Goal: Information Seeking & Learning: Check status

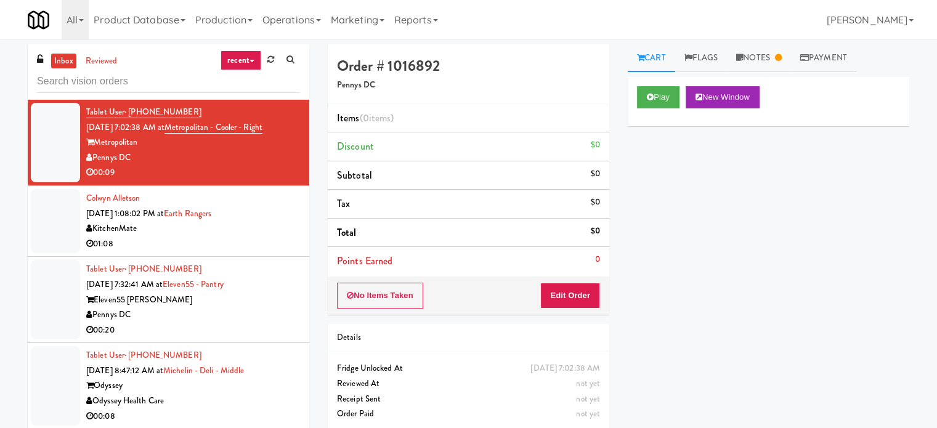
click at [248, 59] on link "recent" at bounding box center [240, 60] width 41 height 20
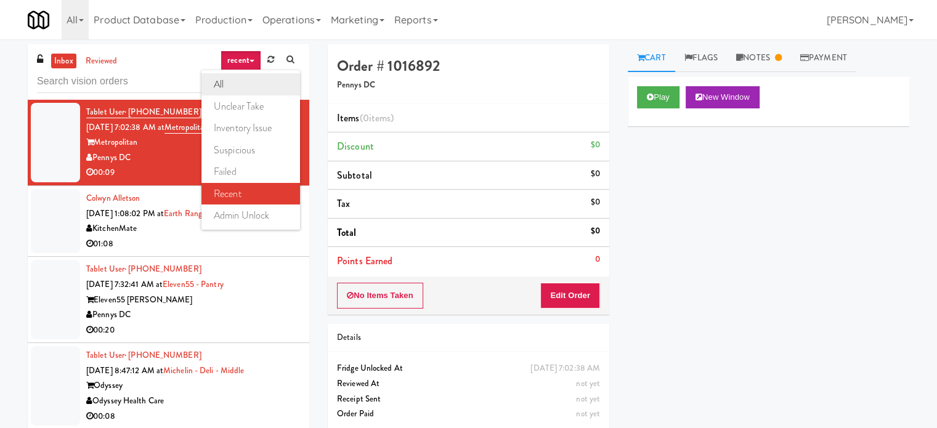
click at [240, 79] on link "all" at bounding box center [250, 84] width 99 height 22
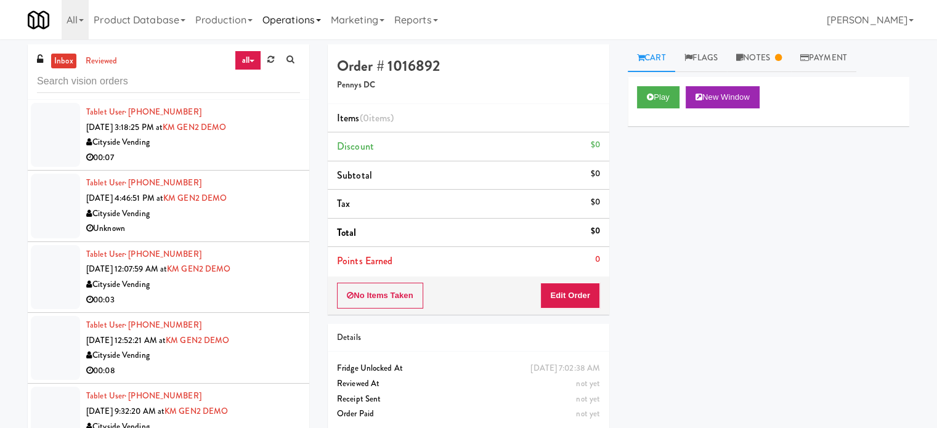
scroll to position [2005, 0]
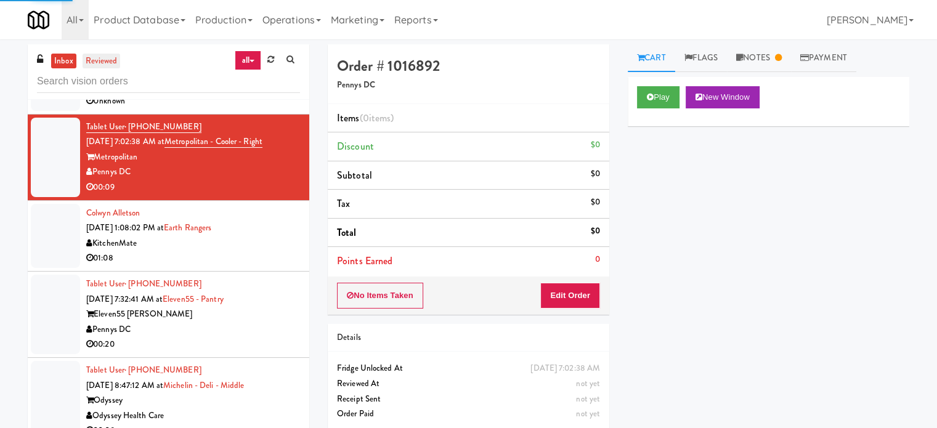
click at [113, 57] on link "reviewed" at bounding box center [102, 61] width 38 height 15
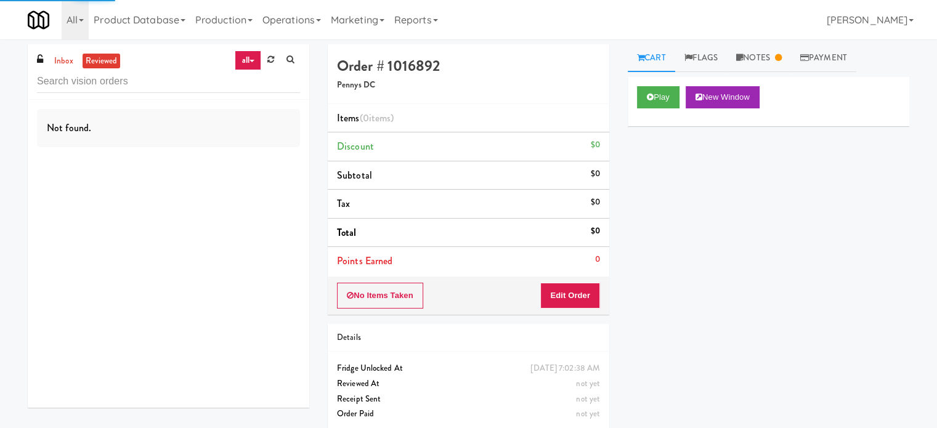
scroll to position [0, 0]
click at [145, 72] on input "text" at bounding box center [168, 81] width 263 height 23
click at [145, 75] on input "text" at bounding box center [168, 81] width 263 height 23
click at [145, 80] on input "text" at bounding box center [168, 81] width 263 height 23
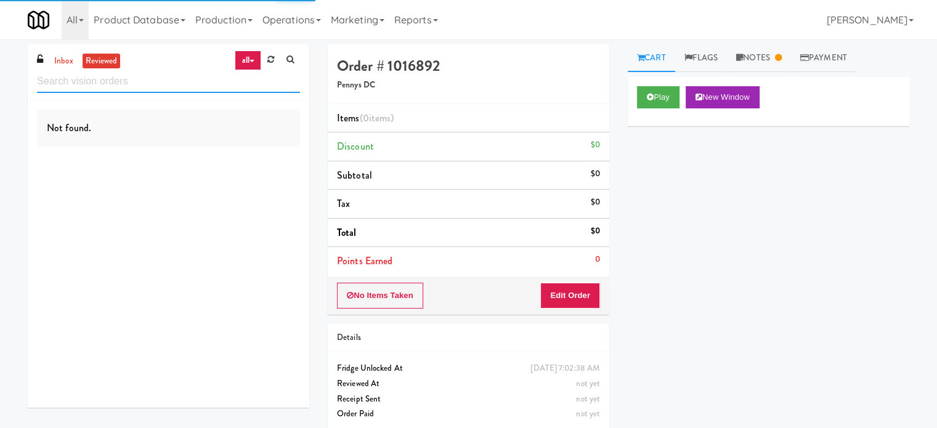
paste input "Michelin - Deli - Middle"
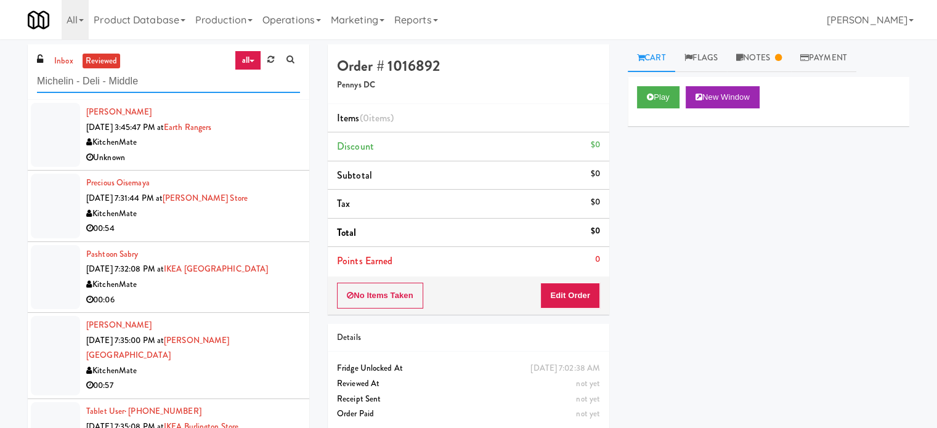
click at [198, 81] on input "Michelin - Deli - Middle" at bounding box center [168, 81] width 263 height 23
click at [198, 80] on input "Michelin - Deli - Middle" at bounding box center [168, 81] width 263 height 23
type input "Michelin - Deli - Middle"
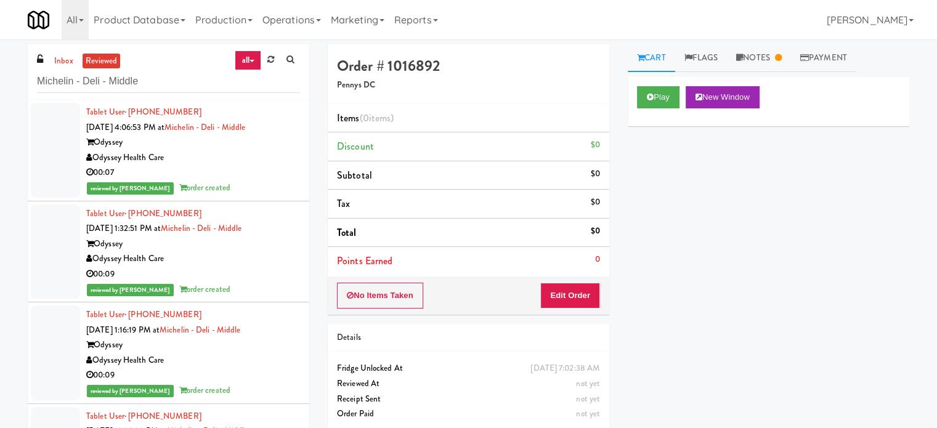
drag, startPoint x: 250, startPoint y: 179, endPoint x: 310, endPoint y: 195, distance: 62.4
click at [249, 178] on div "00:07" at bounding box center [193, 172] width 214 height 15
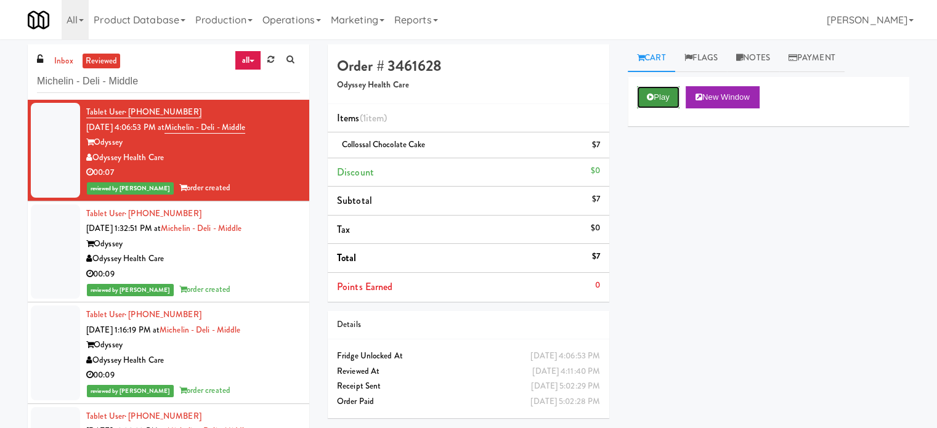
click at [648, 103] on button "Play" at bounding box center [658, 97] width 42 height 22
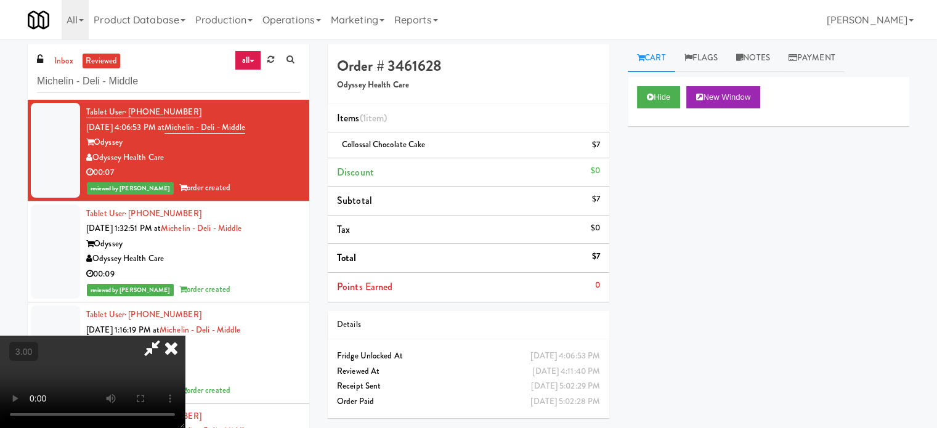
click at [185, 336] on video at bounding box center [92, 382] width 185 height 92
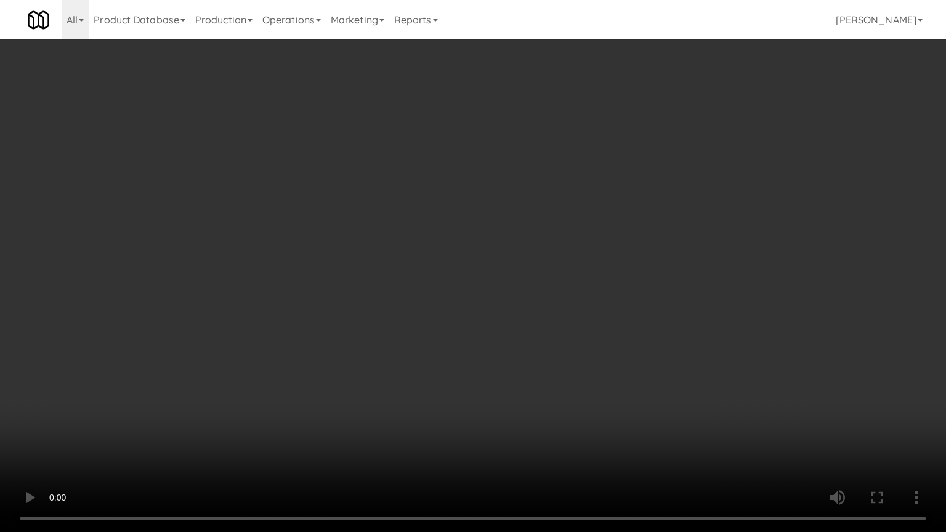
click at [318, 275] on video at bounding box center [473, 266] width 946 height 532
drag, startPoint x: 318, startPoint y: 275, endPoint x: 326, endPoint y: 272, distance: 8.3
click at [320, 275] on video at bounding box center [473, 266] width 946 height 532
click at [326, 271] on video at bounding box center [473, 266] width 946 height 532
click at [326, 273] on video at bounding box center [473, 266] width 946 height 532
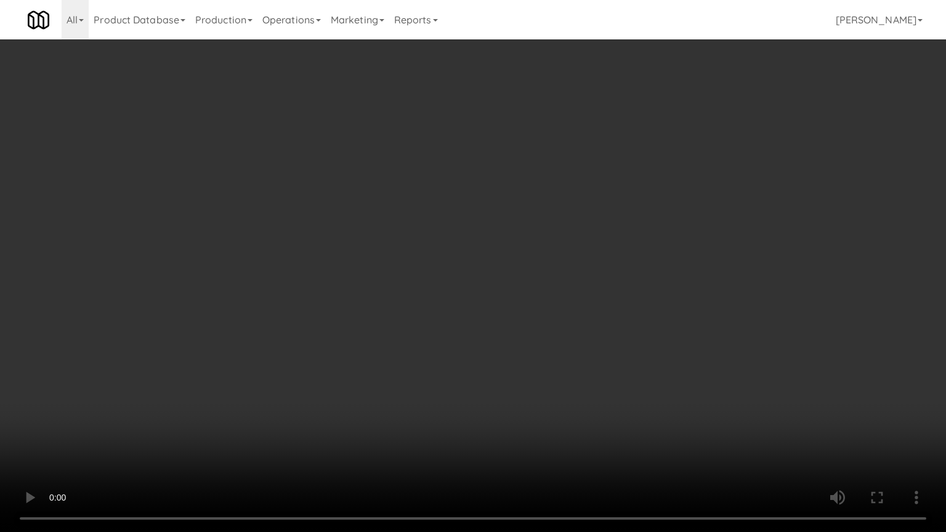
click at [363, 245] on video at bounding box center [473, 266] width 946 height 532
drag, startPoint x: 366, startPoint y: 244, endPoint x: 478, endPoint y: 66, distance: 210.6
click at [367, 241] on video at bounding box center [473, 266] width 946 height 532
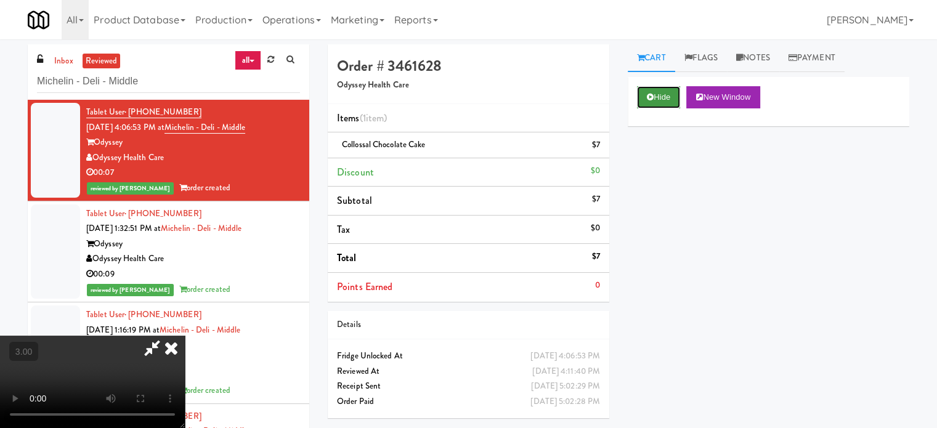
click at [653, 97] on button "Hide" at bounding box center [658, 97] width 43 height 22
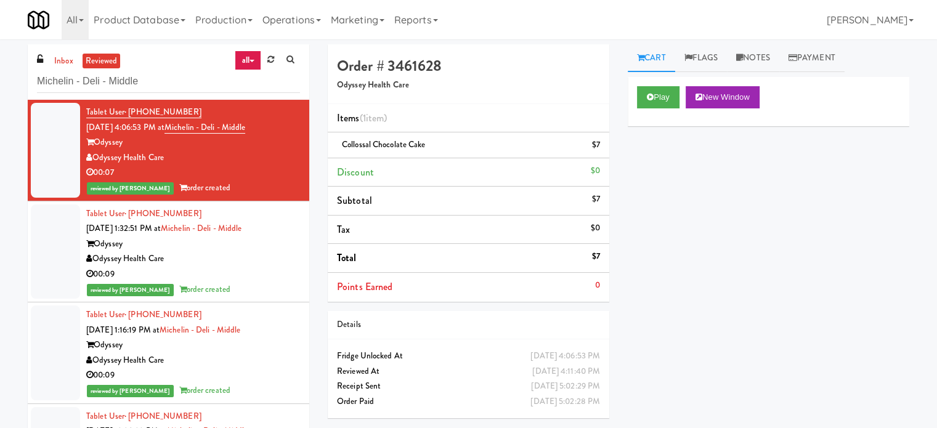
drag, startPoint x: 288, startPoint y: 281, endPoint x: 302, endPoint y: 270, distance: 17.5
click at [290, 280] on div "Tablet User · (580) 222-4344 Sep 30, 2025 1:32:51 PM at Michelin - Deli - Middl…" at bounding box center [193, 251] width 214 height 91
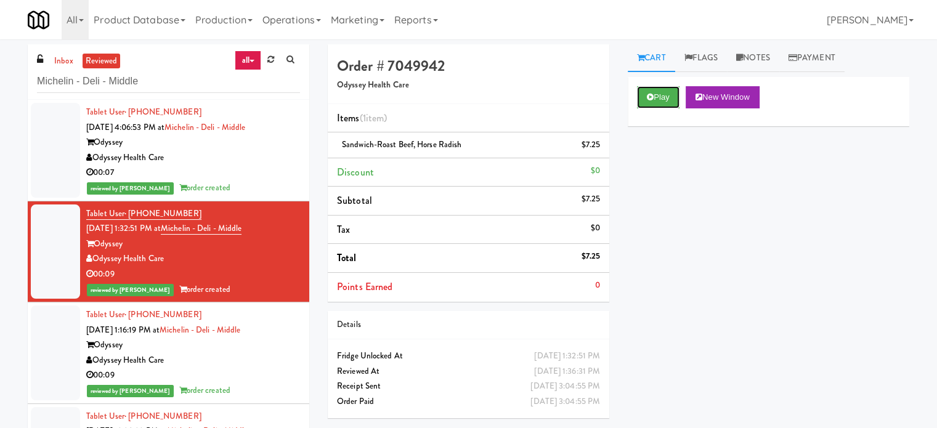
click at [650, 109] on div "Play New Window" at bounding box center [768, 101] width 281 height 49
click at [652, 98] on icon at bounding box center [650, 97] width 7 height 8
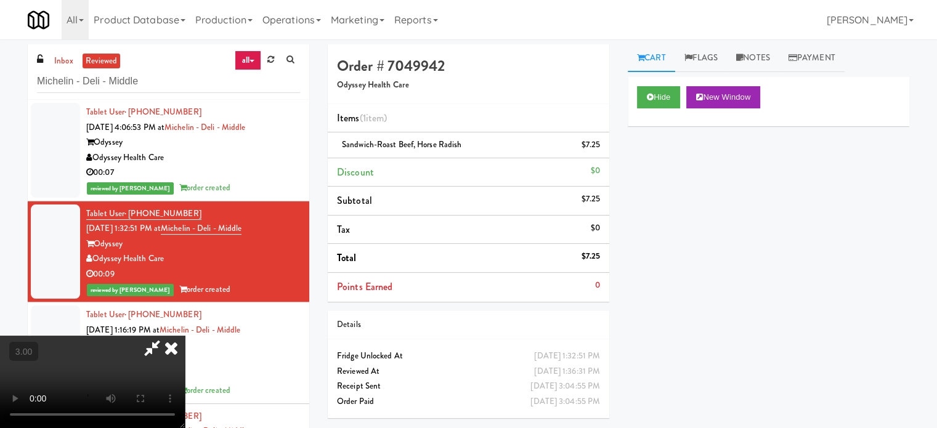
click at [185, 336] on video at bounding box center [92, 382] width 185 height 92
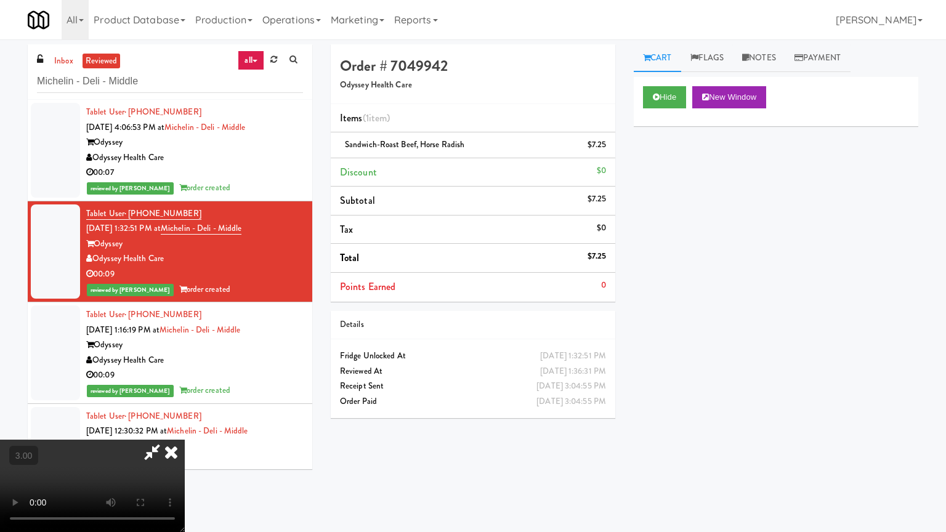
click at [185, 427] on video at bounding box center [92, 486] width 185 height 92
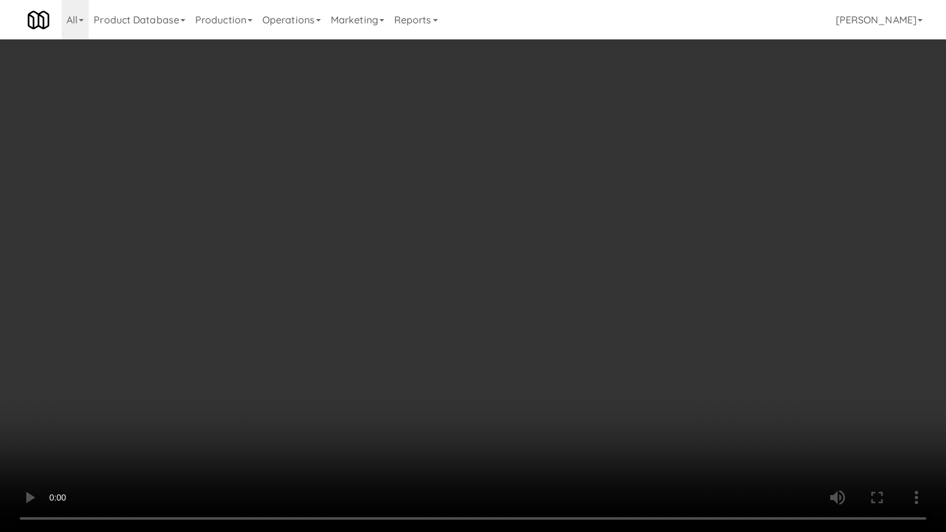
click at [374, 298] on video at bounding box center [473, 266] width 946 height 532
click at [376, 296] on video at bounding box center [473, 266] width 946 height 532
click at [463, 281] on video at bounding box center [473, 266] width 946 height 532
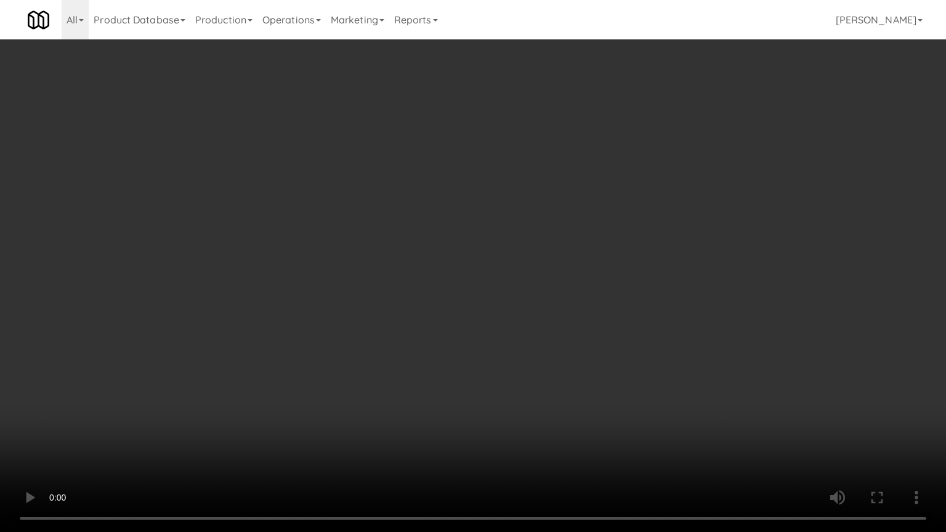
drag, startPoint x: 467, startPoint y: 277, endPoint x: 550, endPoint y: 169, distance: 136.6
click at [469, 276] on video at bounding box center [473, 266] width 946 height 532
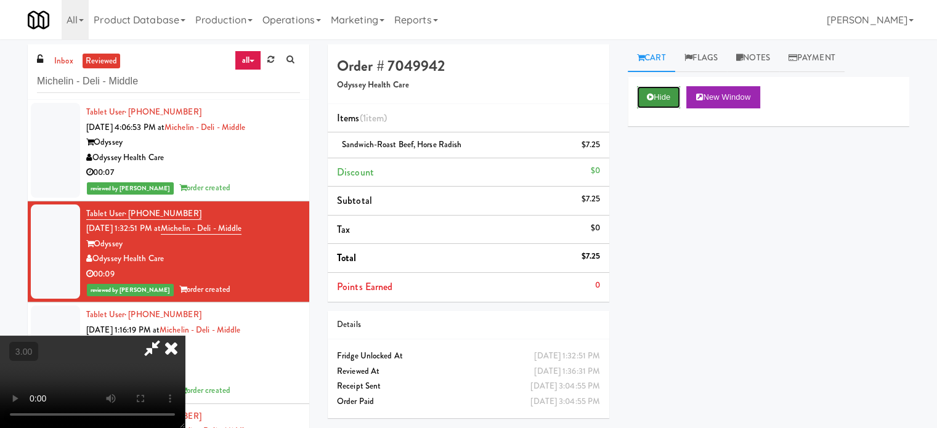
drag, startPoint x: 665, startPoint y: 98, endPoint x: 650, endPoint y: 105, distance: 16.8
click at [665, 99] on button "Hide" at bounding box center [658, 97] width 43 height 22
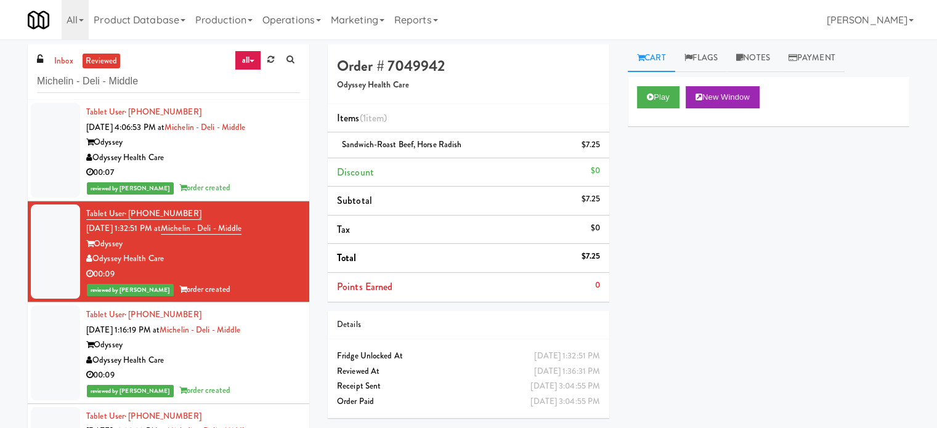
drag, startPoint x: 259, startPoint y: 361, endPoint x: 270, endPoint y: 291, distance: 71.8
click at [259, 361] on div "Odyssey Health Care" at bounding box center [193, 360] width 214 height 15
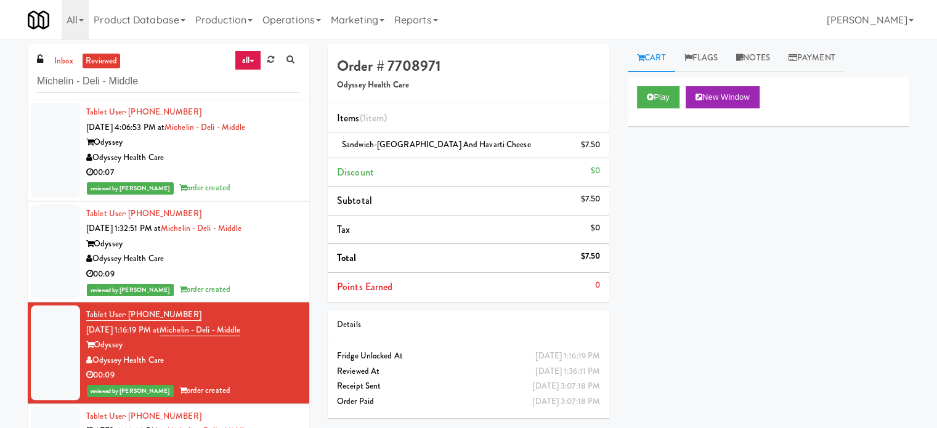
scroll to position [308, 0]
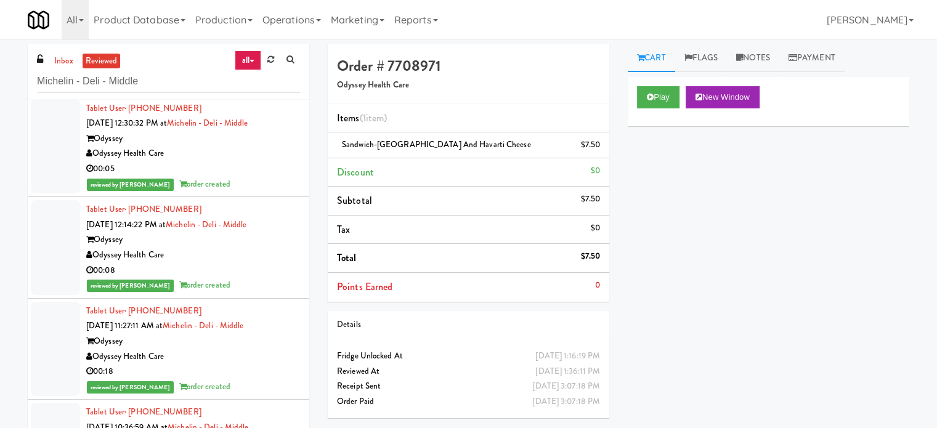
click at [261, 165] on div "00:05" at bounding box center [193, 168] width 214 height 15
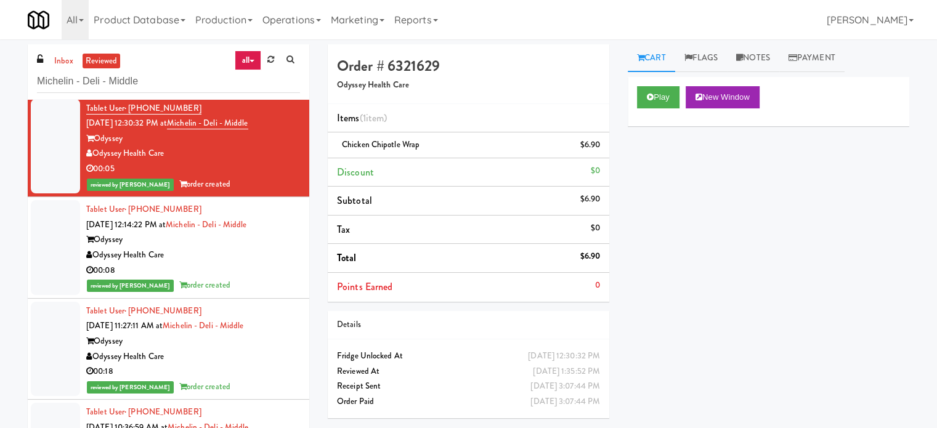
drag, startPoint x: 244, startPoint y: 273, endPoint x: 252, endPoint y: 263, distance: 13.6
click at [244, 273] on div "00:08" at bounding box center [193, 270] width 214 height 15
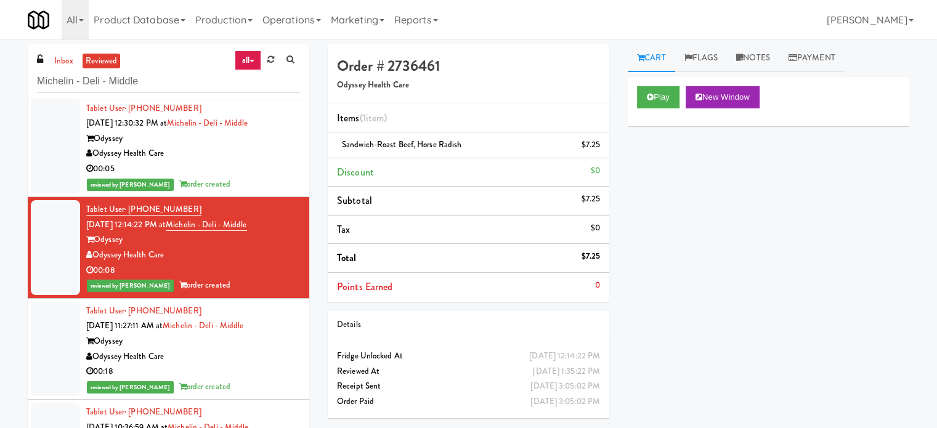
click at [251, 355] on div "Odyssey Health Care" at bounding box center [193, 356] width 214 height 15
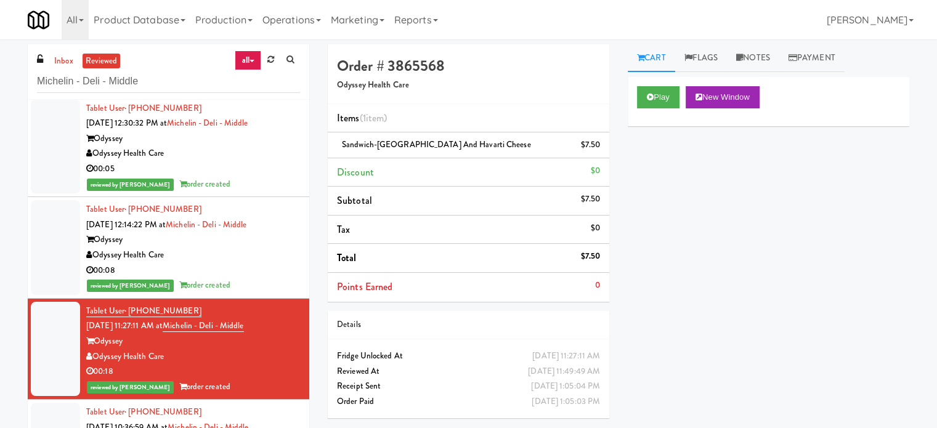
scroll to position [616, 0]
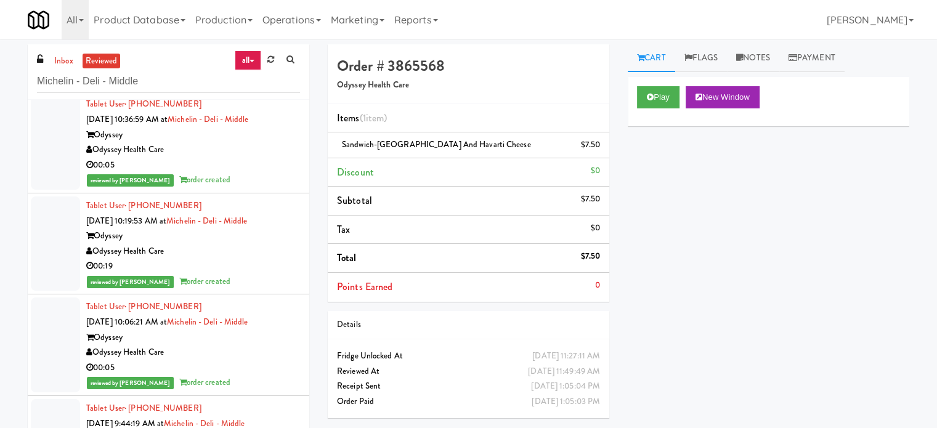
click at [264, 174] on div "reviewed by Knessa C order created" at bounding box center [193, 179] width 214 height 15
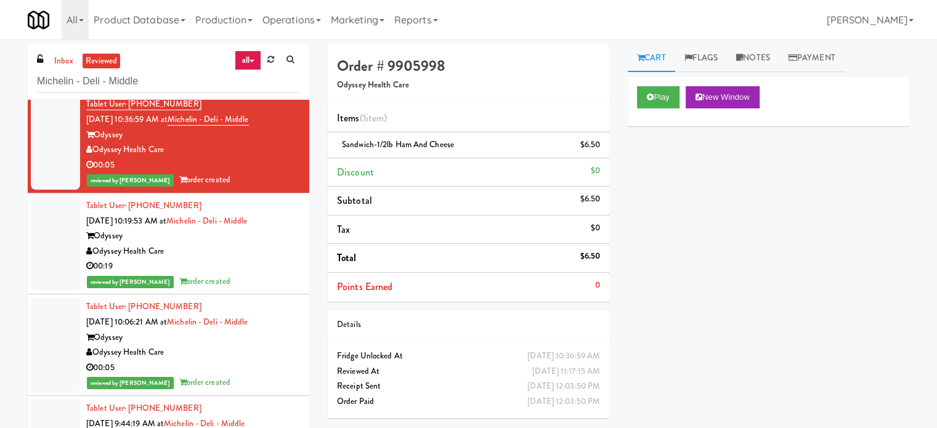
click at [260, 259] on div "00:19" at bounding box center [193, 266] width 214 height 15
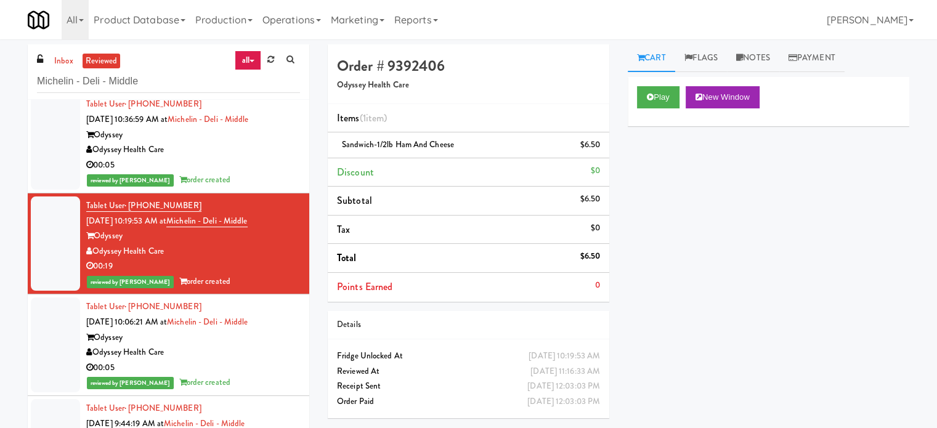
click at [264, 368] on div "00:05" at bounding box center [193, 367] width 214 height 15
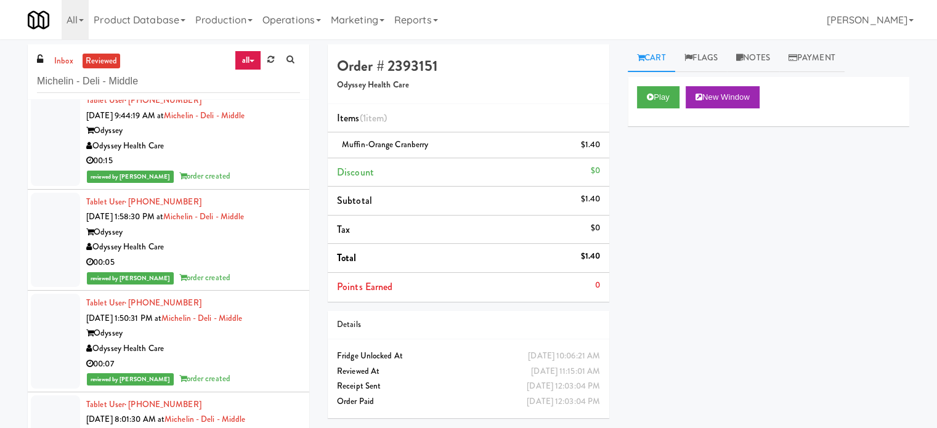
scroll to position [616, 0]
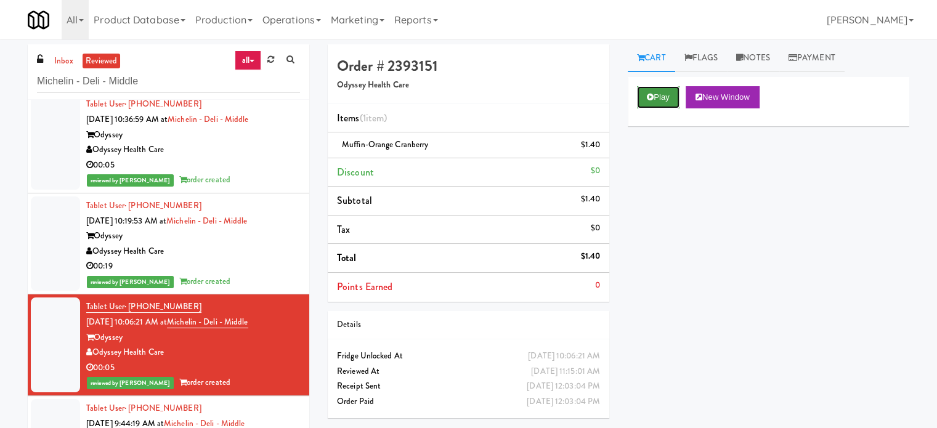
click at [655, 91] on button "Play" at bounding box center [658, 97] width 42 height 22
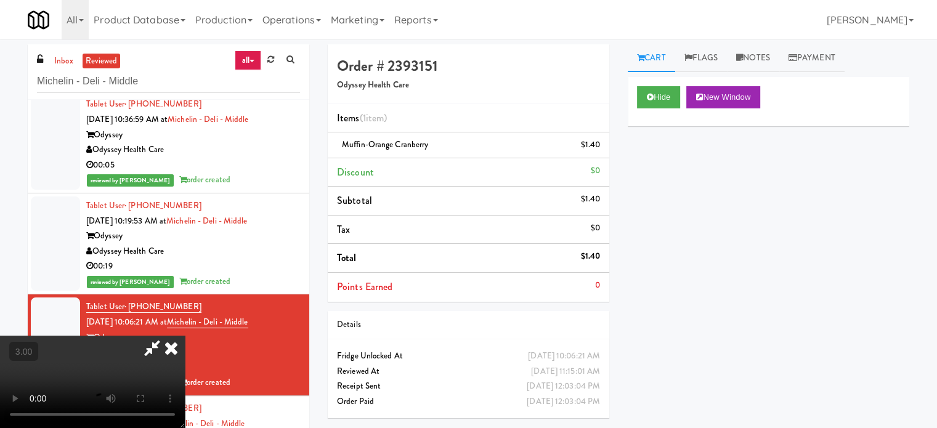
click at [185, 336] on video at bounding box center [92, 382] width 185 height 92
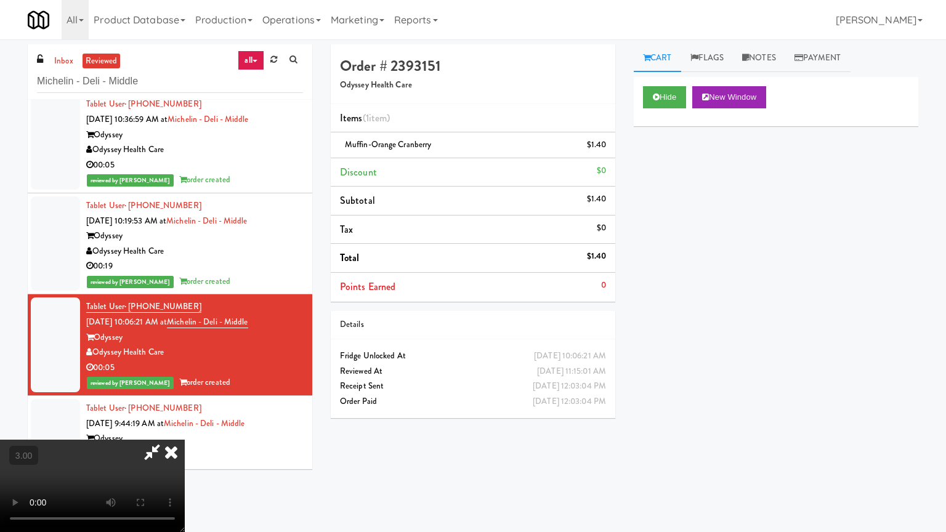
click at [185, 427] on video at bounding box center [92, 486] width 185 height 92
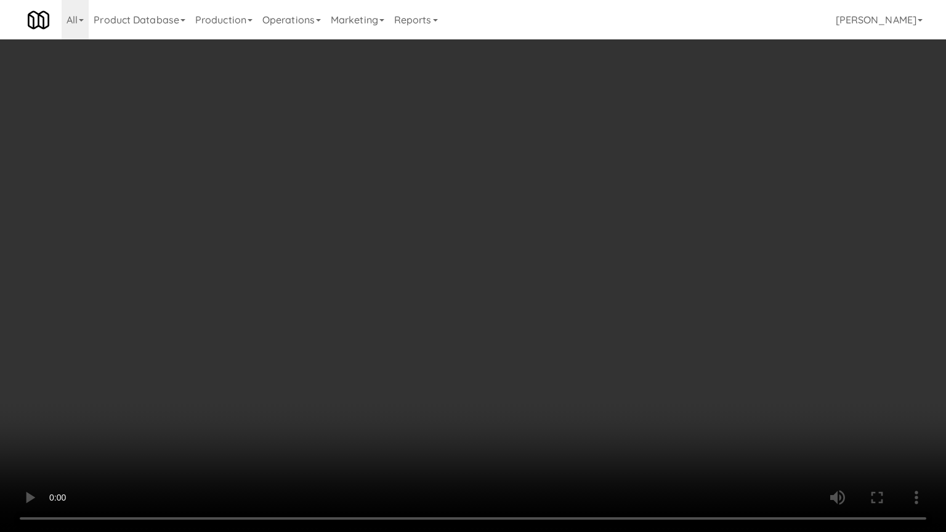
click at [410, 299] on video at bounding box center [473, 266] width 946 height 532
drag, startPoint x: 434, startPoint y: 286, endPoint x: 443, endPoint y: 283, distance: 9.6
click at [440, 286] on video at bounding box center [473, 266] width 946 height 532
click at [446, 281] on video at bounding box center [473, 266] width 946 height 532
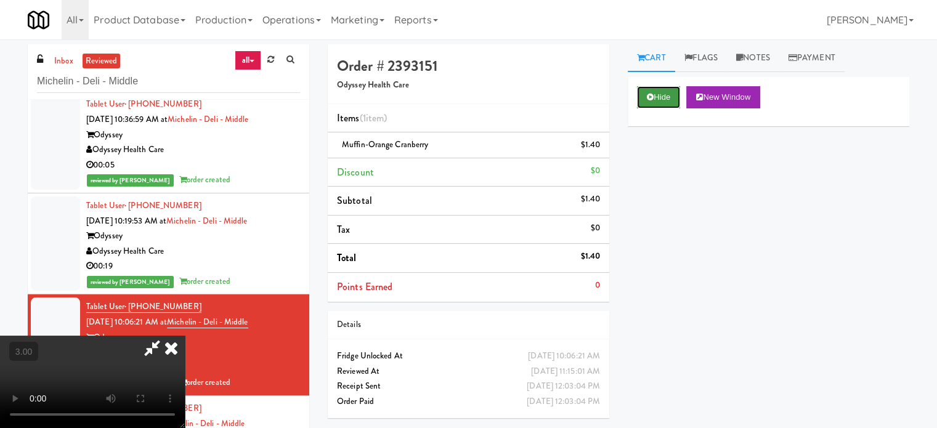
click at [669, 95] on button "Hide" at bounding box center [658, 97] width 43 height 22
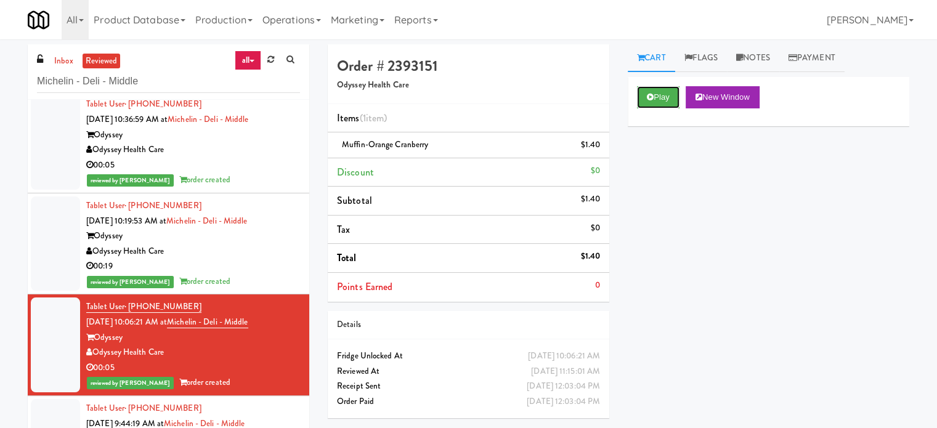
scroll to position [924, 0]
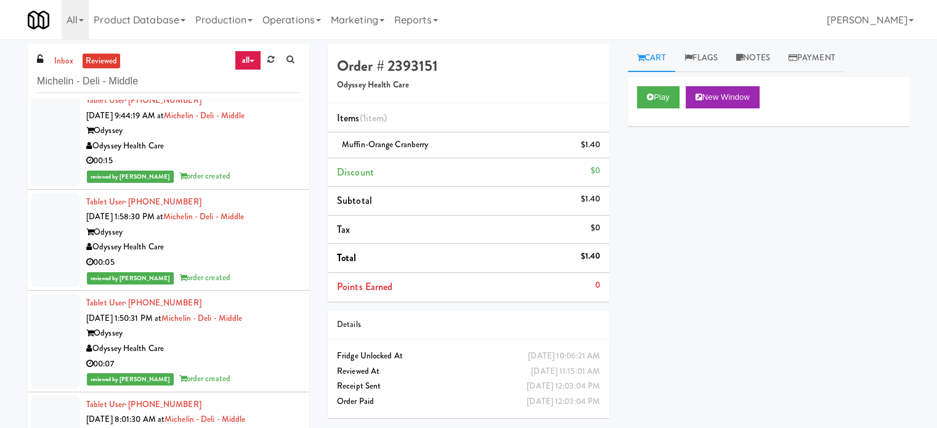
click at [240, 169] on div "reviewed by Knessa C order created" at bounding box center [193, 176] width 214 height 15
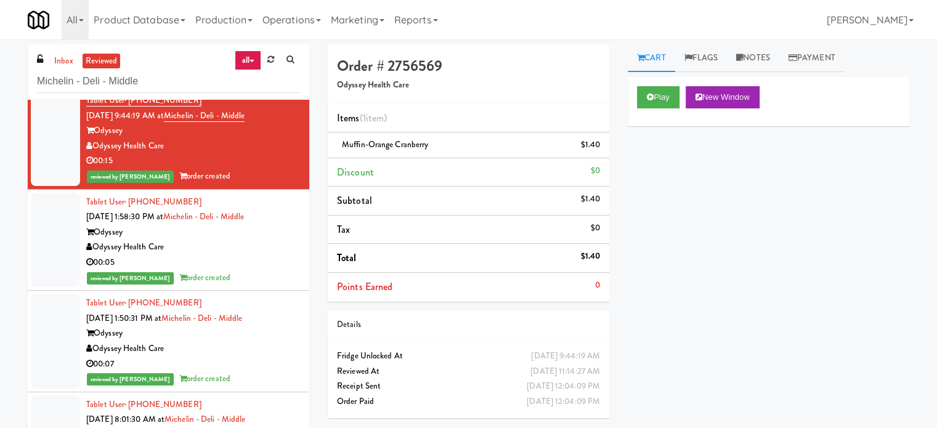
click at [264, 256] on div "00:05" at bounding box center [193, 262] width 214 height 15
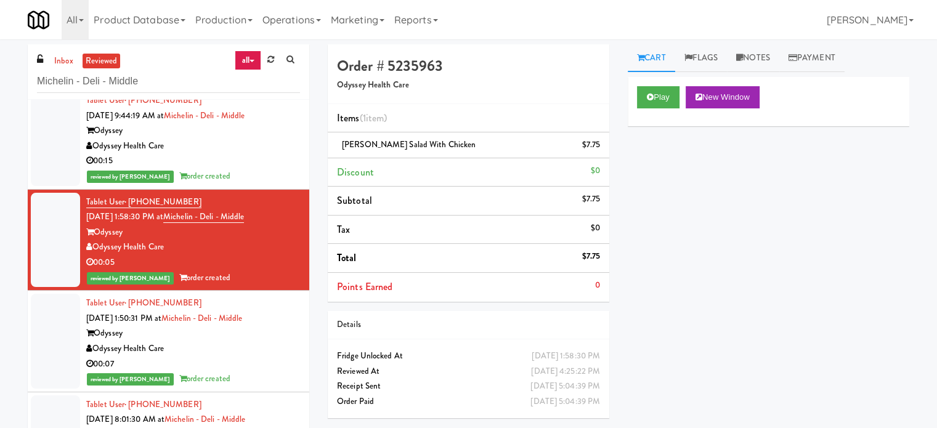
click at [259, 346] on div "Odyssey Health Care" at bounding box center [193, 348] width 214 height 15
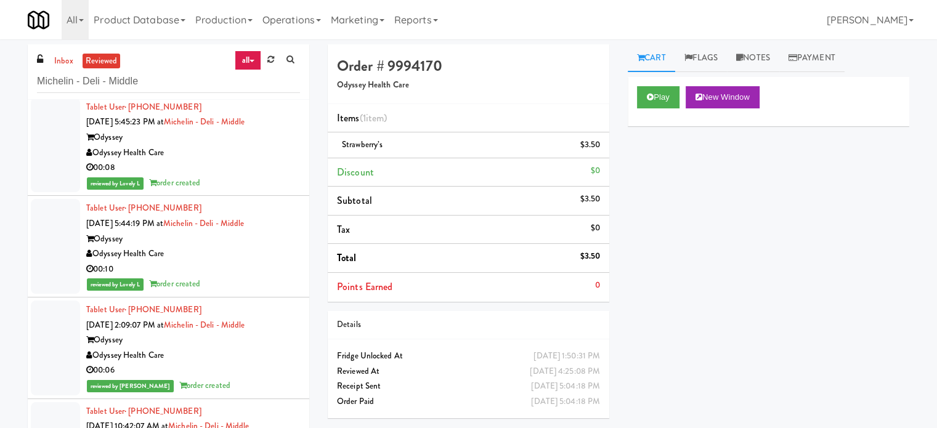
scroll to position [1540, 0]
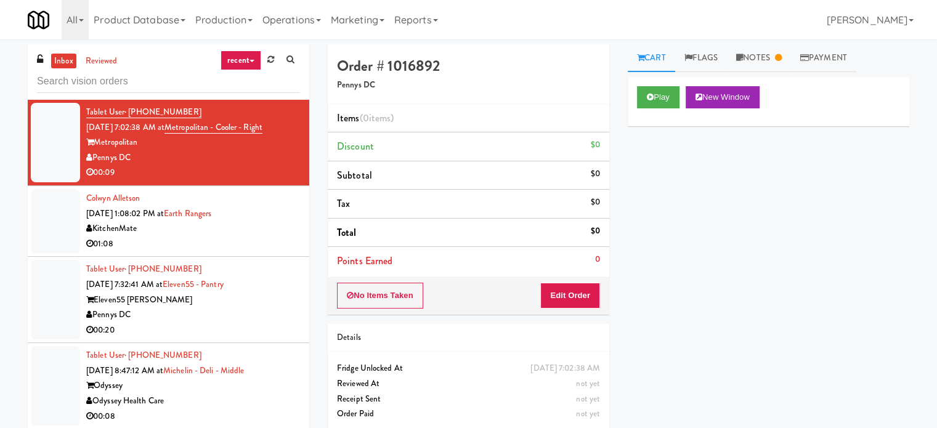
click at [244, 57] on link "recent" at bounding box center [240, 60] width 41 height 20
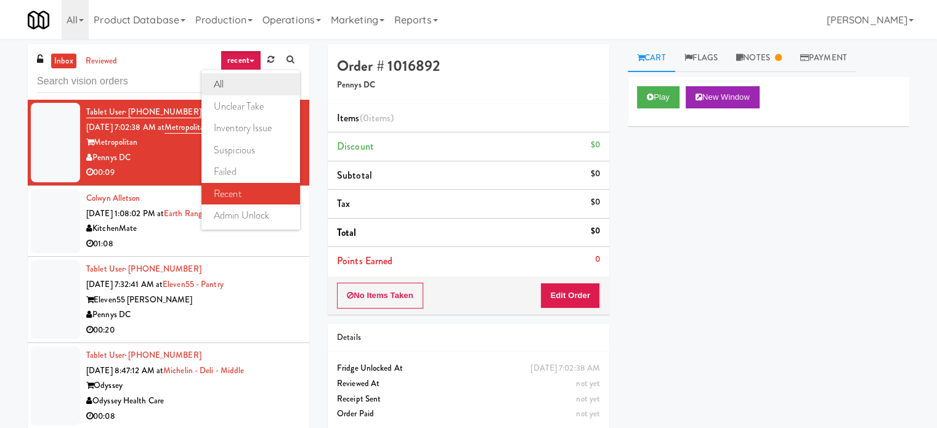
click at [219, 86] on link "all" at bounding box center [250, 84] width 99 height 22
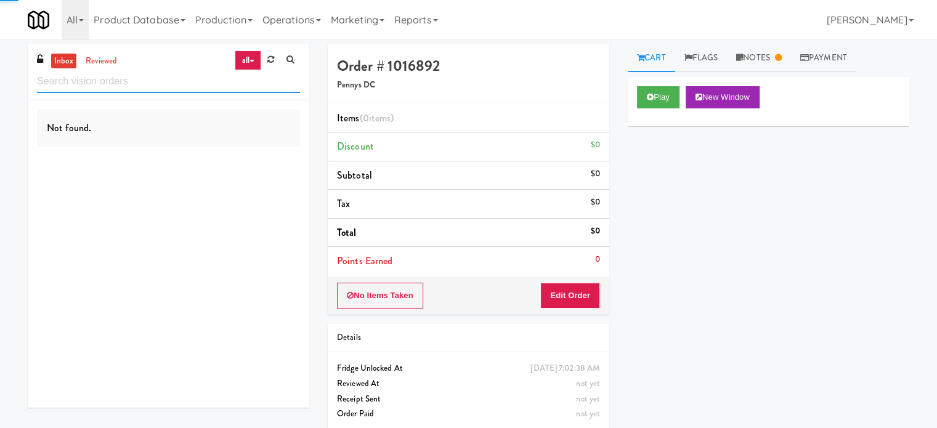
click at [145, 82] on input "text" at bounding box center [168, 81] width 263 height 23
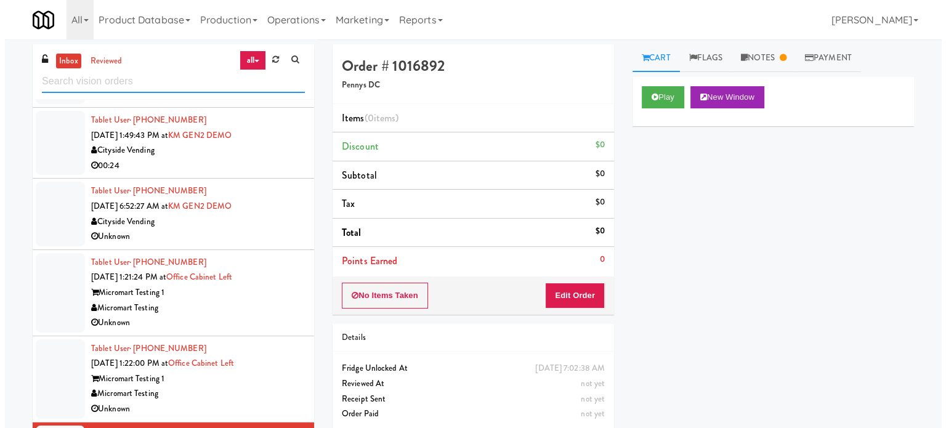
scroll to position [2005, 0]
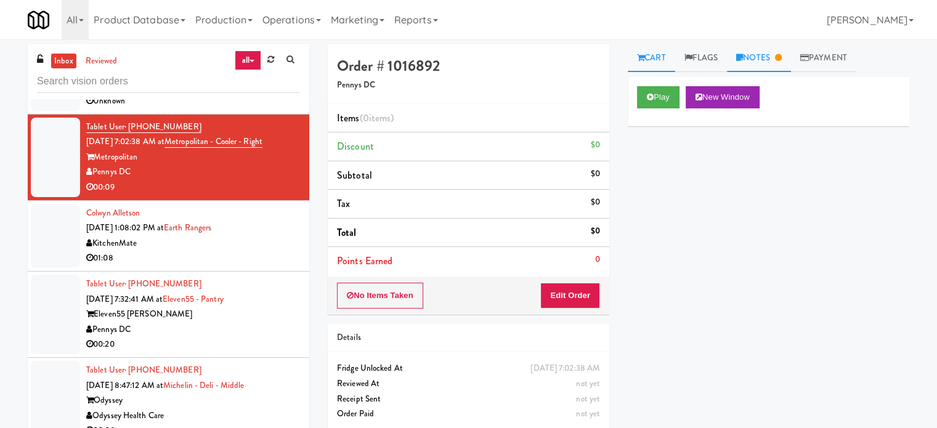
click at [781, 59] on icon at bounding box center [778, 58] width 7 height 8
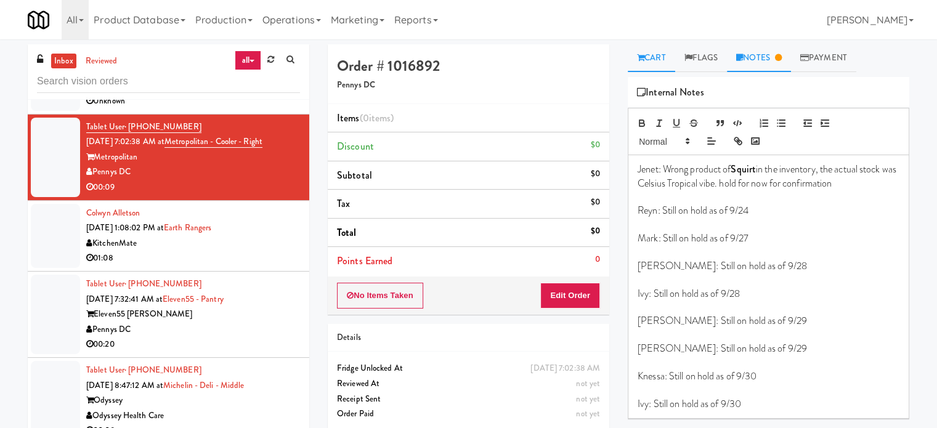
click at [661, 55] on link "Cart" at bounding box center [651, 58] width 47 height 28
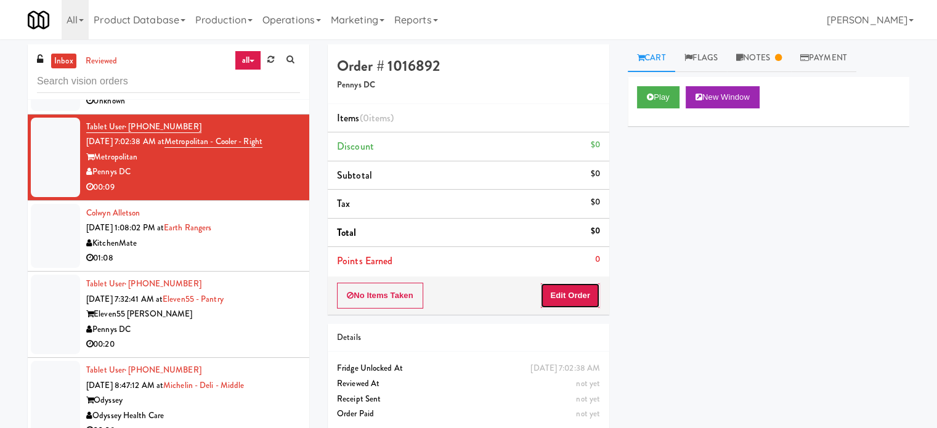
click at [575, 292] on button "Edit Order" at bounding box center [570, 296] width 60 height 26
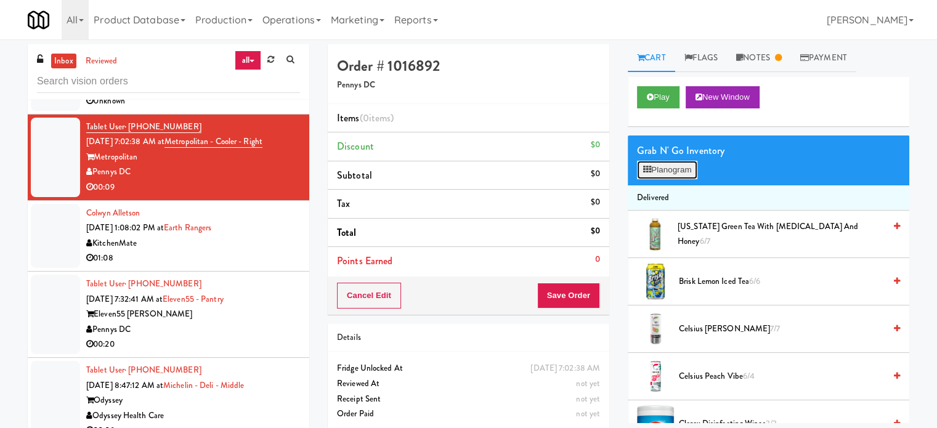
click at [672, 172] on button "Planogram" at bounding box center [667, 170] width 60 height 18
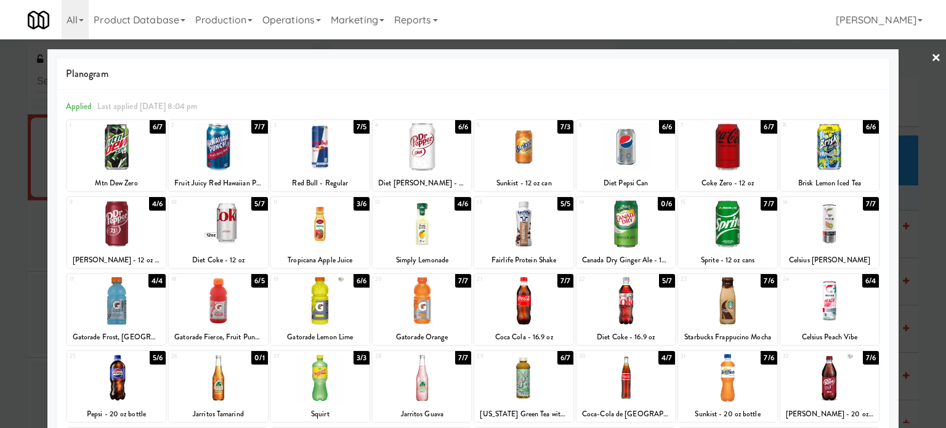
scroll to position [176, 0]
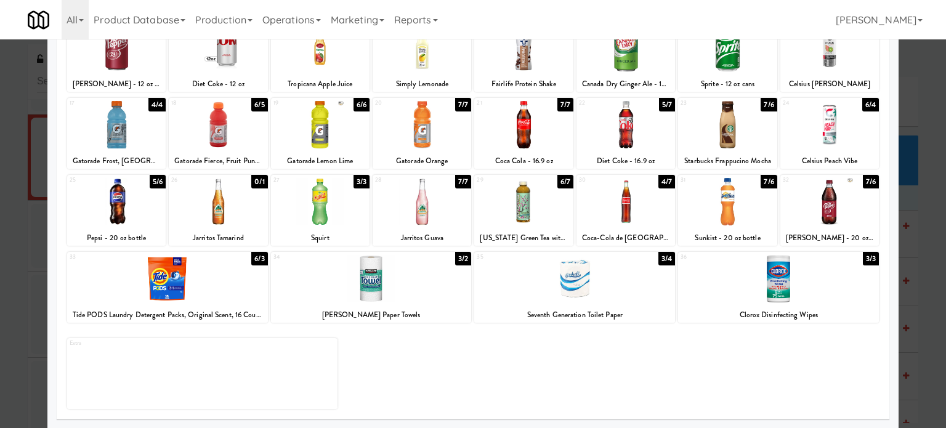
click at [360, 179] on div "3/3" at bounding box center [361, 182] width 16 height 14
click at [924, 196] on div at bounding box center [473, 214] width 946 height 428
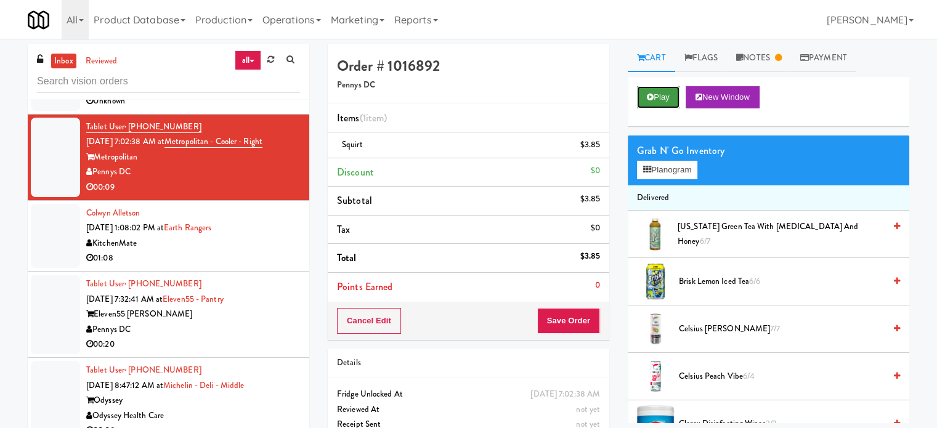
click at [666, 102] on button "Play" at bounding box center [658, 97] width 42 height 22
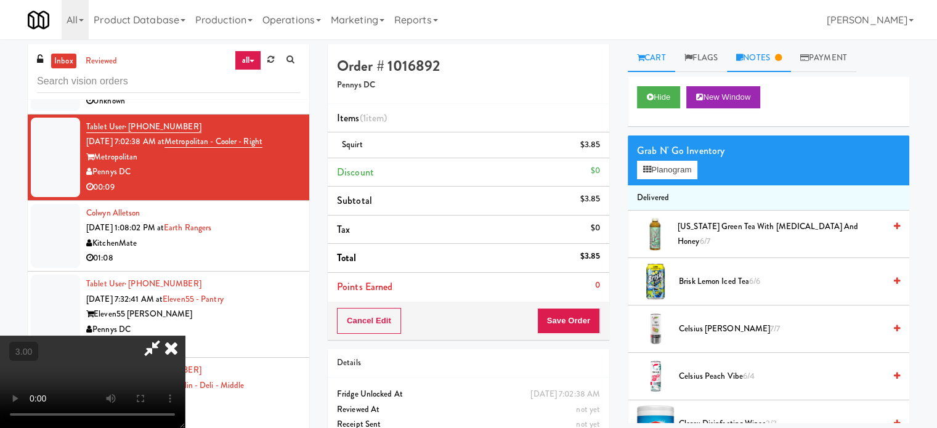
click at [769, 58] on link "Notes" at bounding box center [759, 58] width 64 height 28
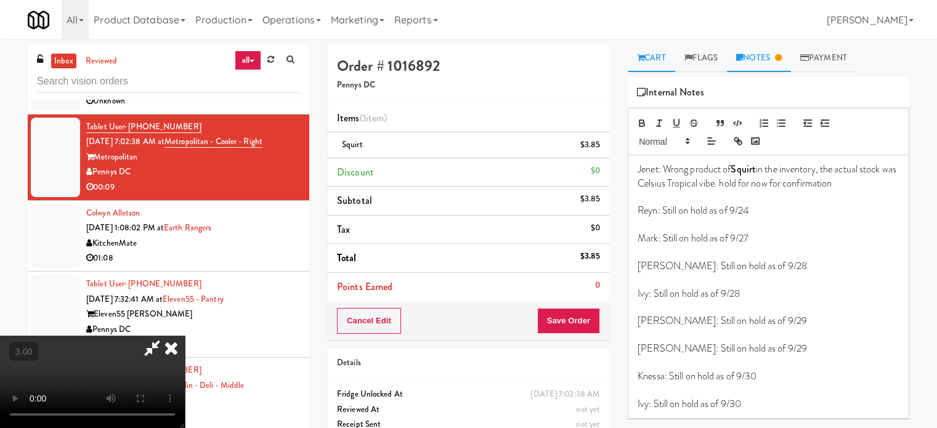
click at [653, 57] on link "Cart" at bounding box center [651, 58] width 47 height 28
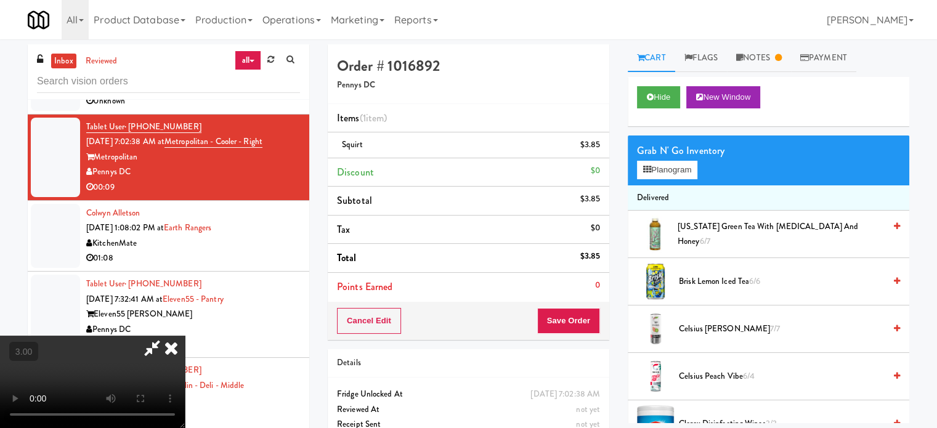
click at [185, 336] on video at bounding box center [92, 382] width 185 height 92
drag, startPoint x: 375, startPoint y: 206, endPoint x: 391, endPoint y: 240, distance: 37.5
click at [185, 336] on video at bounding box center [92, 382] width 185 height 92
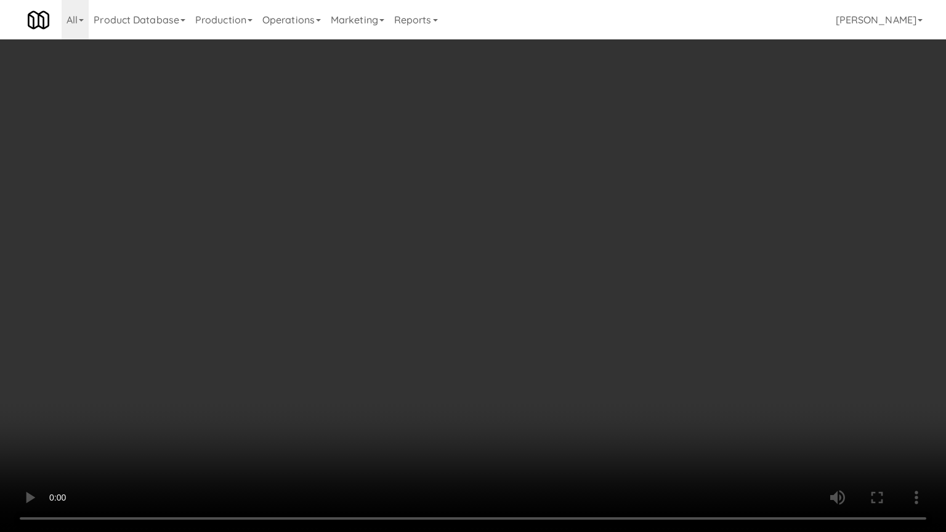
click at [372, 276] on video at bounding box center [473, 266] width 946 height 532
drag, startPoint x: 305, startPoint y: 354, endPoint x: 365, endPoint y: 296, distance: 84.0
click at [308, 353] on video at bounding box center [473, 266] width 946 height 532
click at [453, 299] on video at bounding box center [473, 266] width 946 height 532
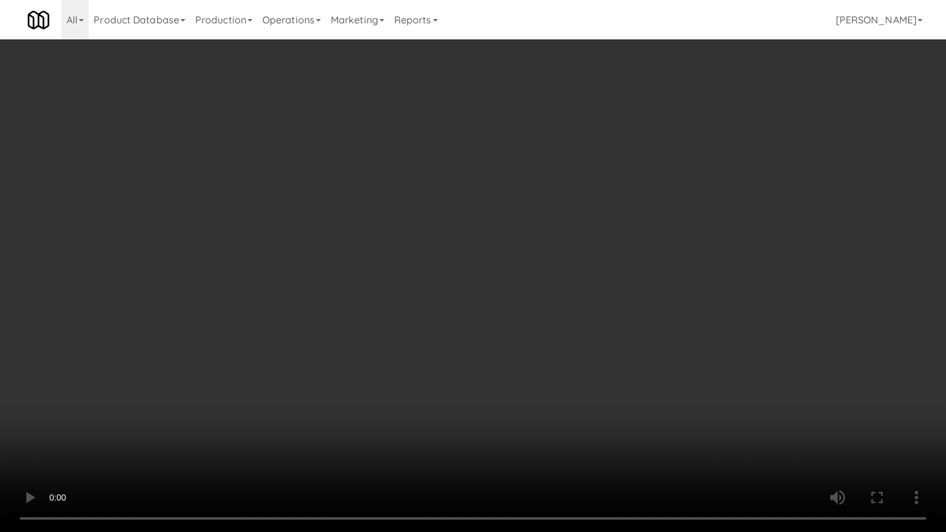
click at [454, 298] on video at bounding box center [473, 266] width 946 height 532
click at [505, 304] on video at bounding box center [473, 266] width 946 height 532
click at [485, 302] on video at bounding box center [473, 266] width 946 height 532
click at [488, 301] on video at bounding box center [473, 266] width 946 height 532
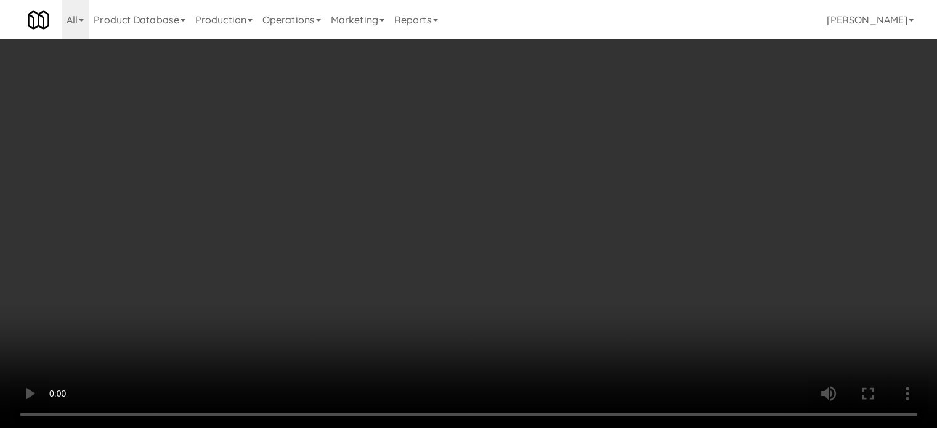
drag, startPoint x: 701, startPoint y: 159, endPoint x: 695, endPoint y: 164, distance: 7.9
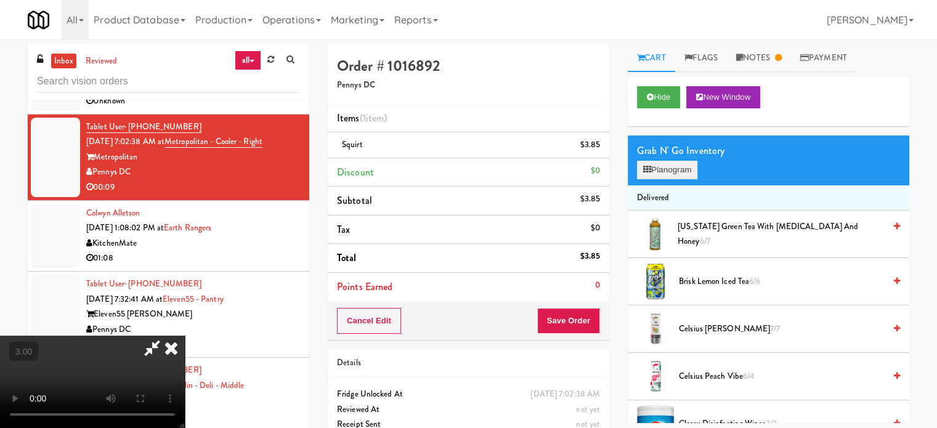
click at [700, 159] on div "Grab N' Go Inventory Planogram" at bounding box center [768, 160] width 281 height 50
click at [689, 167] on button "Planogram" at bounding box center [667, 170] width 60 height 18
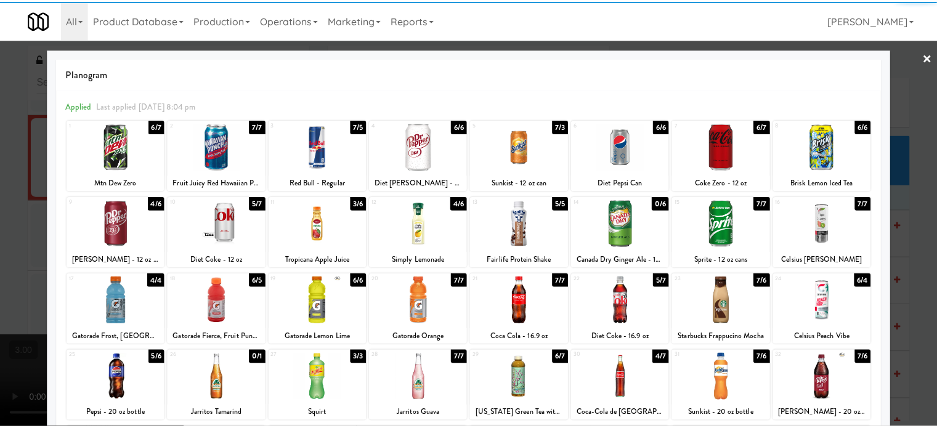
scroll to position [176, 0]
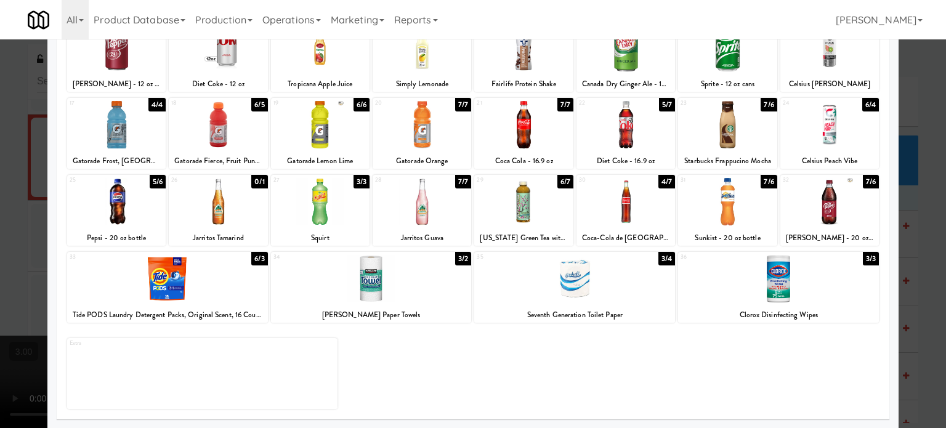
click at [927, 247] on div at bounding box center [473, 214] width 946 height 428
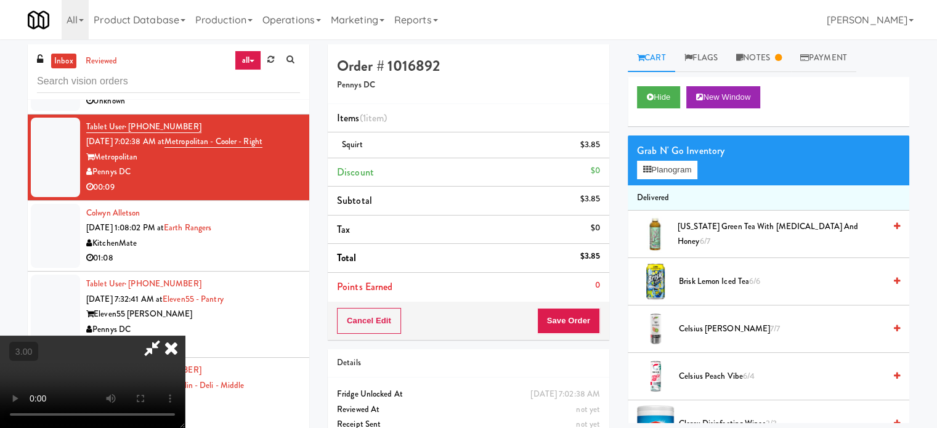
click at [185, 336] on video at bounding box center [92, 382] width 185 height 92
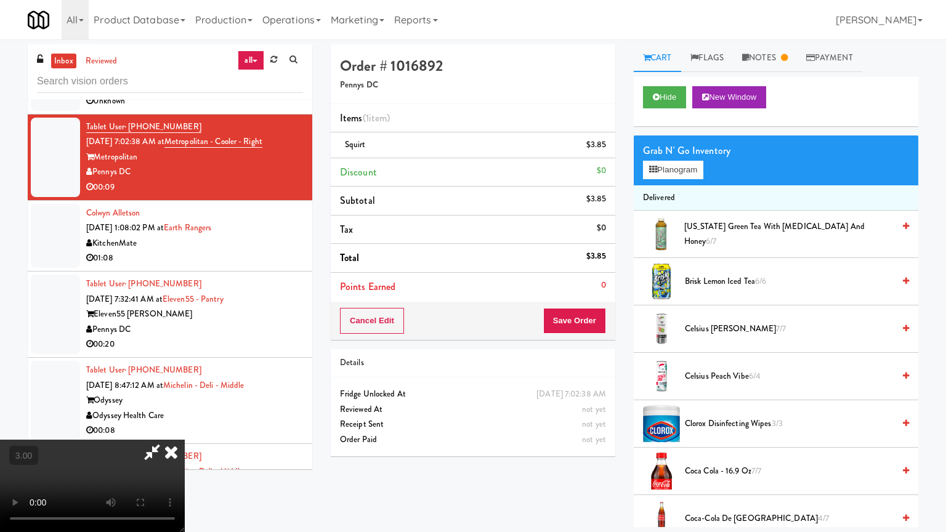
click at [185, 427] on video at bounding box center [92, 486] width 185 height 92
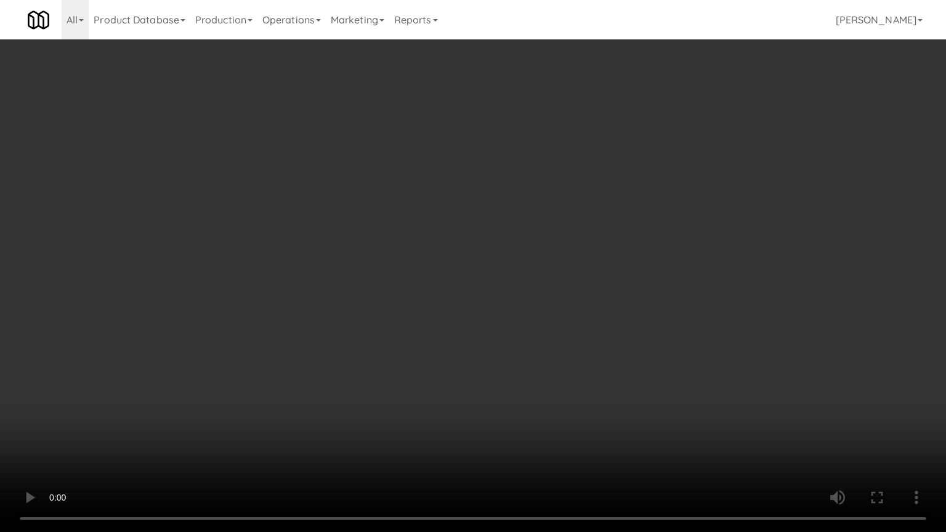
click at [375, 279] on video at bounding box center [473, 266] width 946 height 532
drag, startPoint x: 379, startPoint y: 268, endPoint x: 527, endPoint y: 86, distance: 234.8
click at [381, 267] on video at bounding box center [473, 266] width 946 height 532
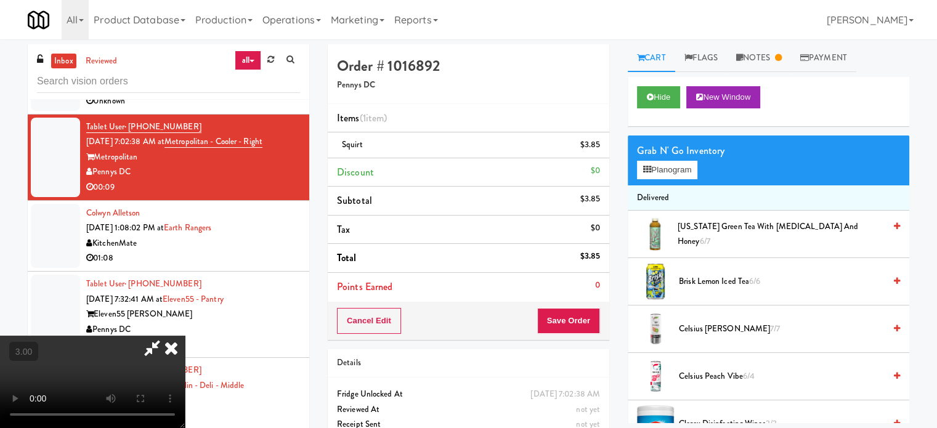
click at [185, 336] on icon at bounding box center [171, 348] width 27 height 25
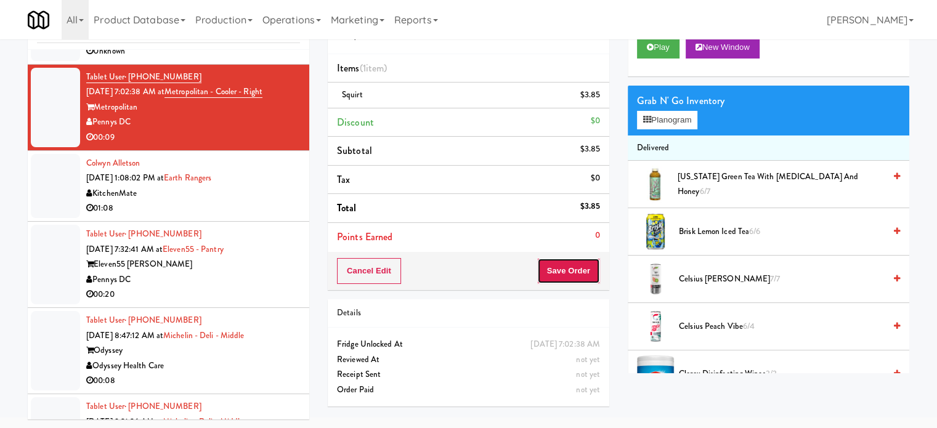
drag, startPoint x: 568, startPoint y: 270, endPoint x: 520, endPoint y: 232, distance: 60.9
click at [568, 268] on button "Save Order" at bounding box center [568, 271] width 63 height 26
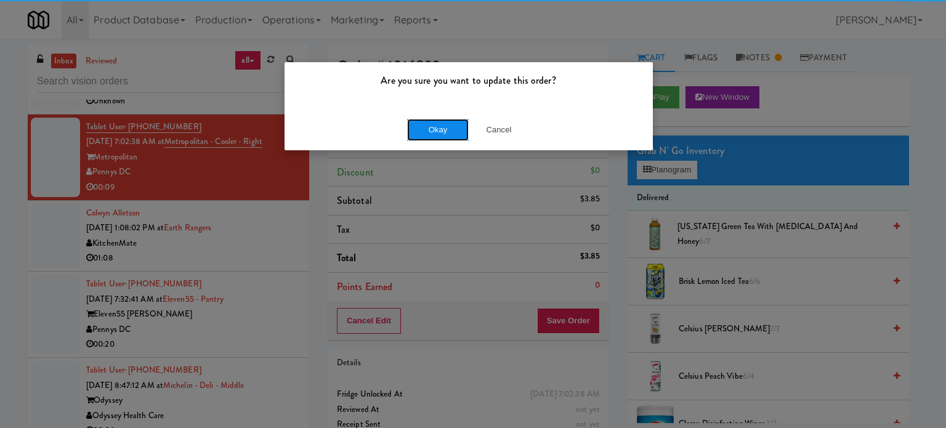
click at [429, 127] on button "Okay" at bounding box center [438, 130] width 62 height 22
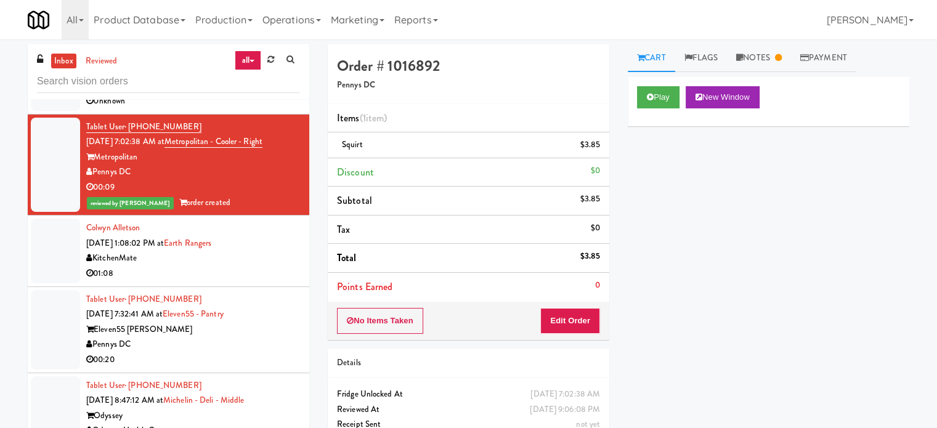
drag, startPoint x: 771, startPoint y: 60, endPoint x: 769, endPoint y: 91, distance: 30.9
click at [771, 60] on link "Notes" at bounding box center [759, 58] width 64 height 28
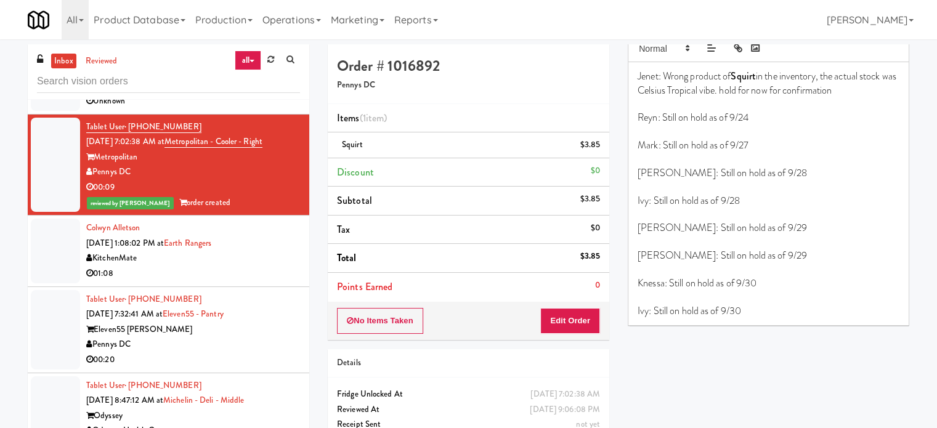
scroll to position [115, 0]
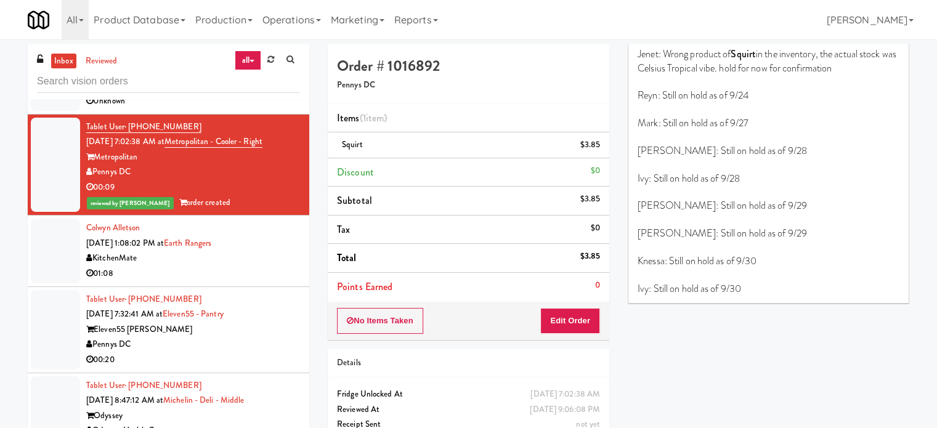
click at [764, 290] on p "Ivy: Still on hold as of 9/30" at bounding box center [768, 289] width 262 height 14
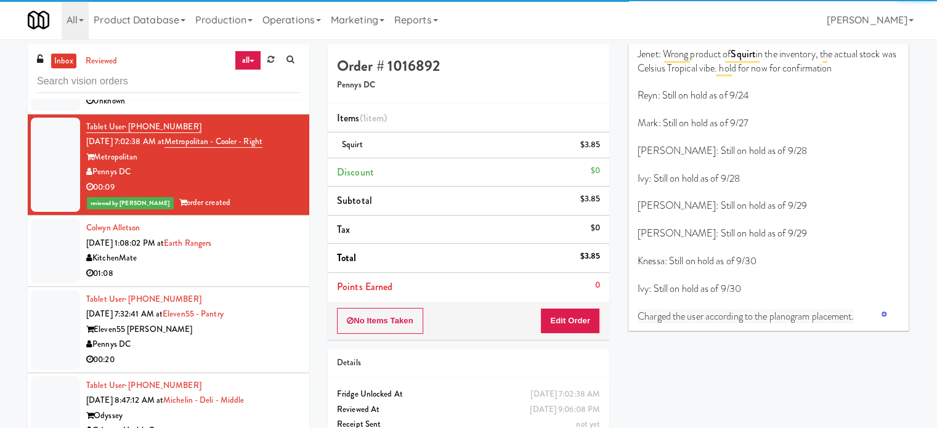
click at [636, 313] on div "Jenet: Wrong product of Squirt in the inventory, the actual stock was Celsius T…" at bounding box center [768, 185] width 280 height 291
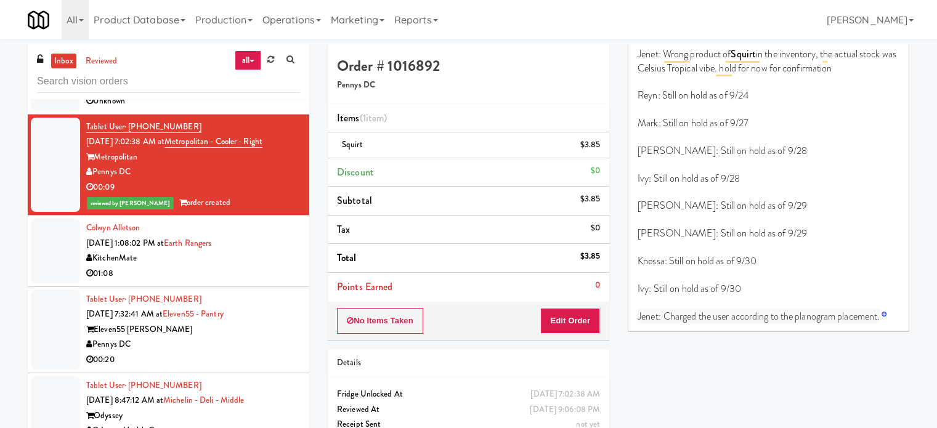
click at [663, 313] on span "Jenet: Charged the user according to the planogram placement." at bounding box center [758, 316] width 242 height 14
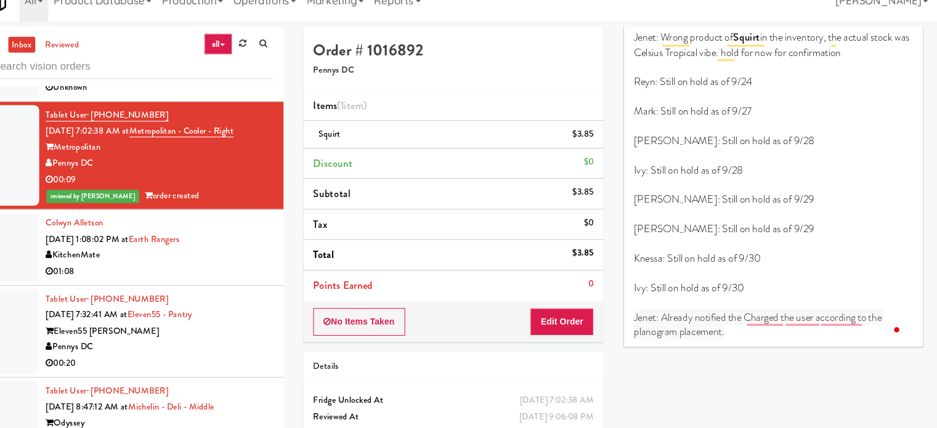
click at [741, 315] on span "Jenet: Already notified the Charged the user according to the planogram placeme…" at bounding box center [754, 323] width 234 height 28
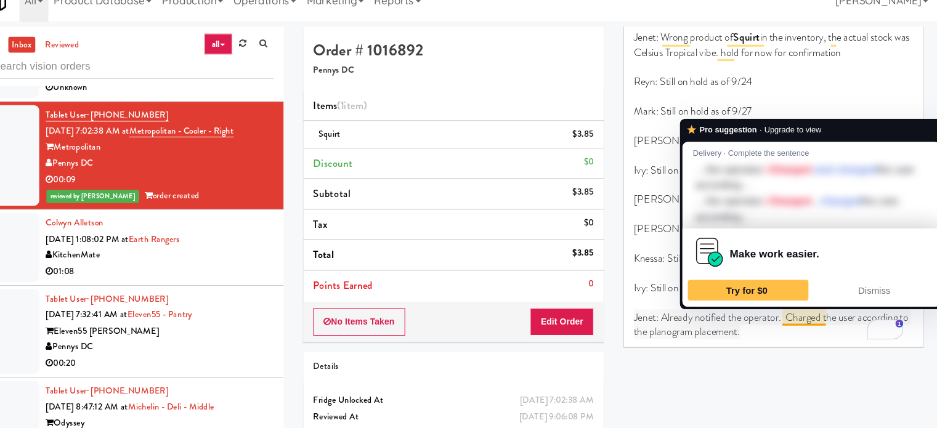
click at [822, 340] on div "Jenet: Wrong product of Squirt in the inventory, the actual stock was Celsius T…" at bounding box center [768, 192] width 280 height 304
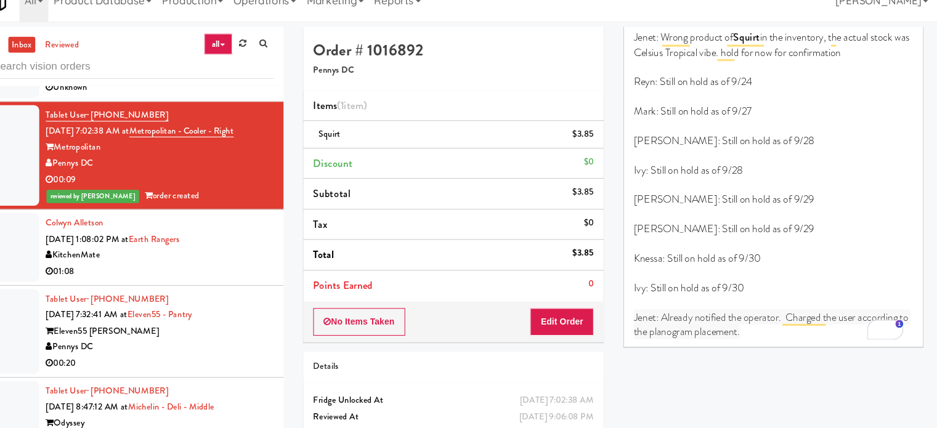
click at [247, 248] on div "Colwyn Alletson [DATE] 1:08:02 PM at Earth Rangers KitchenMate 01:08" at bounding box center [193, 250] width 214 height 60
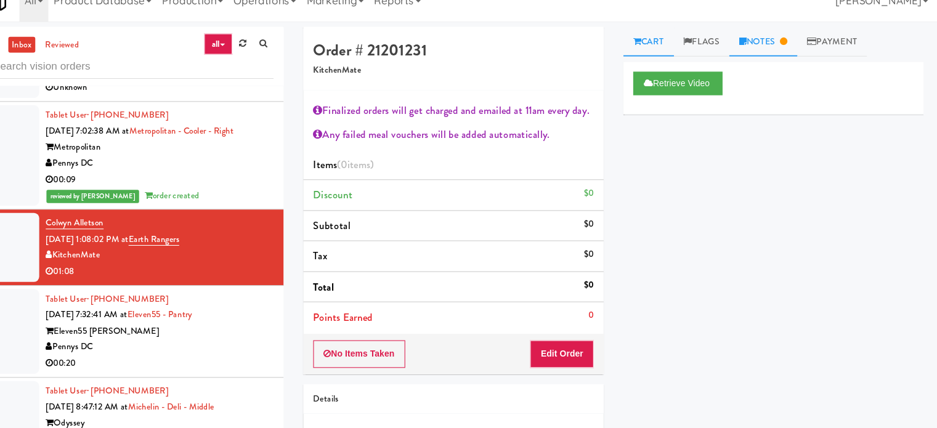
click at [774, 57] on link "Notes" at bounding box center [759, 58] width 64 height 28
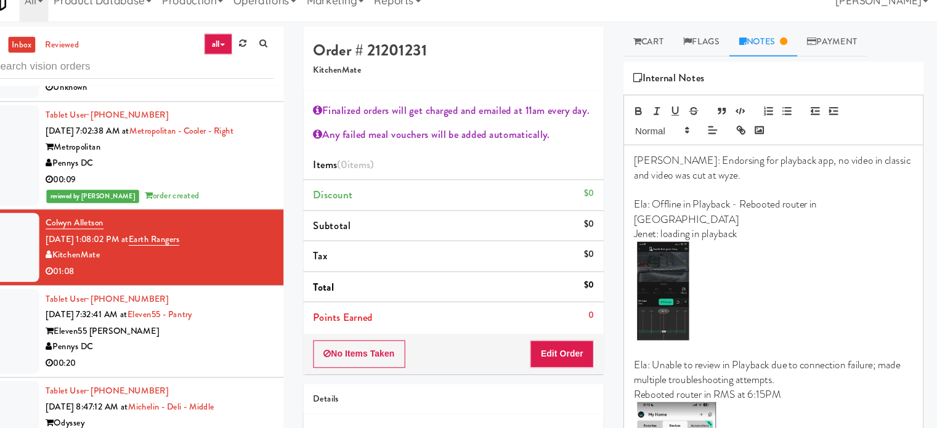
scroll to position [115, 0]
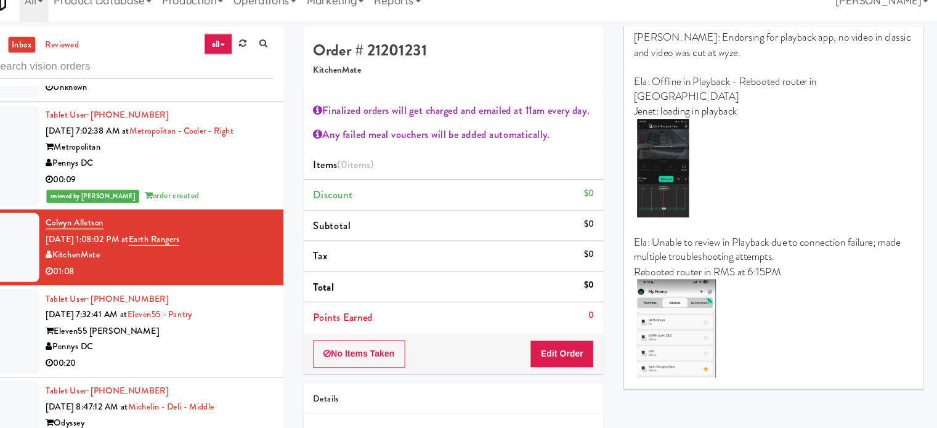
click at [680, 304] on img at bounding box center [677, 327] width 74 height 92
click at [839, 95] on p "Ela: Offline in Playback - Rebooted router in [GEOGRAPHIC_DATA]" at bounding box center [768, 103] width 262 height 28
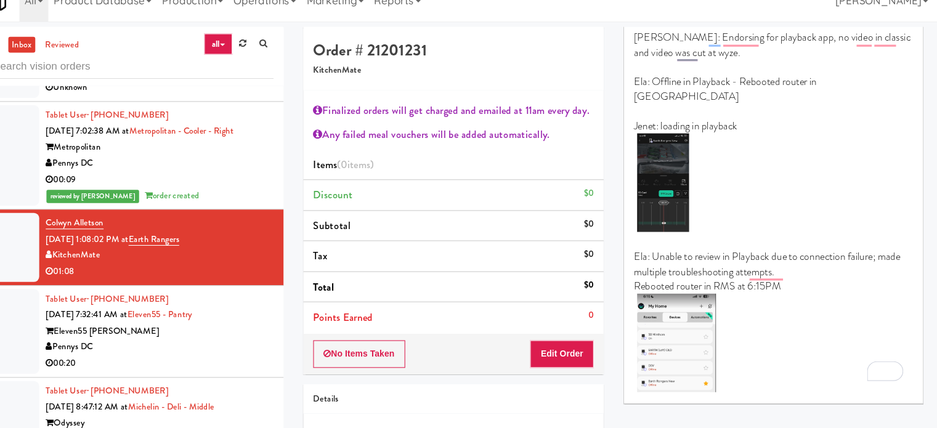
drag, startPoint x: 234, startPoint y: 357, endPoint x: 266, endPoint y: 327, distance: 43.6
click at [234, 357] on div "00:20" at bounding box center [193, 359] width 214 height 15
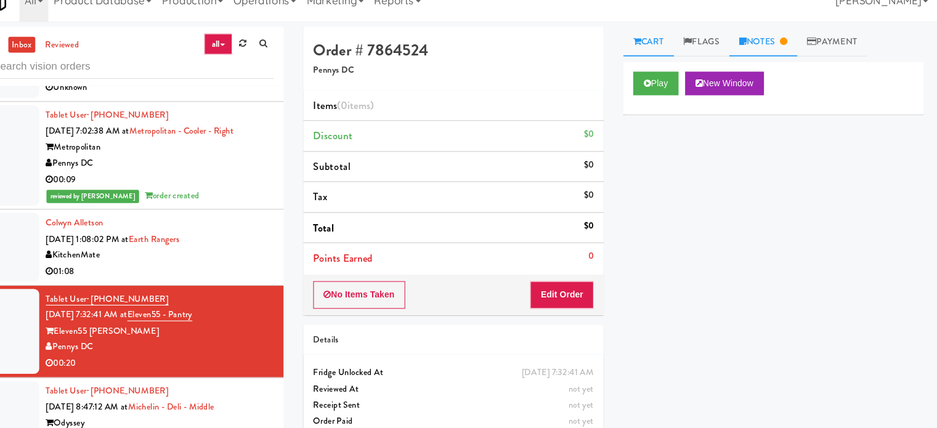
click at [773, 57] on link "Notes" at bounding box center [759, 58] width 64 height 28
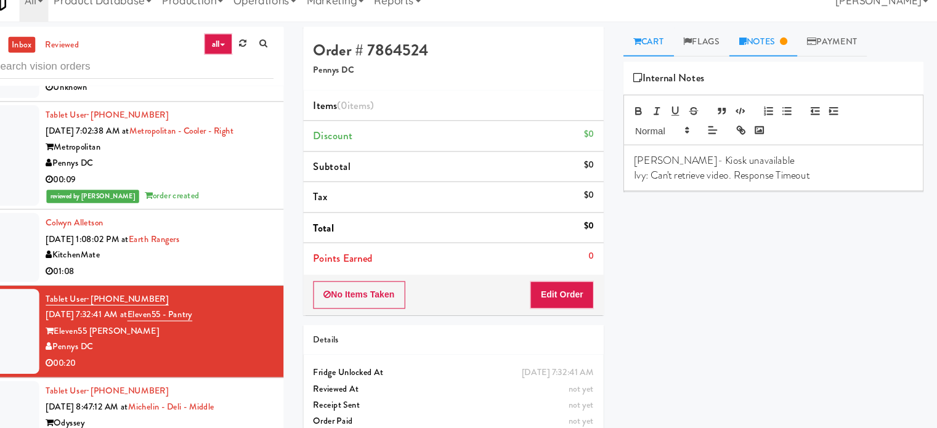
click at [666, 56] on link "Cart" at bounding box center [651, 58] width 47 height 28
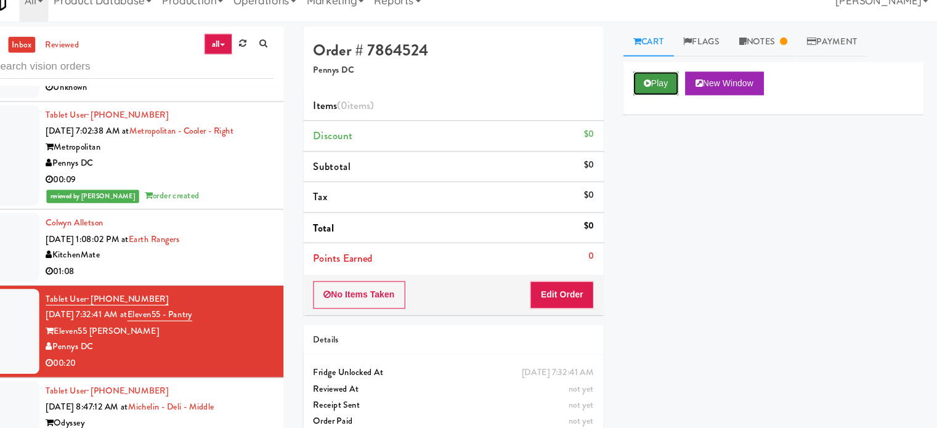
click at [669, 98] on button "Play" at bounding box center [658, 97] width 42 height 22
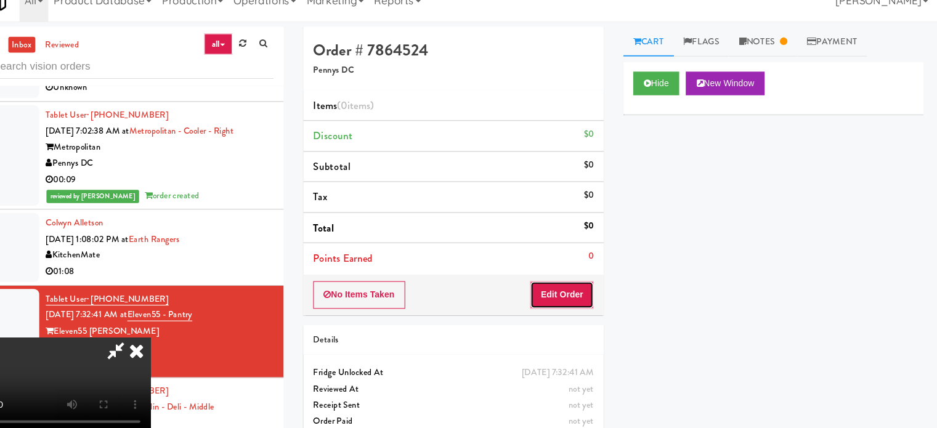
click at [570, 301] on button "Edit Order" at bounding box center [570, 296] width 60 height 26
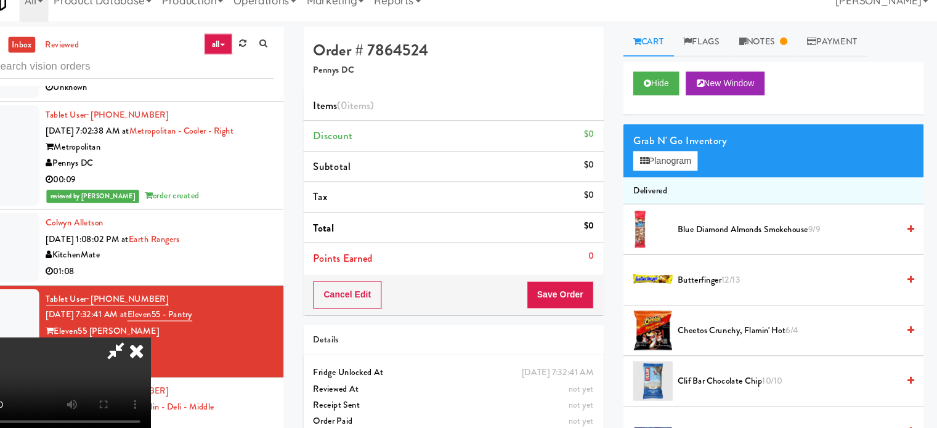
click at [185, 336] on video at bounding box center [92, 382] width 185 height 92
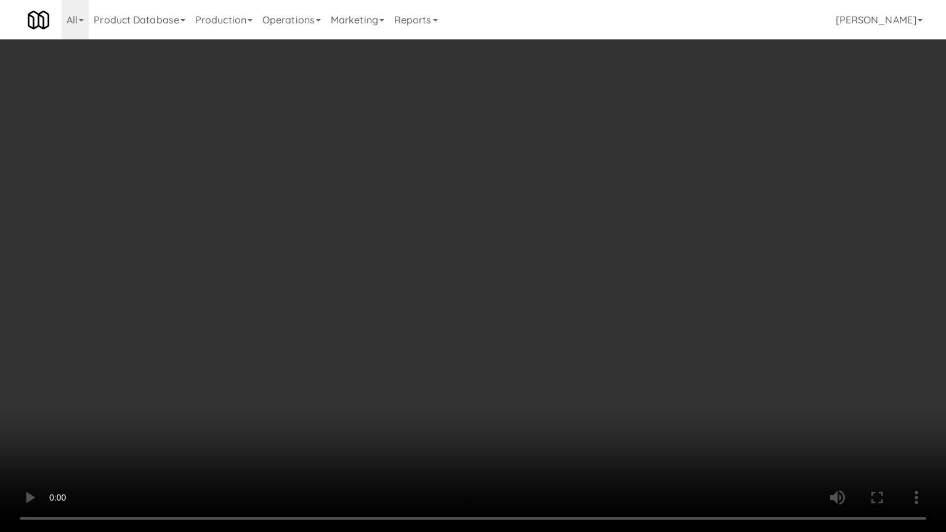
click at [258, 289] on video at bounding box center [473, 266] width 946 height 532
click at [334, 271] on video at bounding box center [473, 266] width 946 height 532
drag, startPoint x: 334, startPoint y: 271, endPoint x: 382, endPoint y: 272, distance: 48.0
click at [335, 271] on video at bounding box center [473, 266] width 946 height 532
click at [471, 285] on video at bounding box center [473, 266] width 946 height 532
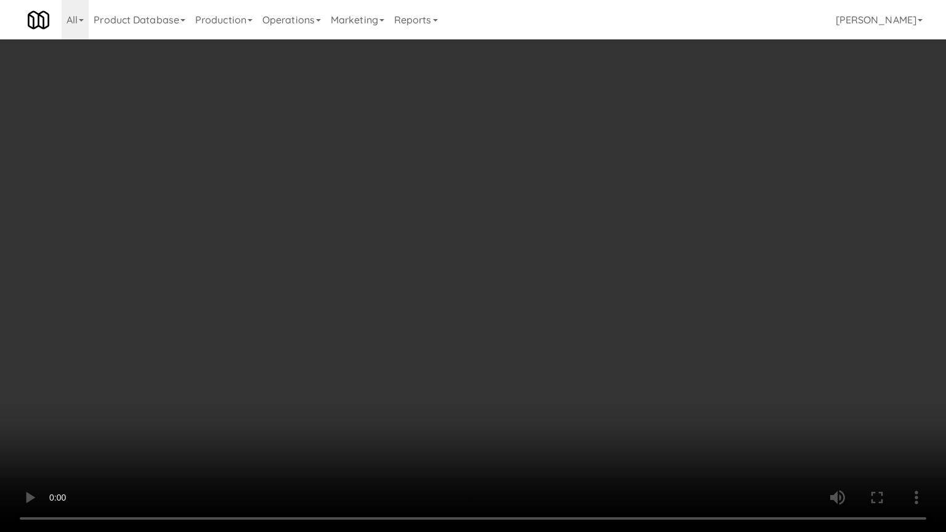
click at [468, 281] on video at bounding box center [473, 266] width 946 height 532
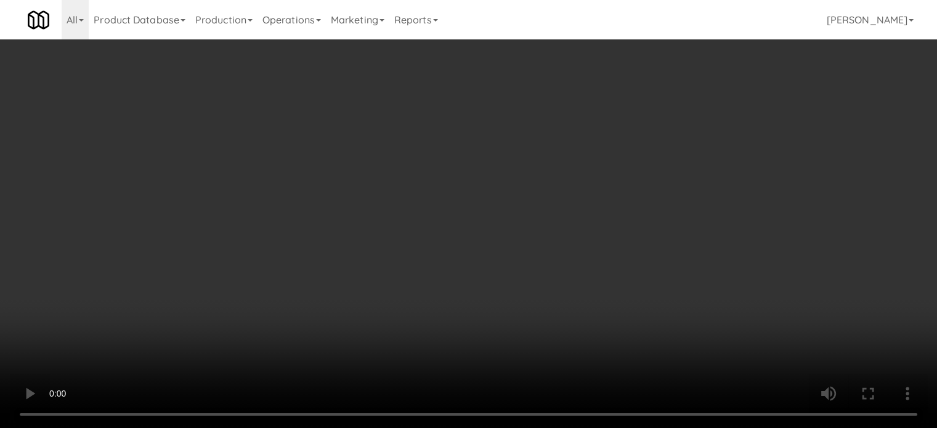
click at [317, 228] on video at bounding box center [468, 214] width 937 height 428
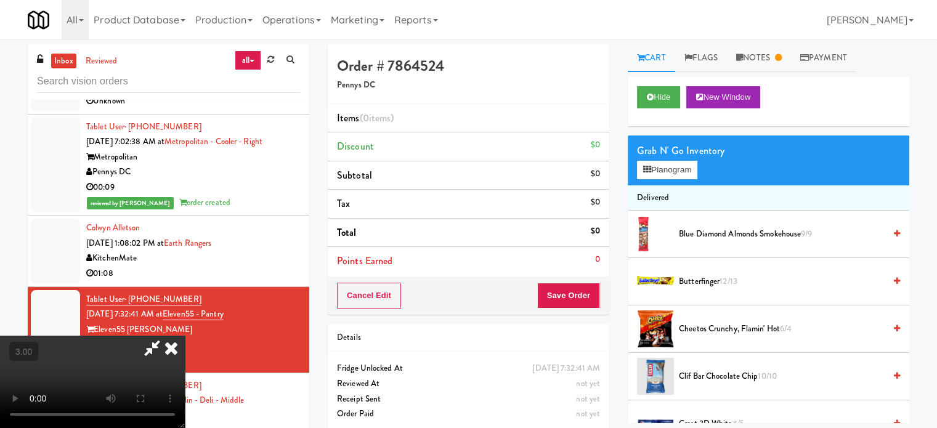
drag, startPoint x: 317, startPoint y: 227, endPoint x: 319, endPoint y: 286, distance: 58.5
click at [185, 336] on video at bounding box center [92, 382] width 185 height 92
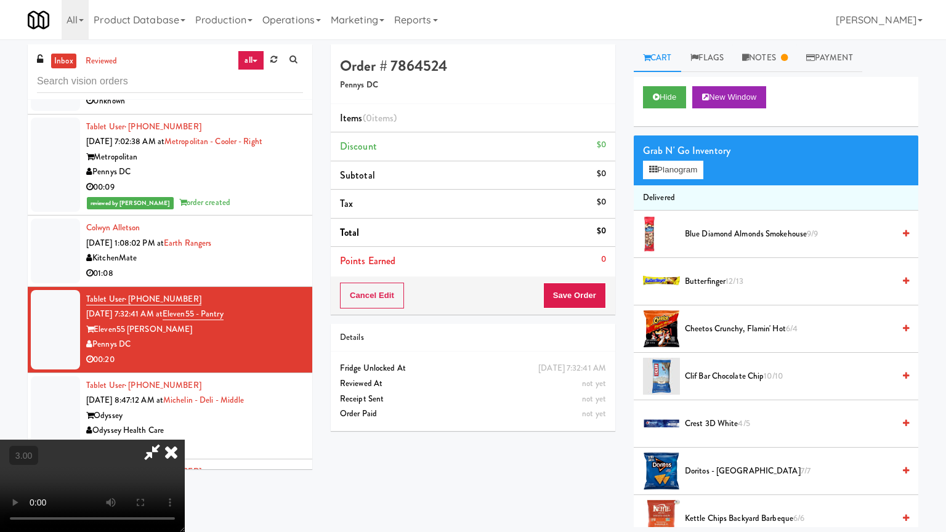
click at [185, 427] on video at bounding box center [92, 486] width 185 height 92
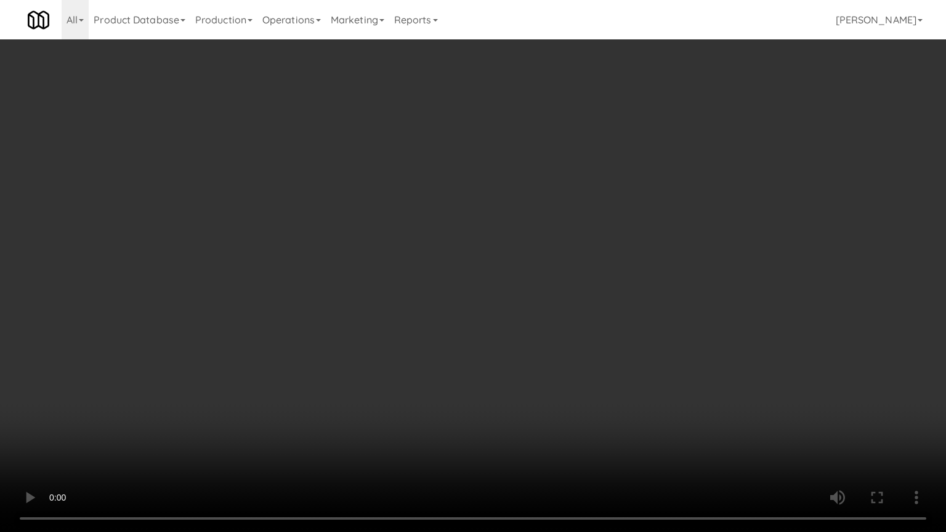
drag, startPoint x: 334, startPoint y: 275, endPoint x: 357, endPoint y: 269, distance: 23.4
click at [335, 275] on video at bounding box center [473, 266] width 946 height 532
drag, startPoint x: 357, startPoint y: 268, endPoint x: 362, endPoint y: 263, distance: 7.4
click at [357, 268] on video at bounding box center [473, 266] width 946 height 532
click at [323, 280] on video at bounding box center [473, 266] width 946 height 532
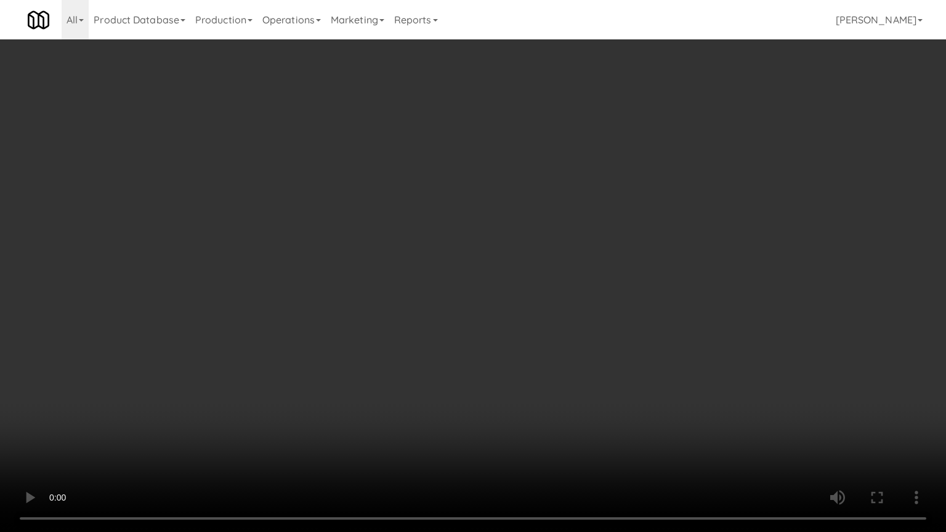
click at [348, 275] on video at bounding box center [473, 266] width 946 height 532
click at [395, 267] on video at bounding box center [473, 266] width 946 height 532
click at [402, 263] on video at bounding box center [473, 266] width 946 height 532
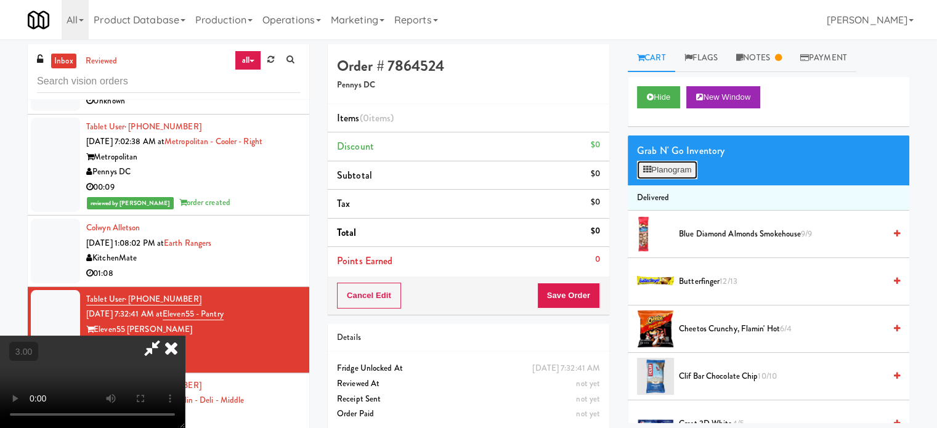
click at [655, 169] on button "Planogram" at bounding box center [667, 170] width 60 height 18
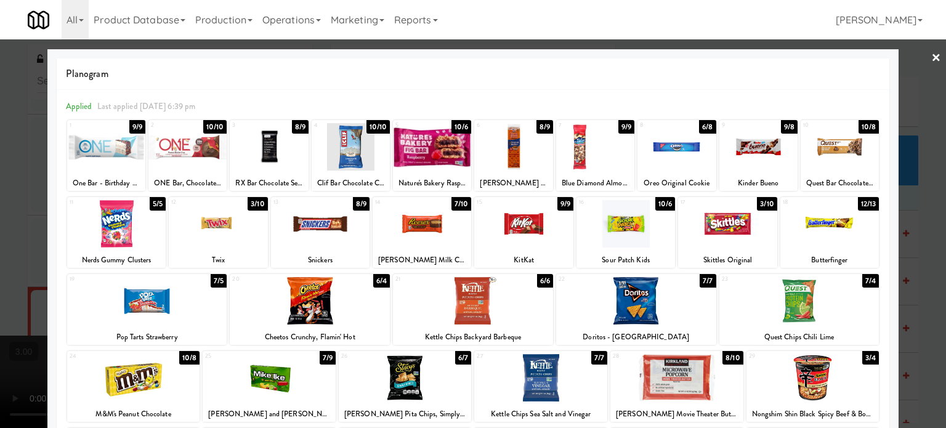
click at [453, 129] on div "10/6" at bounding box center [461, 127] width 20 height 14
click at [372, 127] on div "10/10" at bounding box center [378, 127] width 24 height 14
click at [910, 243] on div at bounding box center [473, 214] width 946 height 428
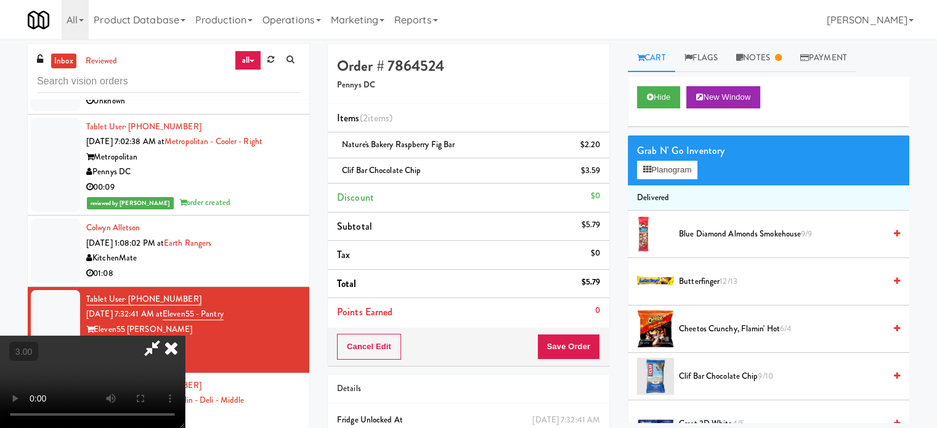
click at [185, 336] on video at bounding box center [92, 382] width 185 height 92
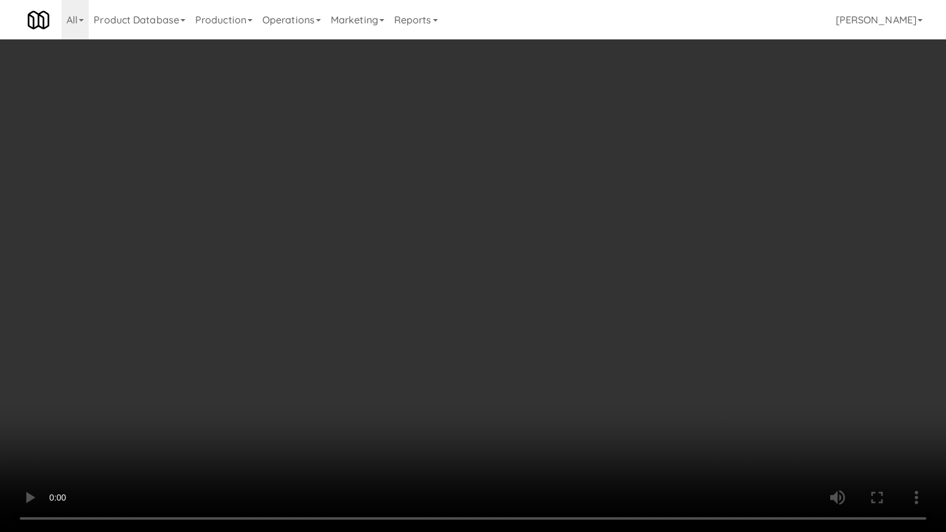
drag, startPoint x: 271, startPoint y: 355, endPoint x: 342, endPoint y: 294, distance: 93.9
click at [275, 347] on video at bounding box center [473, 266] width 946 height 532
click at [434, 260] on video at bounding box center [473, 266] width 946 height 532
click at [441, 260] on video at bounding box center [473, 266] width 946 height 532
click at [442, 258] on video at bounding box center [473, 266] width 946 height 532
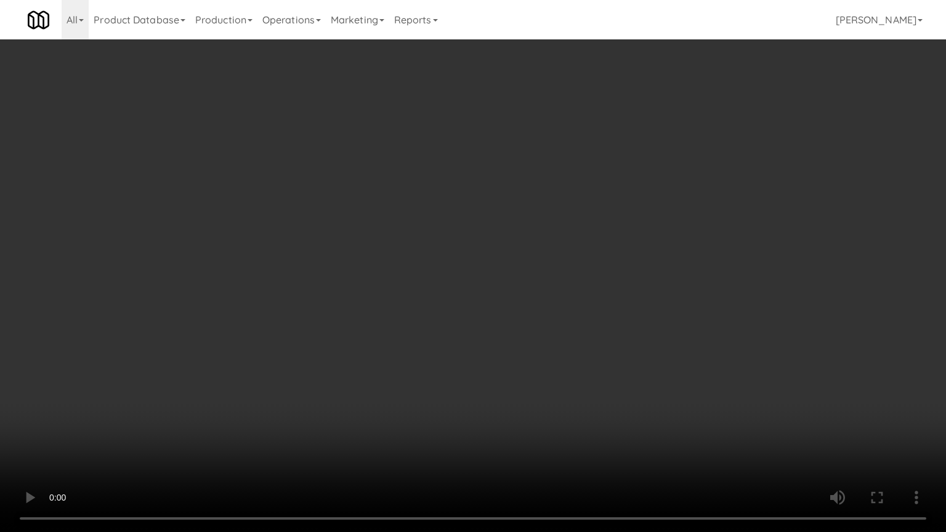
click at [442, 256] on video at bounding box center [473, 266] width 946 height 532
drag, startPoint x: 455, startPoint y: 273, endPoint x: 467, endPoint y: 262, distance: 16.5
click at [461, 268] on video at bounding box center [473, 266] width 946 height 532
drag, startPoint x: 467, startPoint y: 262, endPoint x: 536, endPoint y: 108, distance: 168.9
click at [468, 261] on video at bounding box center [473, 266] width 946 height 532
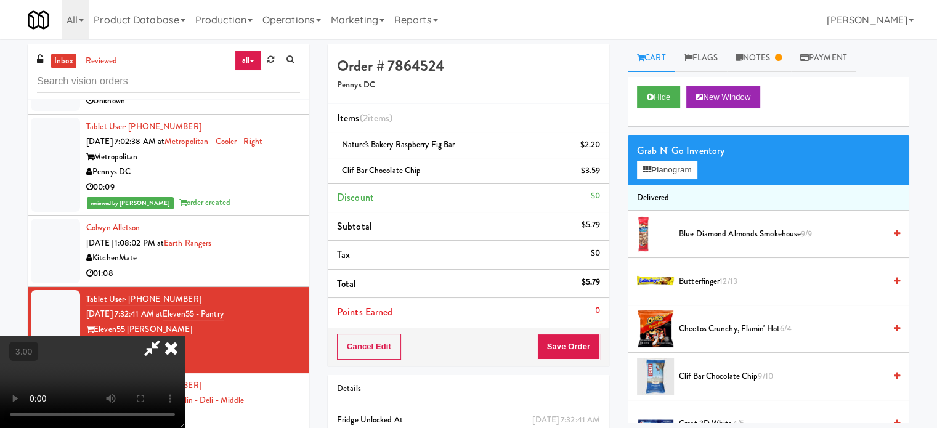
click at [185, 336] on icon at bounding box center [171, 348] width 27 height 25
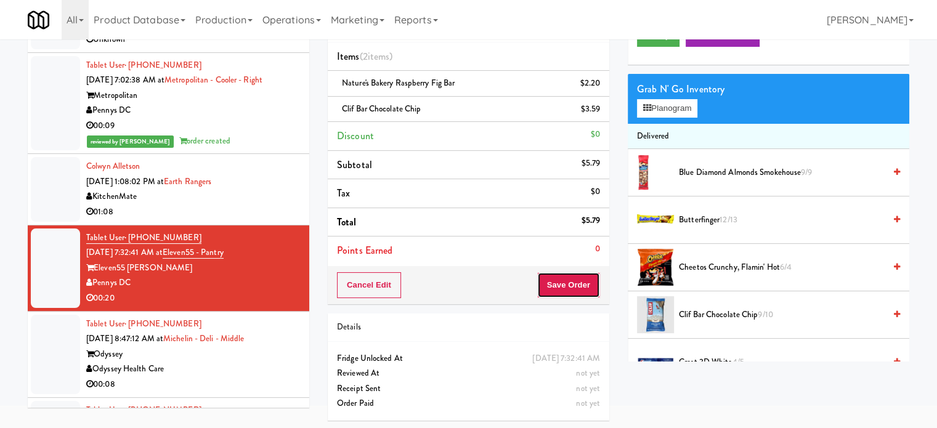
click at [549, 281] on button "Save Order" at bounding box center [568, 285] width 63 height 26
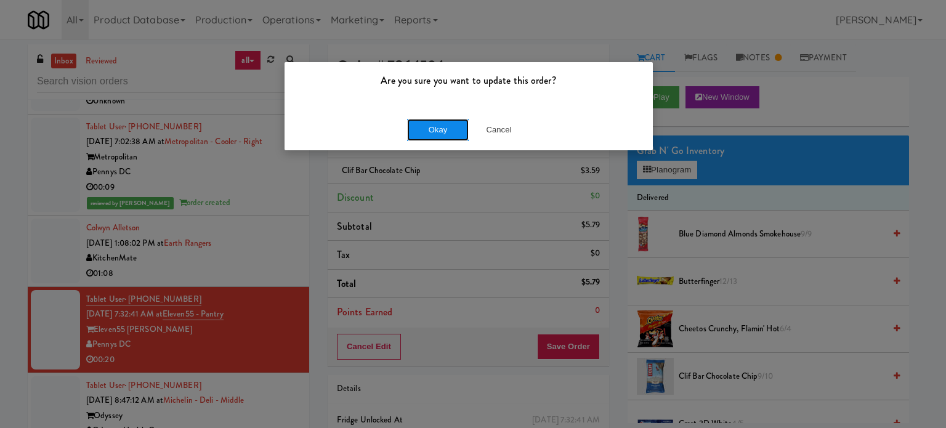
click at [438, 127] on button "Okay" at bounding box center [438, 130] width 62 height 22
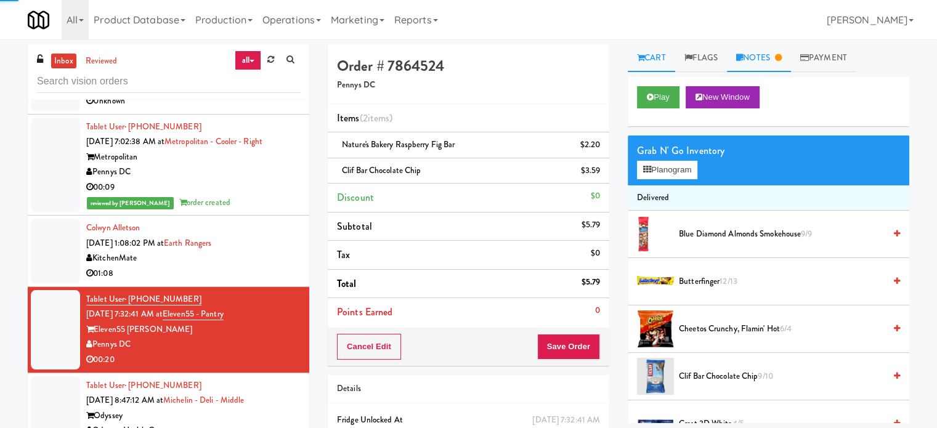
click at [773, 62] on link "Notes" at bounding box center [759, 58] width 64 height 28
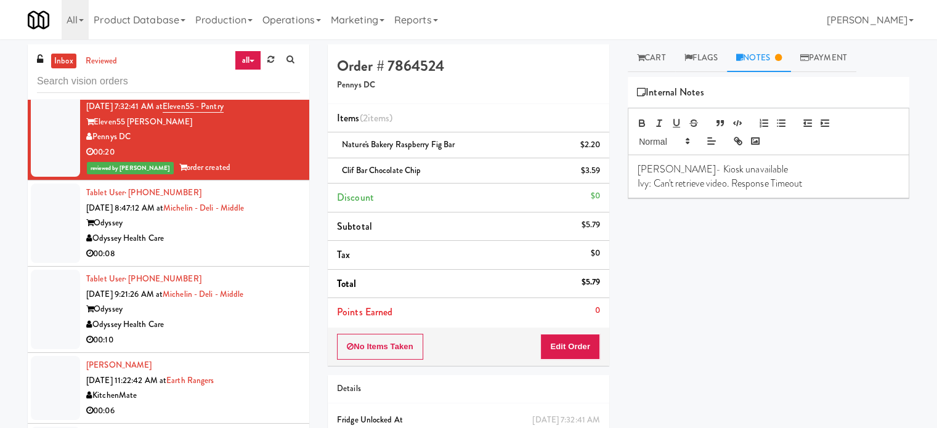
scroll to position [2239, 0]
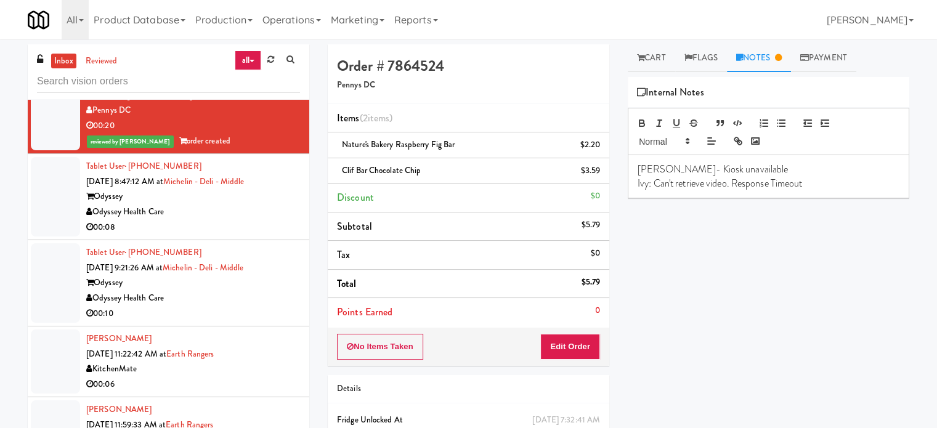
click at [262, 221] on div "00:08" at bounding box center [193, 227] width 214 height 15
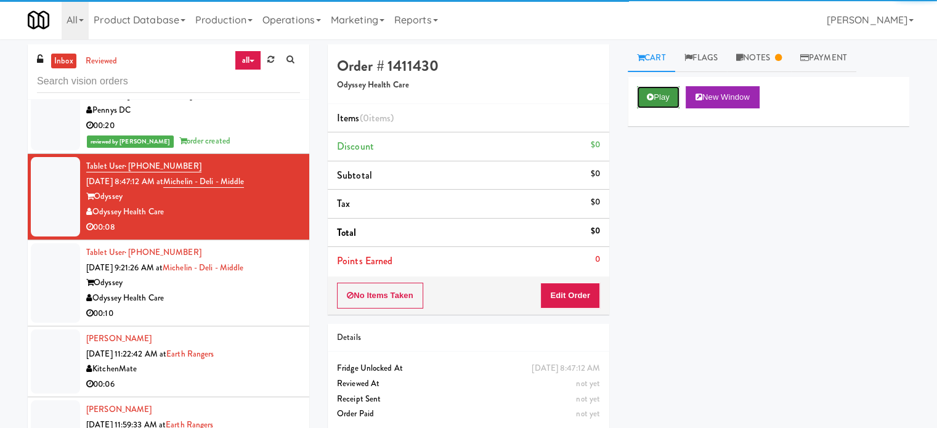
click at [665, 99] on button "Play" at bounding box center [658, 97] width 42 height 22
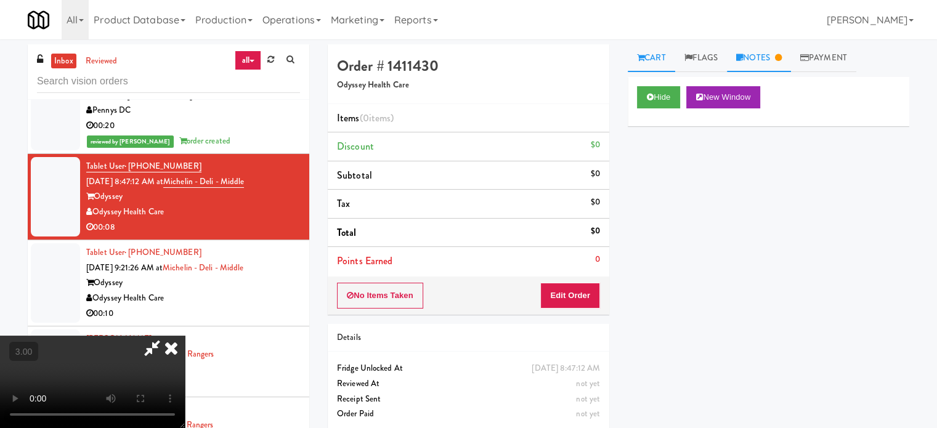
click at [763, 69] on link "Notes" at bounding box center [759, 58] width 64 height 28
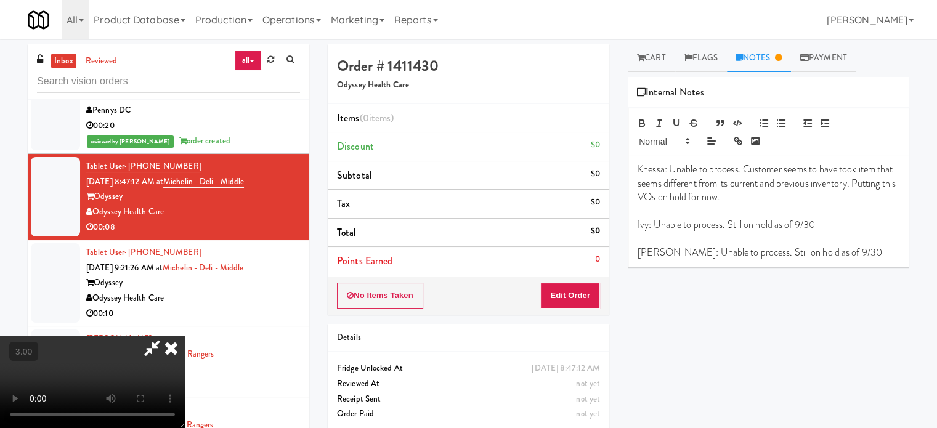
click at [185, 336] on video at bounding box center [92, 382] width 185 height 92
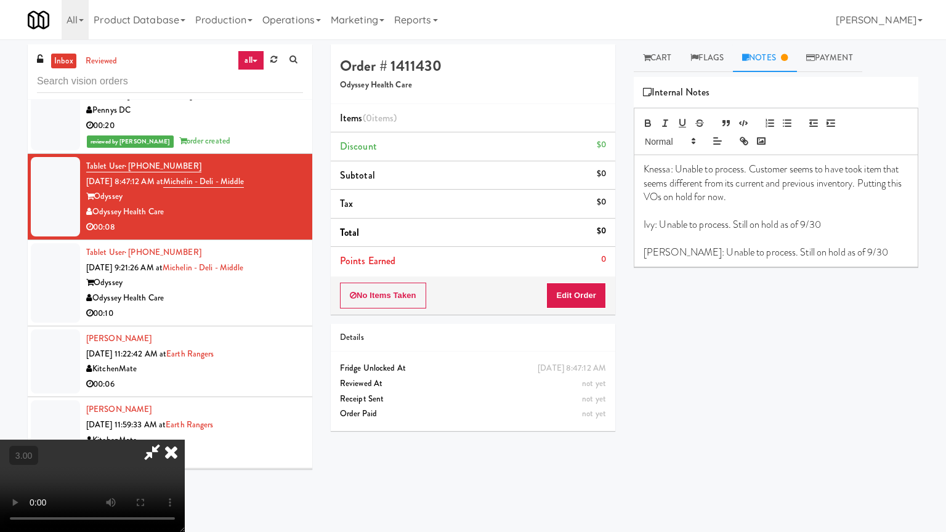
click at [185, 427] on video at bounding box center [92, 486] width 185 height 92
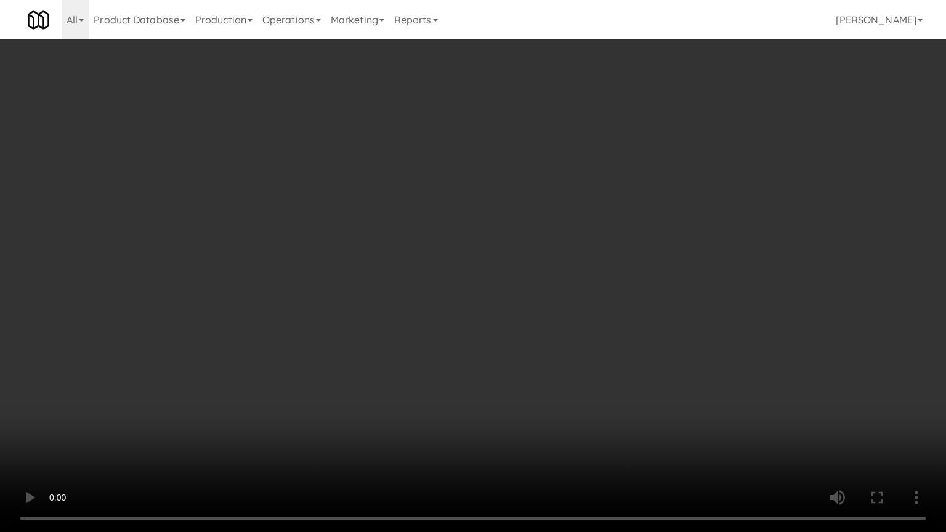
click at [418, 252] on video at bounding box center [473, 266] width 946 height 532
click at [419, 251] on video at bounding box center [473, 266] width 946 height 532
click at [496, 246] on video at bounding box center [473, 266] width 946 height 532
click at [497, 246] on video at bounding box center [473, 266] width 946 height 532
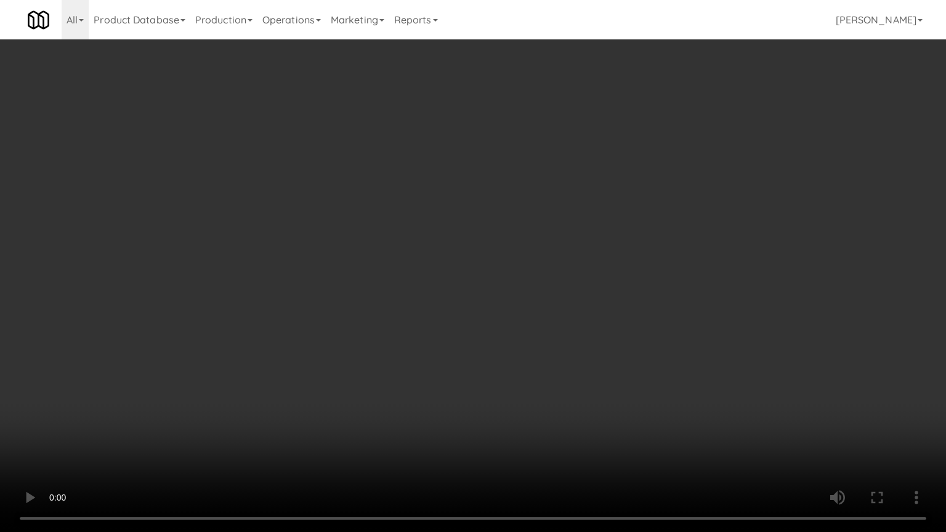
click at [498, 245] on video at bounding box center [473, 266] width 946 height 532
click at [500, 244] on video at bounding box center [473, 266] width 946 height 532
click at [536, 243] on video at bounding box center [473, 266] width 946 height 532
click at [520, 240] on video at bounding box center [473, 266] width 946 height 532
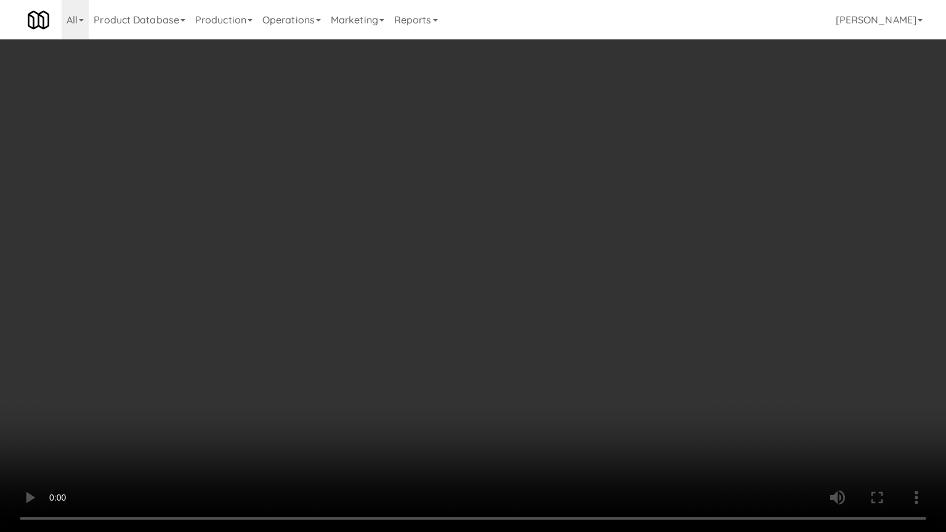
click at [555, 246] on video at bounding box center [473, 266] width 946 height 532
click at [539, 239] on video at bounding box center [473, 266] width 946 height 532
drag, startPoint x: 330, startPoint y: 239, endPoint x: 349, endPoint y: 227, distance: 21.9
click at [337, 234] on video at bounding box center [473, 266] width 946 height 532
click at [349, 227] on video at bounding box center [473, 266] width 946 height 532
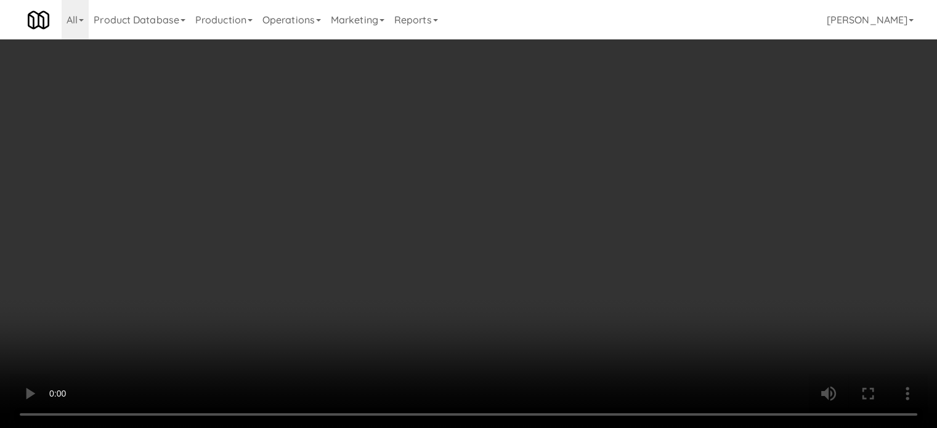
click at [655, 63] on link "Cart" at bounding box center [651, 58] width 47 height 28
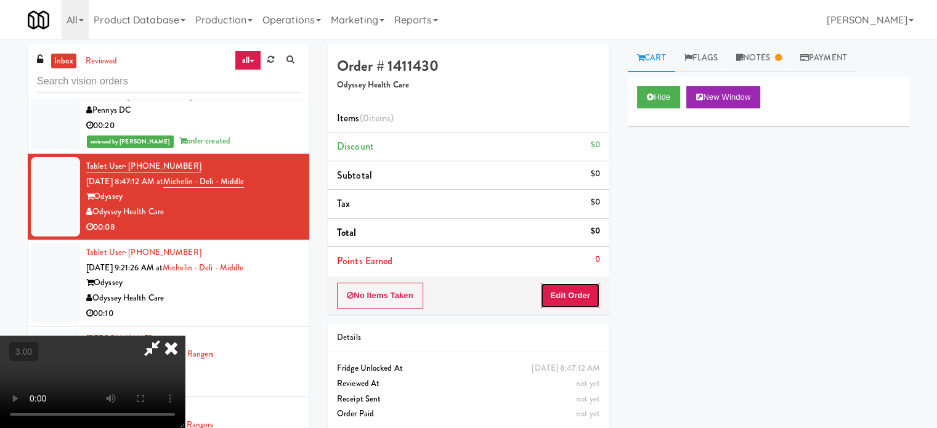
click at [594, 294] on button "Edit Order" at bounding box center [570, 296] width 60 height 26
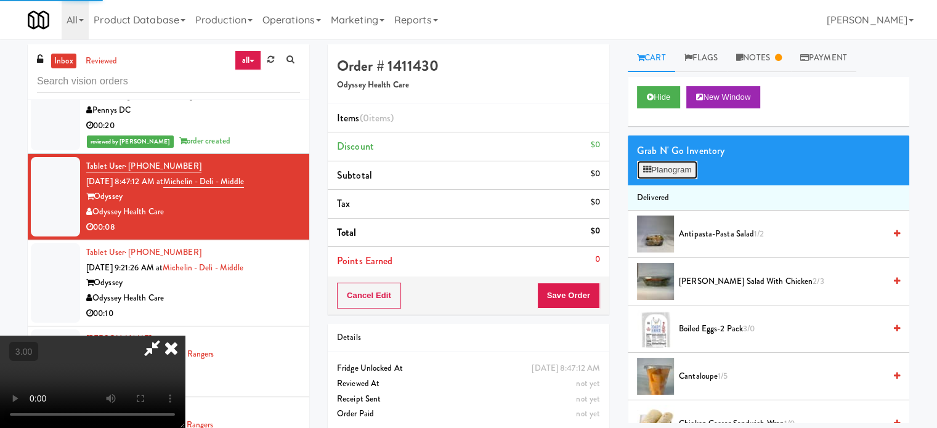
click at [664, 172] on button "Planogram" at bounding box center [667, 170] width 60 height 18
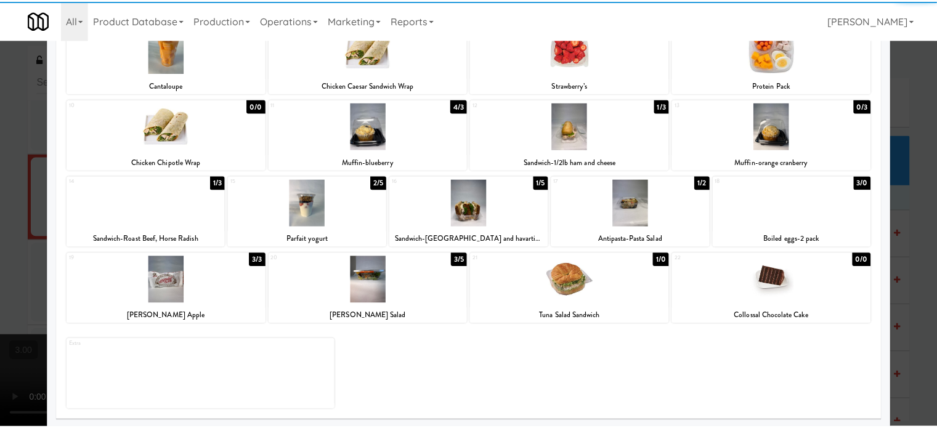
scroll to position [176, 0]
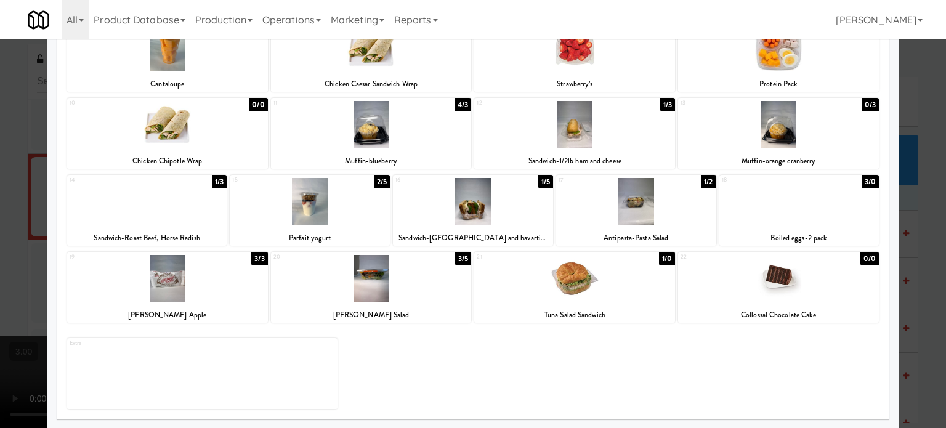
click at [922, 260] on div at bounding box center [473, 214] width 946 height 428
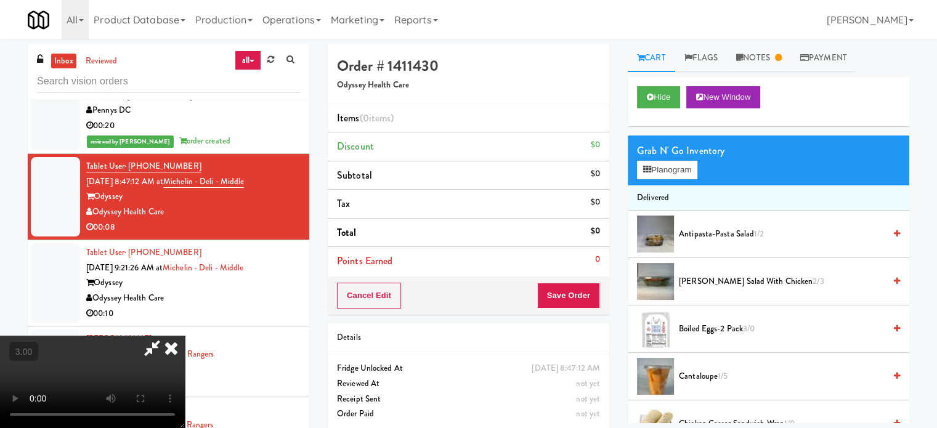
click at [185, 336] on video at bounding box center [92, 382] width 185 height 92
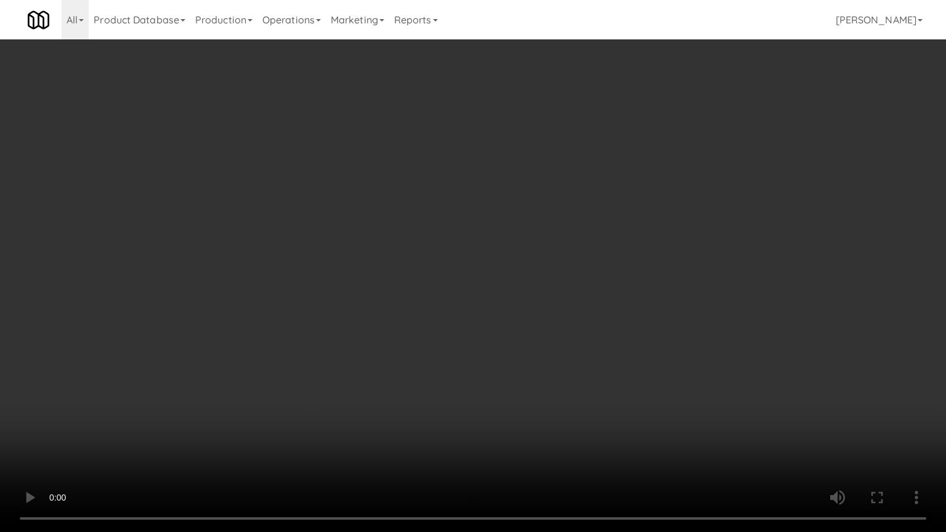
click at [315, 377] on video at bounding box center [473, 266] width 946 height 532
click at [388, 366] on video at bounding box center [473, 266] width 946 height 532
click at [390, 359] on video at bounding box center [473, 266] width 946 height 532
click at [390, 358] on video at bounding box center [473, 266] width 946 height 532
click at [397, 353] on video at bounding box center [473, 266] width 946 height 532
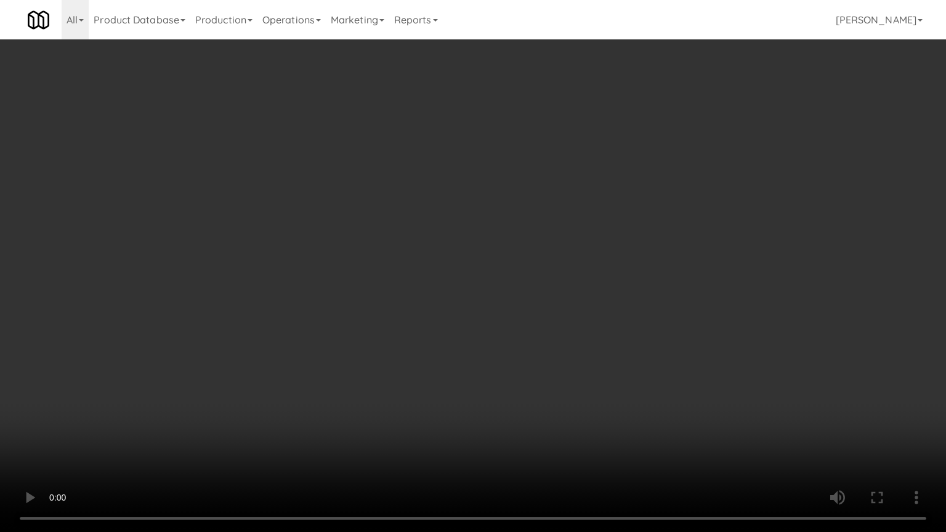
click at [406, 346] on video at bounding box center [473, 266] width 946 height 532
click at [411, 345] on video at bounding box center [473, 266] width 946 height 532
click at [458, 346] on video at bounding box center [473, 266] width 946 height 532
click at [458, 345] on video at bounding box center [473, 266] width 946 height 532
click at [483, 345] on video at bounding box center [473, 266] width 946 height 532
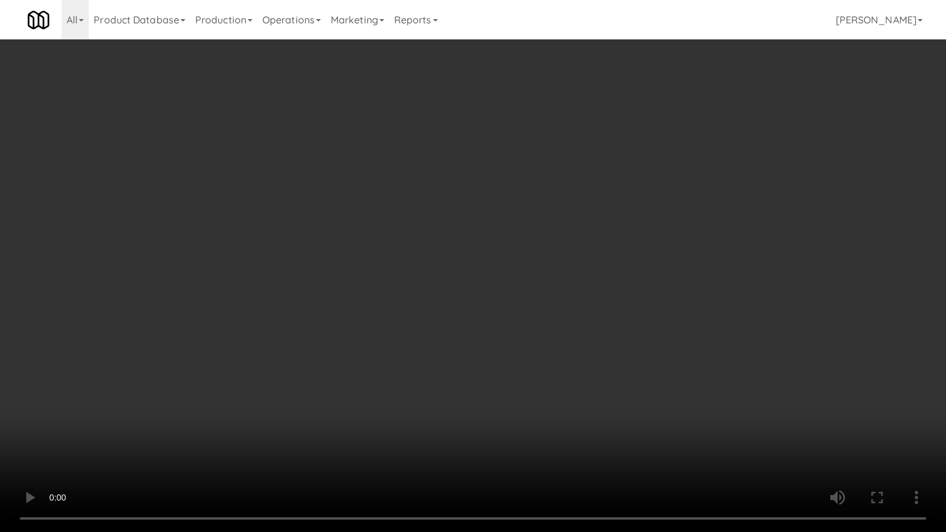
click at [483, 348] on video at bounding box center [473, 266] width 946 height 532
click at [488, 346] on video at bounding box center [473, 266] width 946 height 532
click at [490, 347] on video at bounding box center [473, 266] width 946 height 532
click at [512, 347] on video at bounding box center [473, 266] width 946 height 532
click at [512, 345] on video at bounding box center [473, 266] width 946 height 532
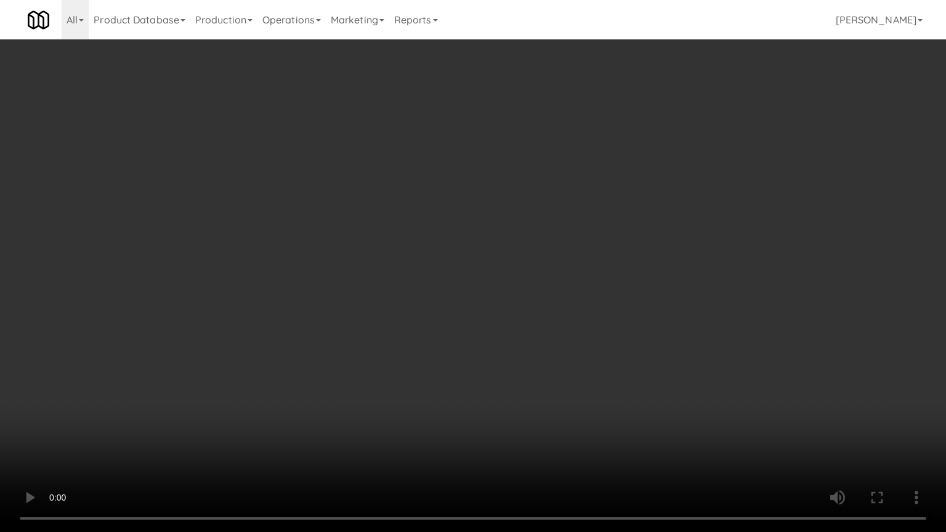
click at [530, 341] on video at bounding box center [473, 266] width 946 height 532
drag, startPoint x: 528, startPoint y: 327, endPoint x: 522, endPoint y: 305, distance: 22.4
click at [528, 328] on video at bounding box center [473, 266] width 946 height 532
click at [469, 320] on video at bounding box center [473, 266] width 946 height 532
drag, startPoint x: 470, startPoint y: 318, endPoint x: 597, endPoint y: 192, distance: 178.5
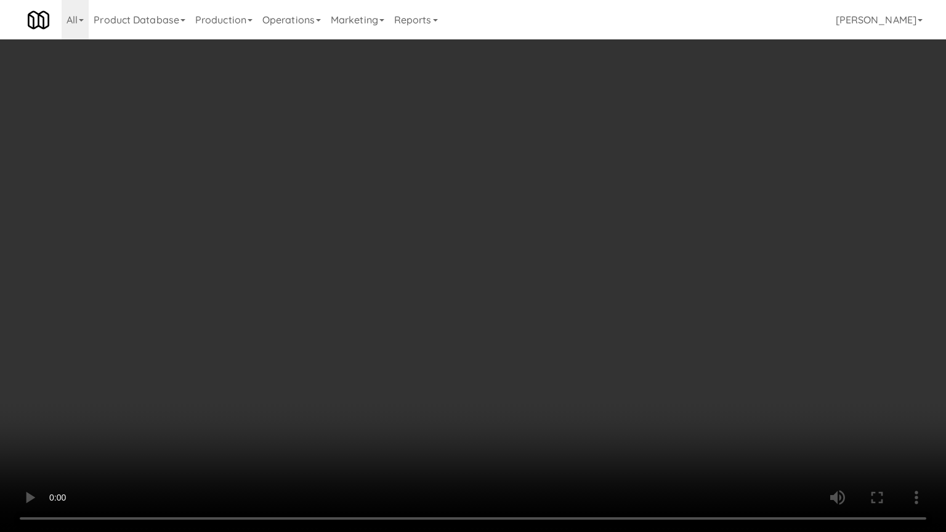
click at [474, 316] on video at bounding box center [473, 266] width 946 height 532
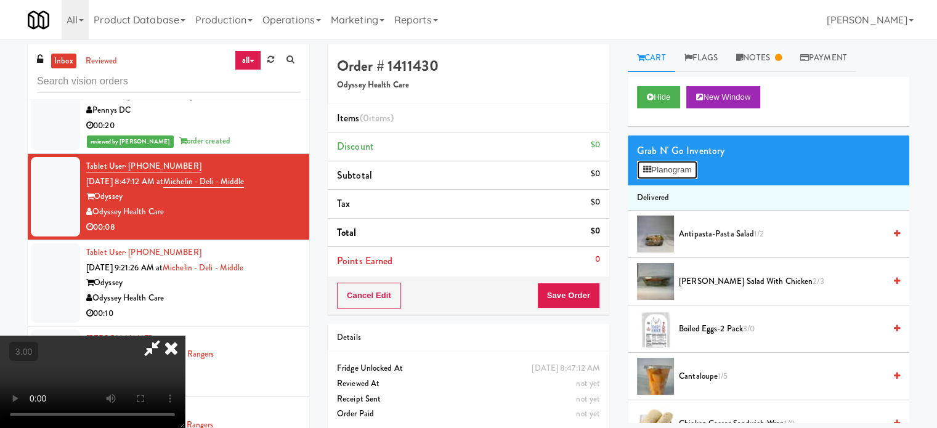
click at [678, 167] on button "Planogram" at bounding box center [667, 170] width 60 height 18
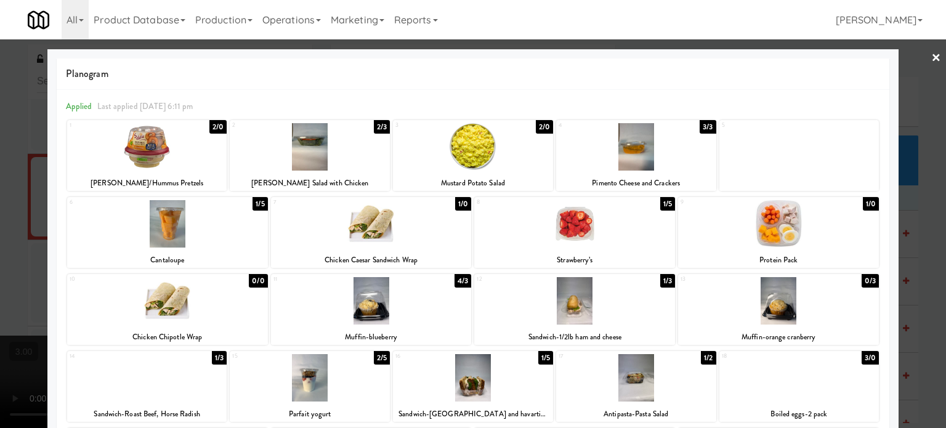
click at [919, 251] on div at bounding box center [473, 214] width 946 height 428
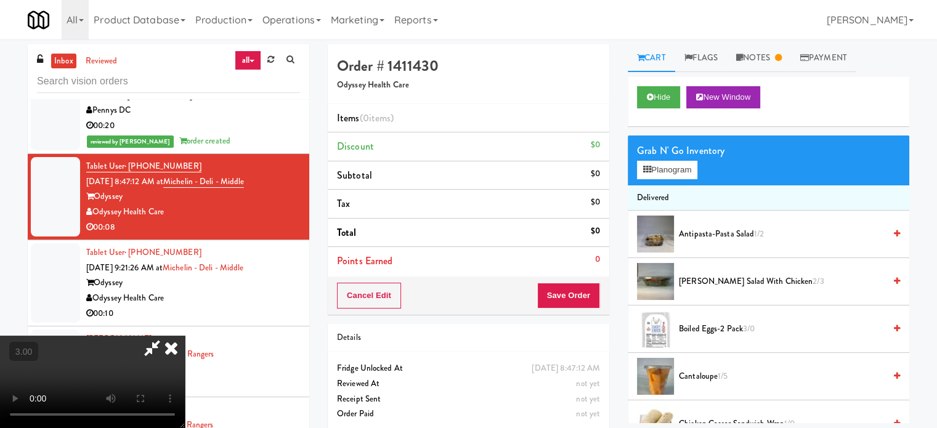
click at [185, 336] on video at bounding box center [92, 382] width 185 height 92
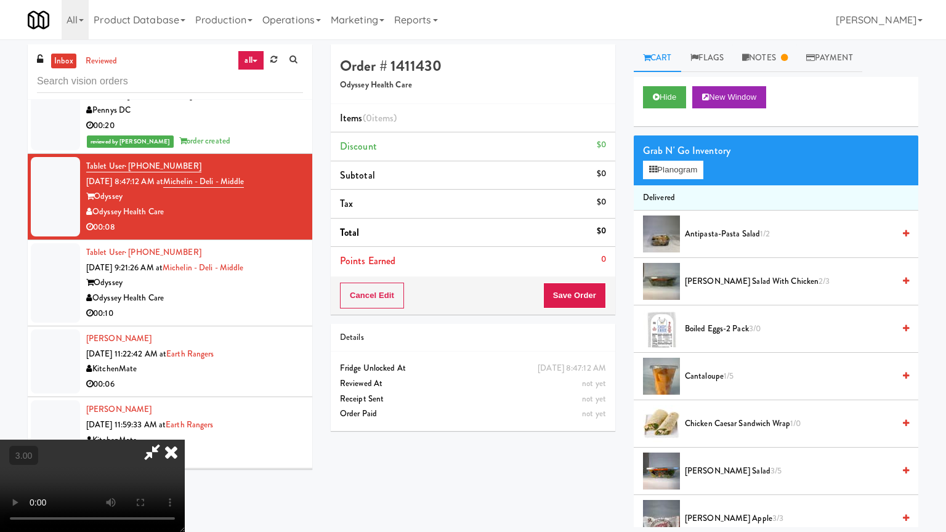
click at [185, 427] on video at bounding box center [92, 486] width 185 height 92
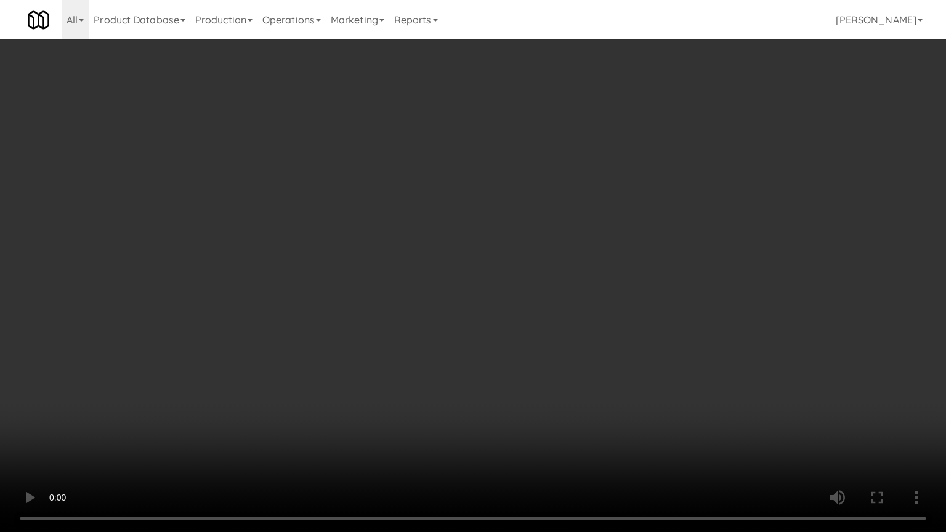
click at [477, 362] on video at bounding box center [473, 266] width 946 height 532
click at [536, 349] on video at bounding box center [473, 266] width 946 height 532
click at [533, 347] on video at bounding box center [473, 266] width 946 height 532
click at [532, 346] on video at bounding box center [473, 266] width 946 height 532
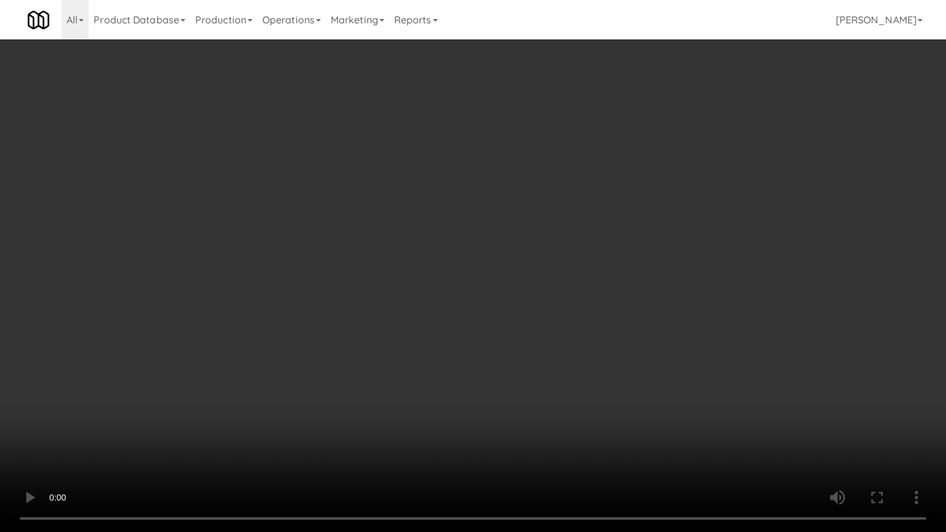
click at [534, 344] on video at bounding box center [473, 266] width 946 height 532
click at [553, 335] on video at bounding box center [473, 266] width 946 height 532
click at [551, 335] on video at bounding box center [473, 266] width 946 height 532
click at [551, 340] on video at bounding box center [473, 266] width 946 height 532
click at [551, 339] on video at bounding box center [473, 266] width 946 height 532
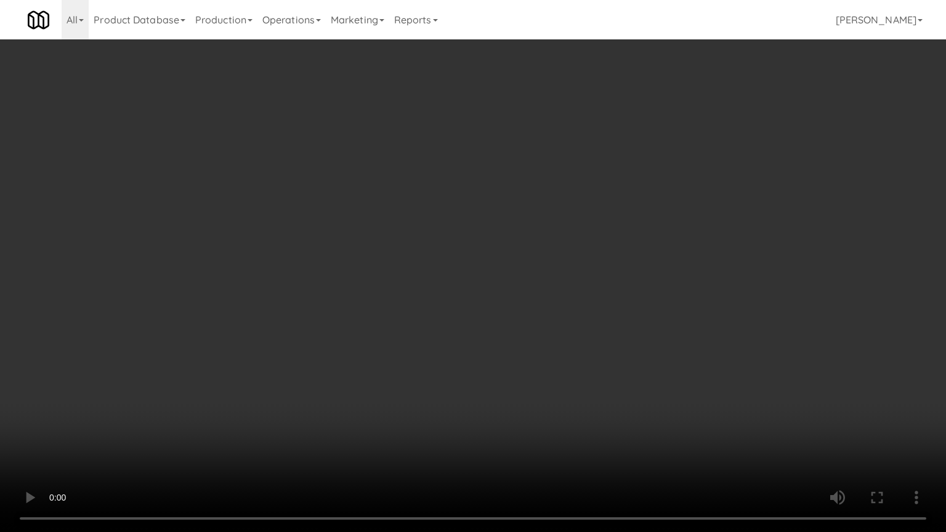
click at [555, 339] on video at bounding box center [473, 266] width 946 height 532
drag, startPoint x: 554, startPoint y: 337, endPoint x: 548, endPoint y: 334, distance: 7.2
click at [551, 336] on video at bounding box center [473, 266] width 946 height 532
click at [534, 306] on video at bounding box center [473, 266] width 946 height 532
click at [519, 243] on video at bounding box center [473, 266] width 946 height 532
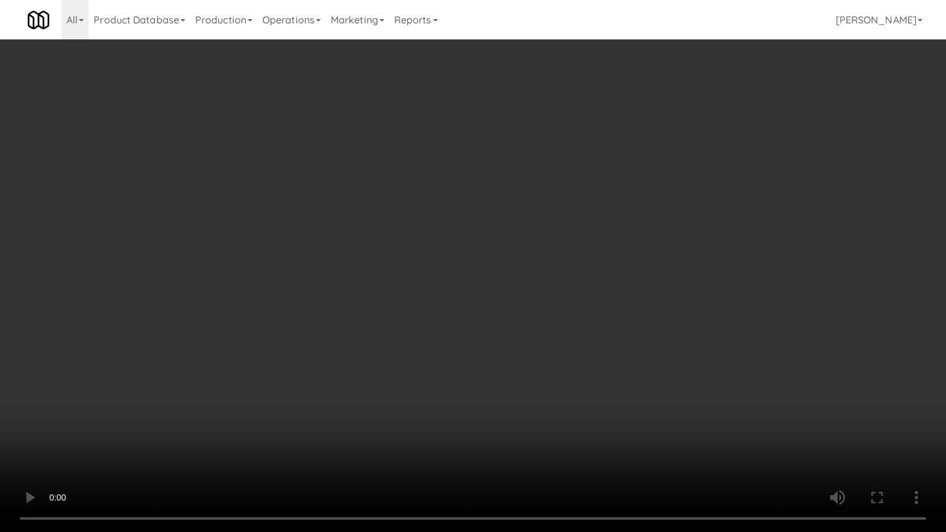
click at [522, 236] on video at bounding box center [473, 266] width 946 height 532
click at [523, 235] on video at bounding box center [473, 266] width 946 height 532
click at [524, 235] on video at bounding box center [473, 266] width 946 height 532
click at [538, 234] on video at bounding box center [473, 266] width 946 height 532
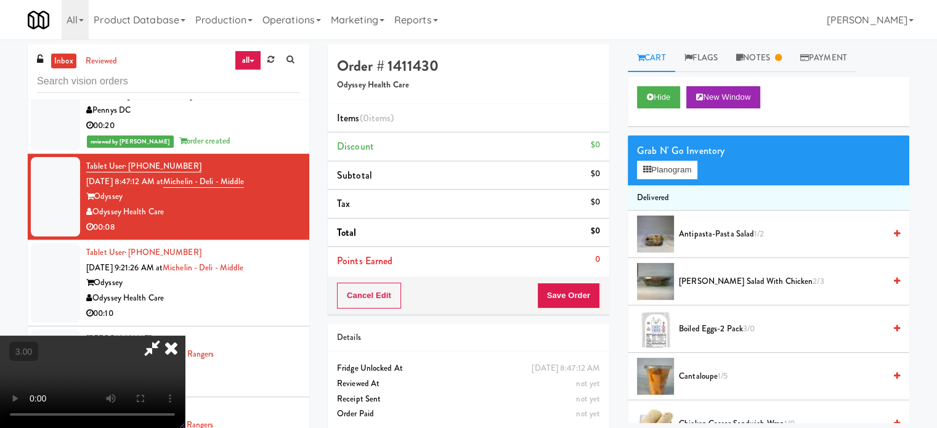
click at [185, 336] on video at bounding box center [92, 382] width 185 height 92
drag, startPoint x: 393, startPoint y: 307, endPoint x: 389, endPoint y: 318, distance: 11.3
click at [185, 336] on video at bounding box center [92, 382] width 185 height 92
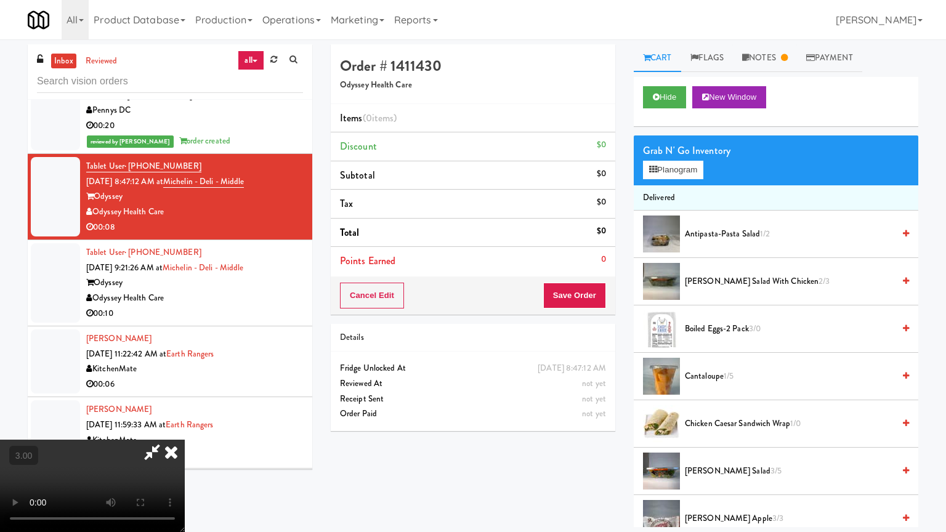
click at [185, 427] on video at bounding box center [92, 486] width 185 height 92
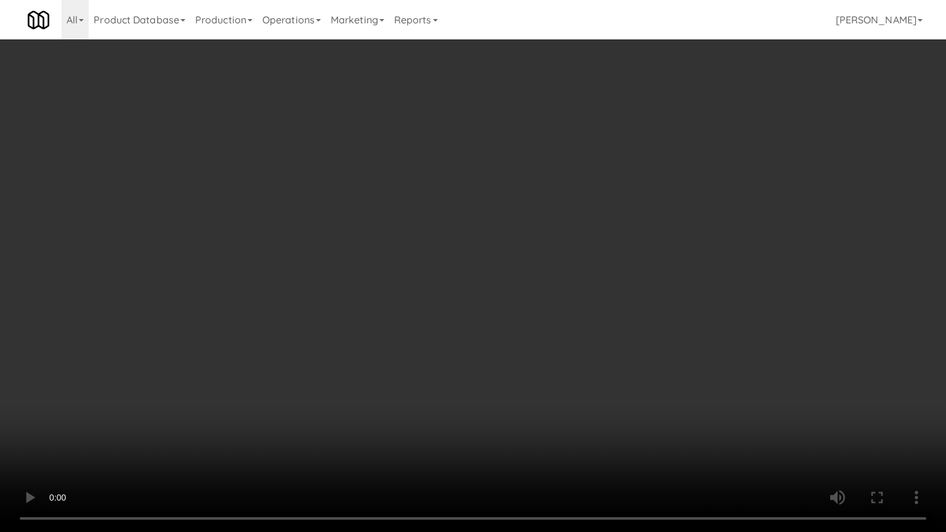
click at [257, 426] on video at bounding box center [473, 266] width 946 height 532
click at [488, 328] on video at bounding box center [473, 266] width 946 height 532
click at [489, 325] on video at bounding box center [473, 266] width 946 height 532
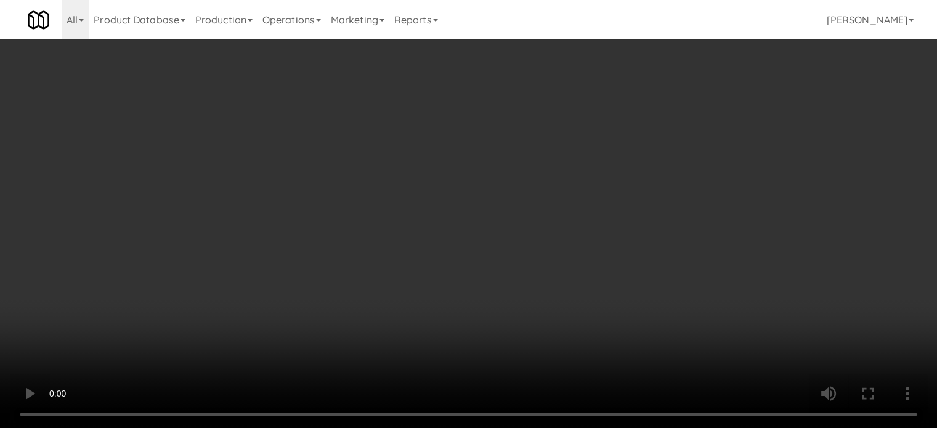
click at [451, 139] on video at bounding box center [468, 214] width 937 height 428
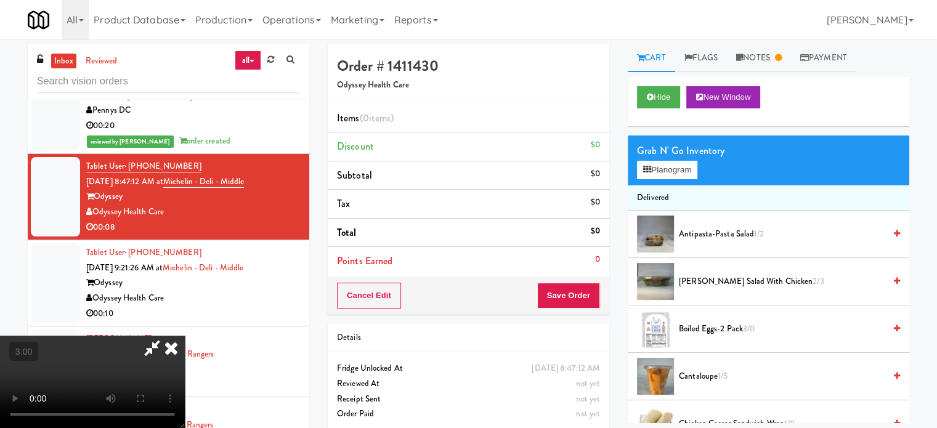
click at [185, 336] on video at bounding box center [92, 382] width 185 height 92
click at [185, 336] on icon at bounding box center [171, 348] width 27 height 25
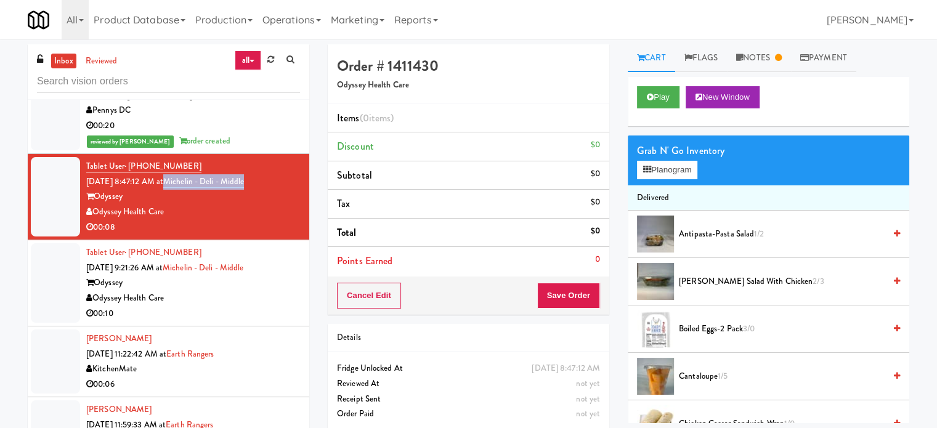
drag, startPoint x: 266, startPoint y: 172, endPoint x: 184, endPoint y: 179, distance: 82.8
click at [184, 179] on div "Tablet User · (580) 277-2362 [DATE] 8:47:12 AM at Michelin - Deli - Middle Odys…" at bounding box center [193, 197] width 214 height 76
copy link "Michelin - Deli - Middle"
click at [777, 56] on link "Notes" at bounding box center [759, 58] width 64 height 28
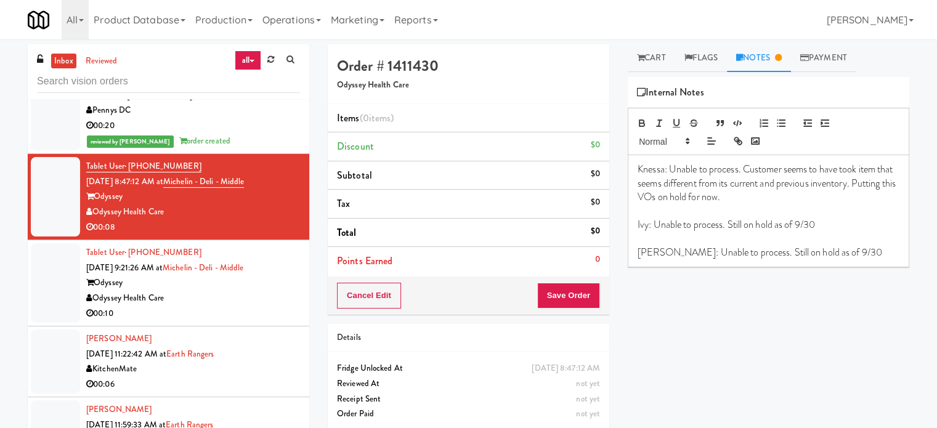
drag, startPoint x: 208, startPoint y: 311, endPoint x: 313, endPoint y: 262, distance: 116.8
click at [209, 310] on div "00:10" at bounding box center [193, 313] width 214 height 15
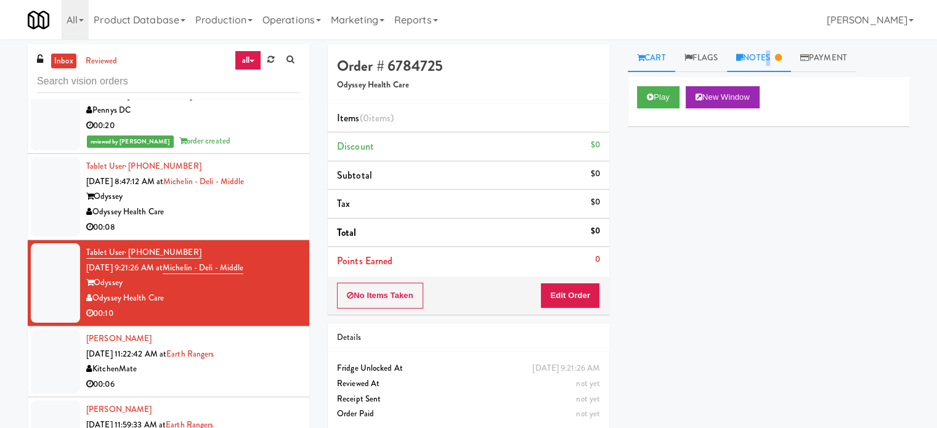
click at [768, 51] on link "Notes" at bounding box center [759, 58] width 64 height 28
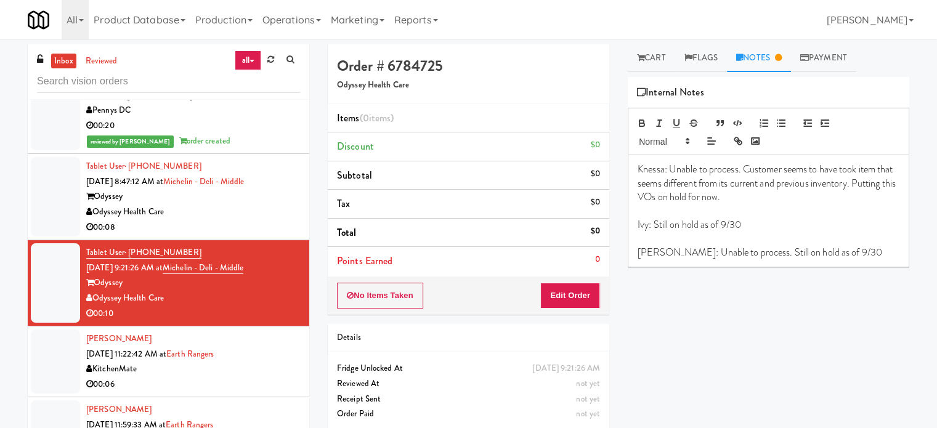
click at [280, 353] on div "[PERSON_NAME] [DATE] 11:22:42 AM at Earth Rangers KitchenMate 00:06" at bounding box center [193, 361] width 214 height 60
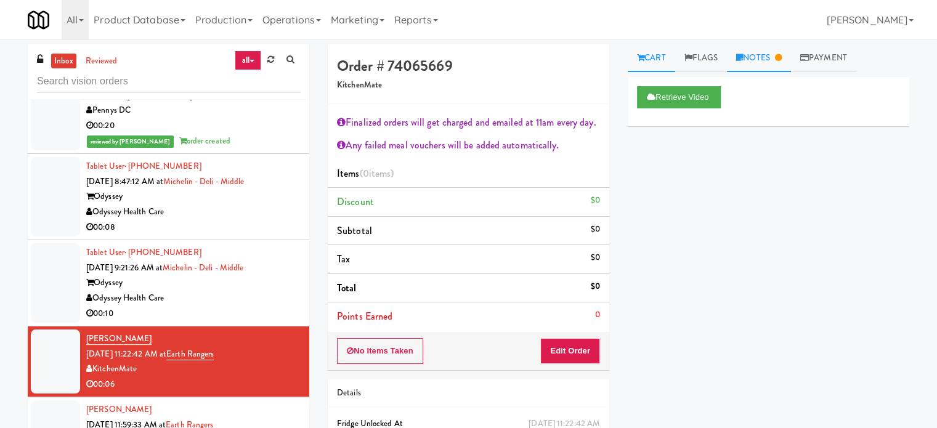
click at [766, 59] on link "Notes" at bounding box center [759, 58] width 64 height 28
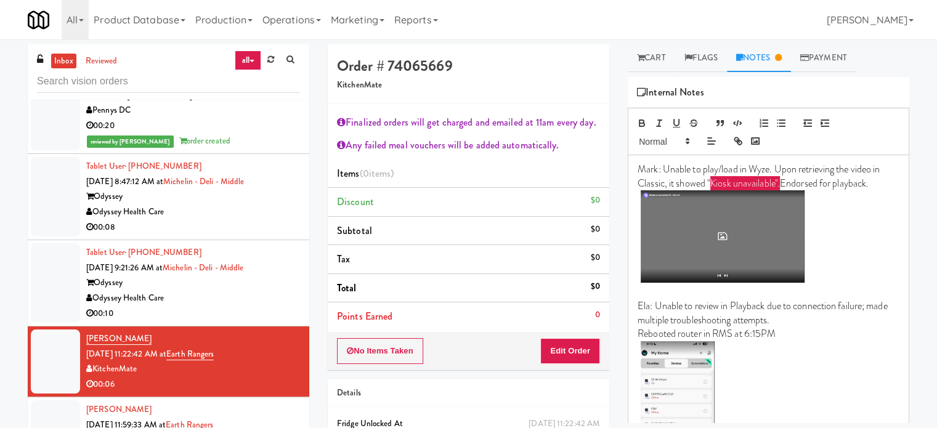
scroll to position [2547, 0]
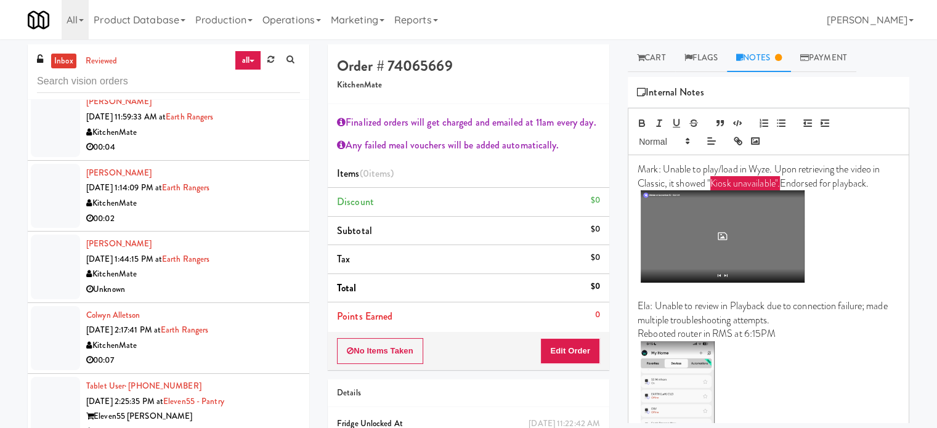
click at [266, 135] on div "KitchenMate" at bounding box center [193, 132] width 214 height 15
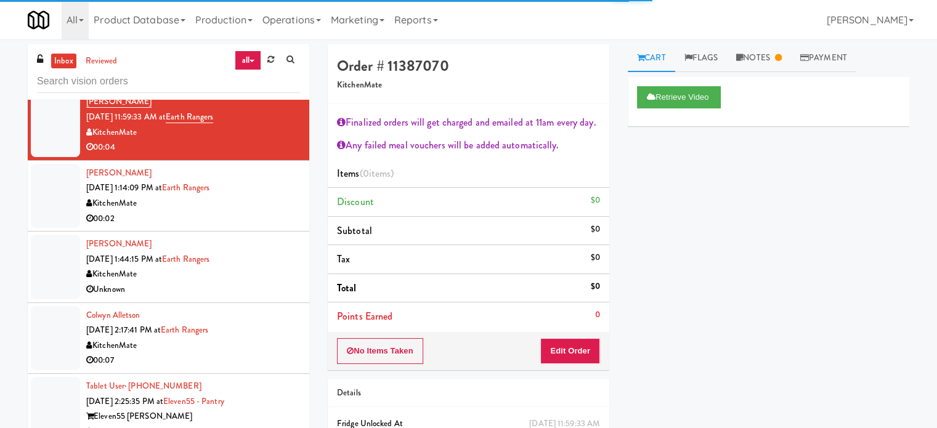
click at [254, 211] on div "00:02" at bounding box center [193, 218] width 214 height 15
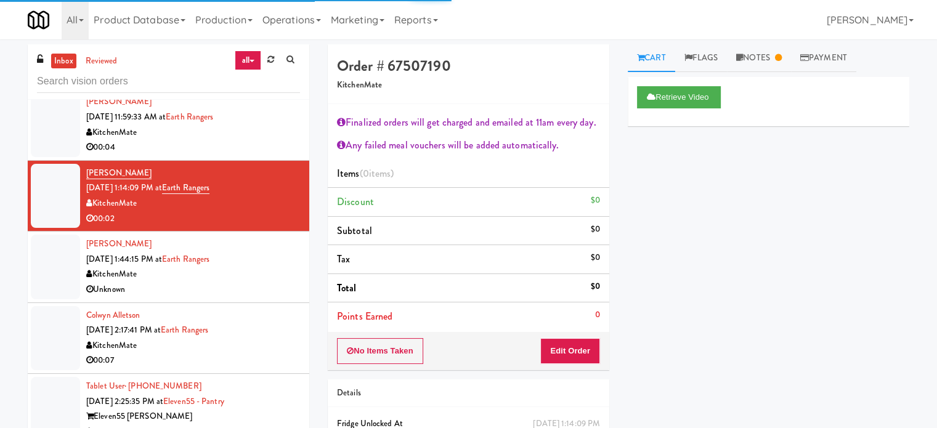
click at [255, 268] on div "KitchenMate" at bounding box center [193, 274] width 214 height 15
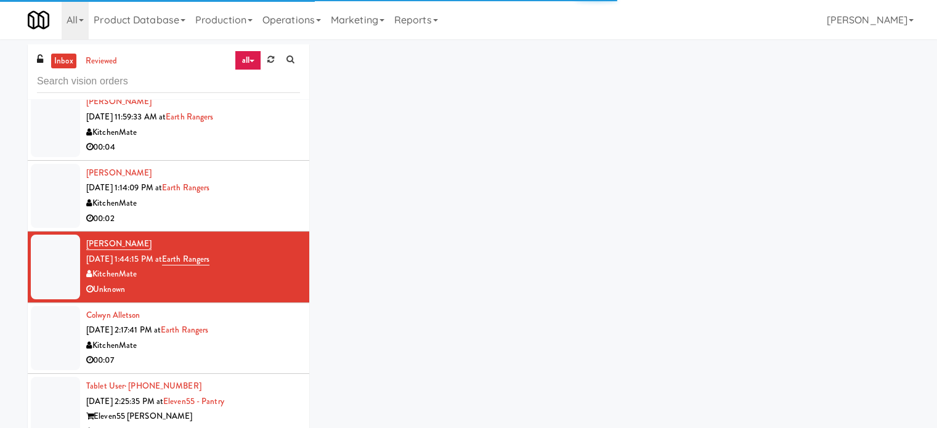
click at [258, 341] on div "KitchenMate" at bounding box center [193, 345] width 214 height 15
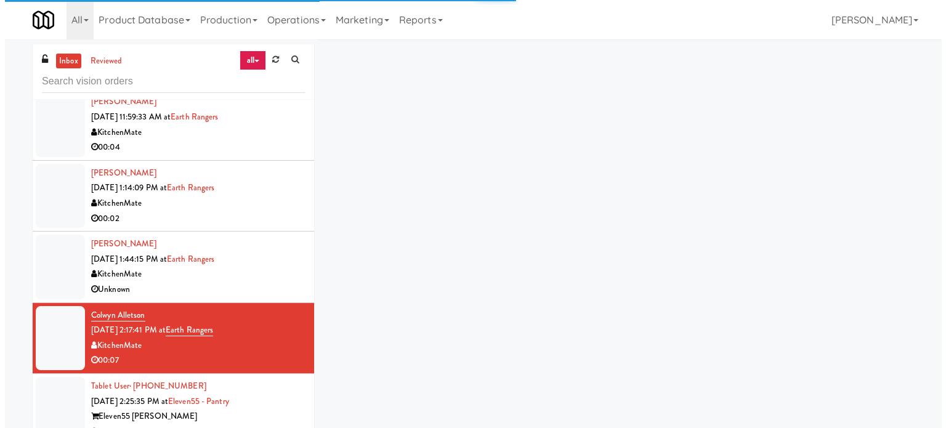
scroll to position [2855, 0]
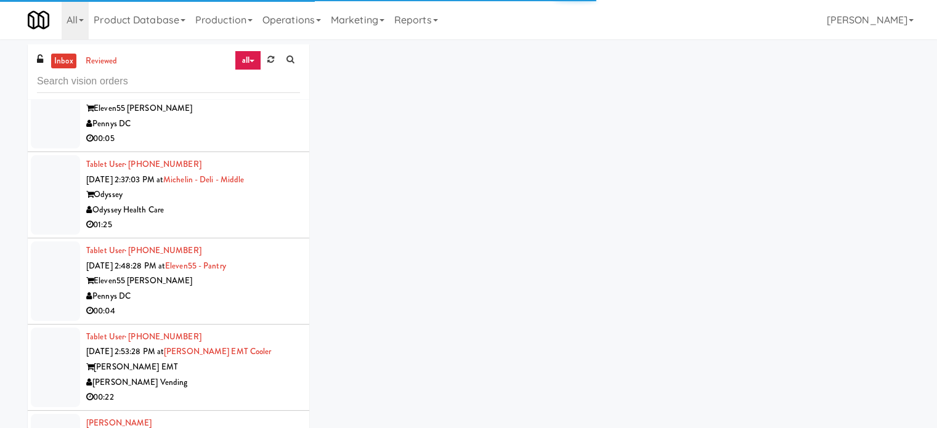
click at [266, 203] on div "Odyssey Health Care" at bounding box center [193, 210] width 214 height 15
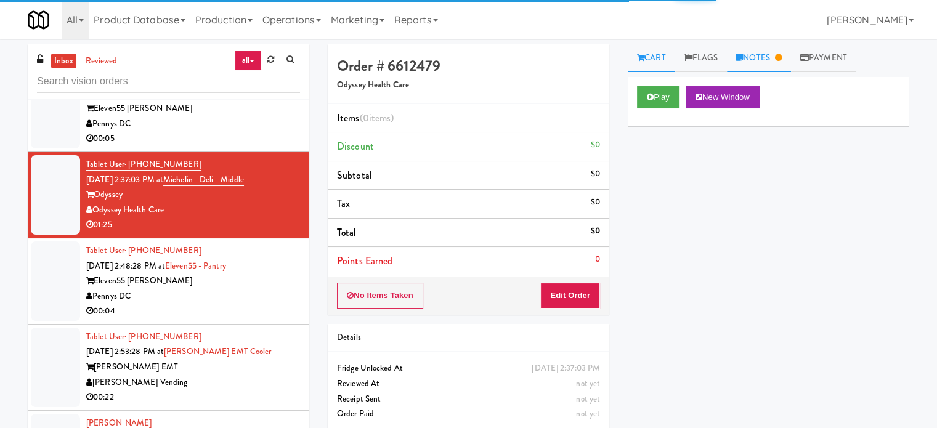
click at [753, 59] on link "Notes" at bounding box center [759, 58] width 64 height 28
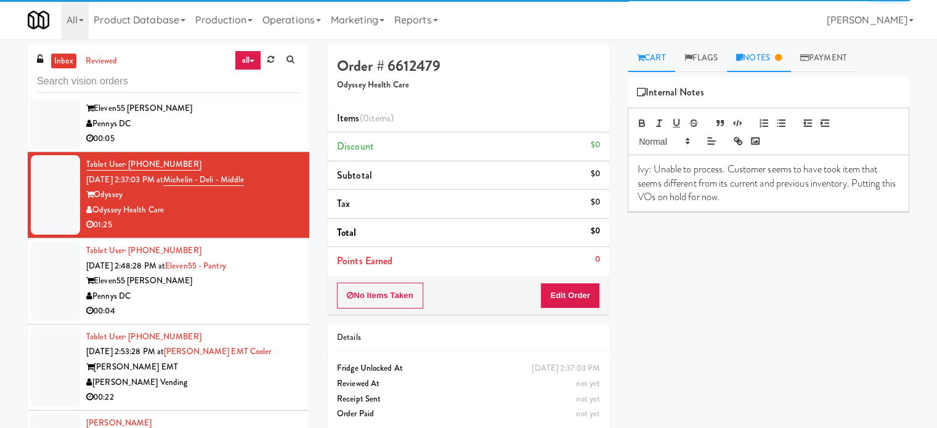
click at [652, 59] on link "Cart" at bounding box center [651, 58] width 47 height 28
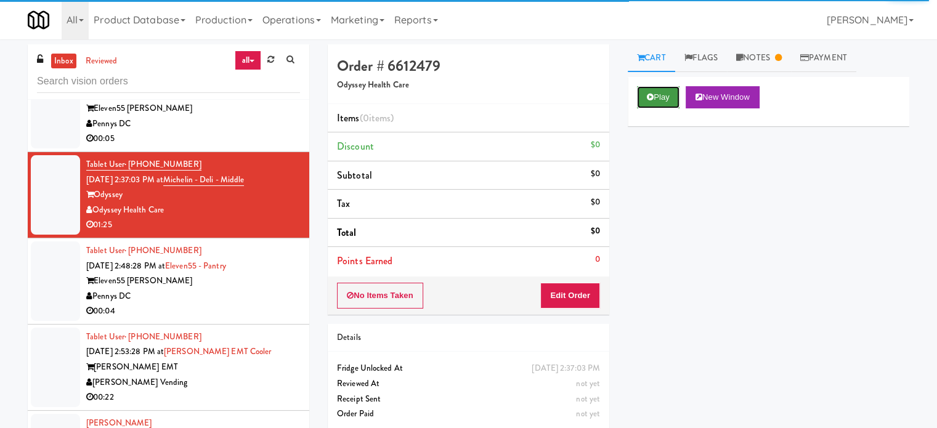
click at [665, 101] on button "Play" at bounding box center [658, 97] width 42 height 22
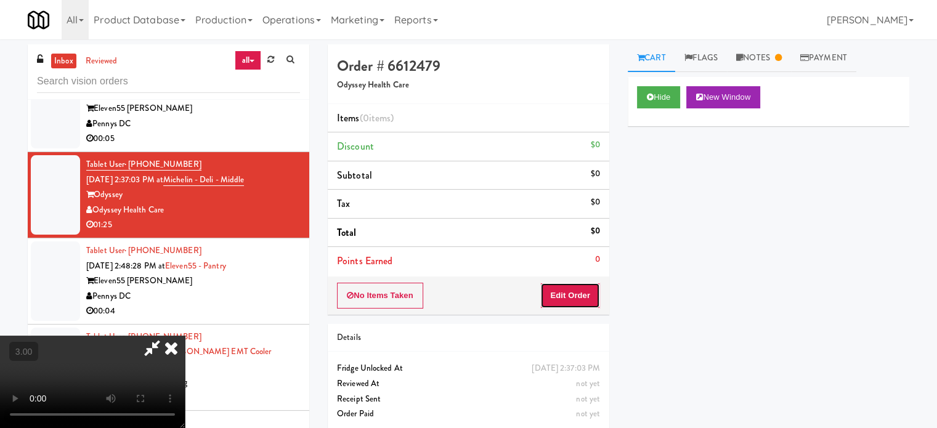
click at [572, 297] on button "Edit Order" at bounding box center [570, 296] width 60 height 26
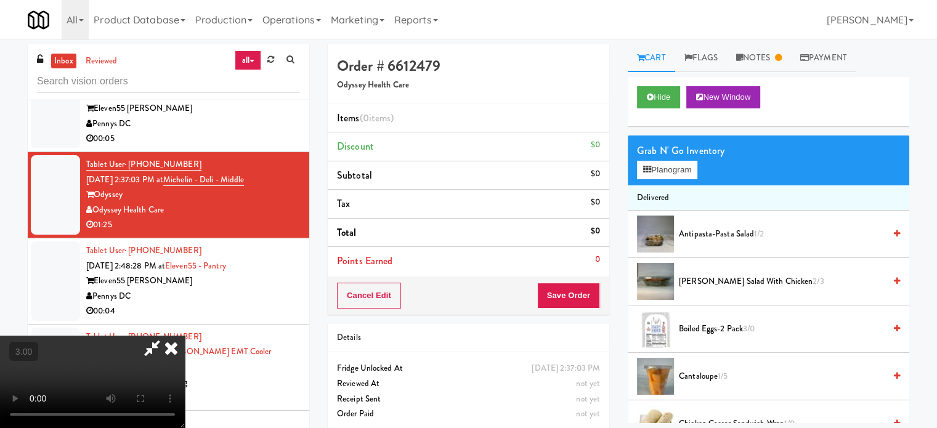
click at [185, 336] on video at bounding box center [92, 382] width 185 height 92
drag, startPoint x: 311, startPoint y: 307, endPoint x: 364, endPoint y: 320, distance: 54.5
click at [185, 336] on video at bounding box center [92, 382] width 185 height 92
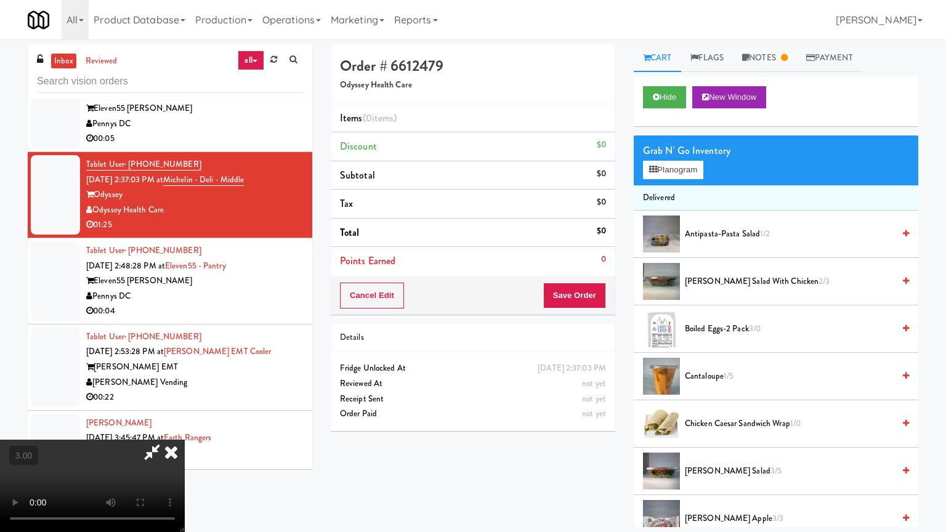
click at [185, 427] on video at bounding box center [92, 486] width 185 height 92
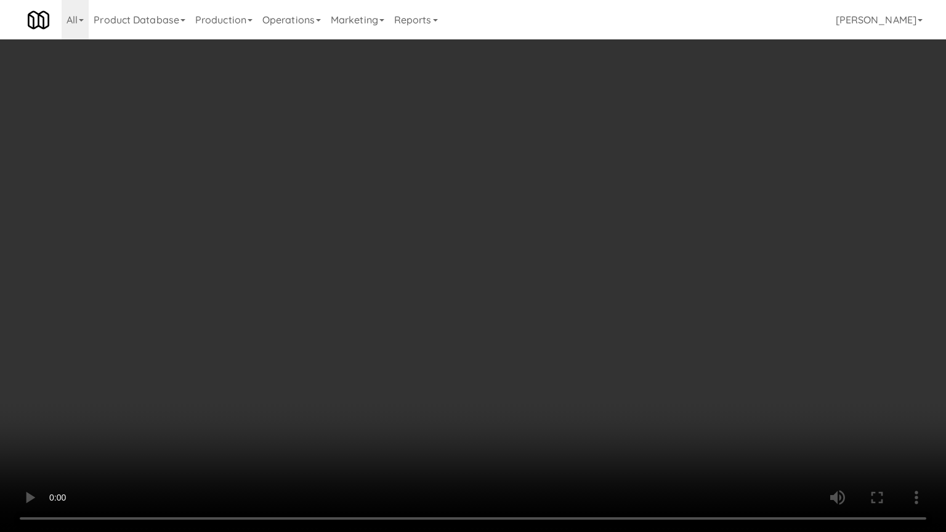
click at [451, 250] on video at bounding box center [473, 266] width 946 height 532
click at [474, 246] on video at bounding box center [473, 266] width 946 height 532
click at [474, 256] on video at bounding box center [473, 266] width 946 height 532
click at [478, 255] on video at bounding box center [473, 266] width 946 height 532
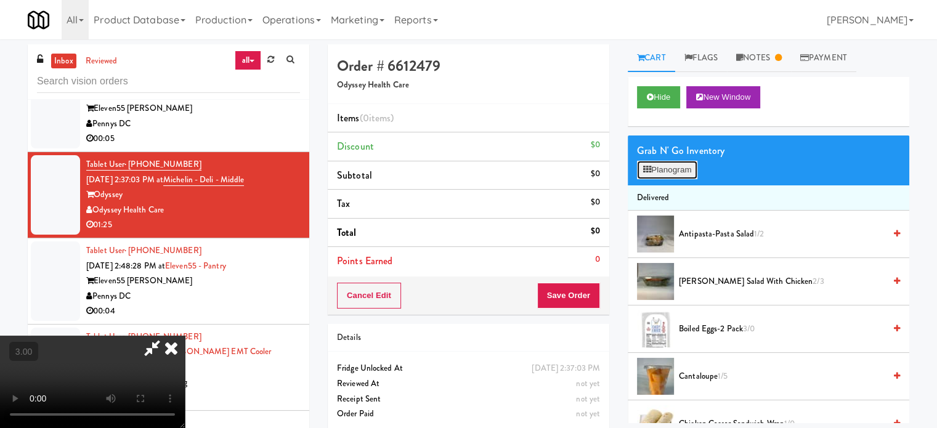
click at [680, 176] on button "Planogram" at bounding box center [667, 170] width 60 height 18
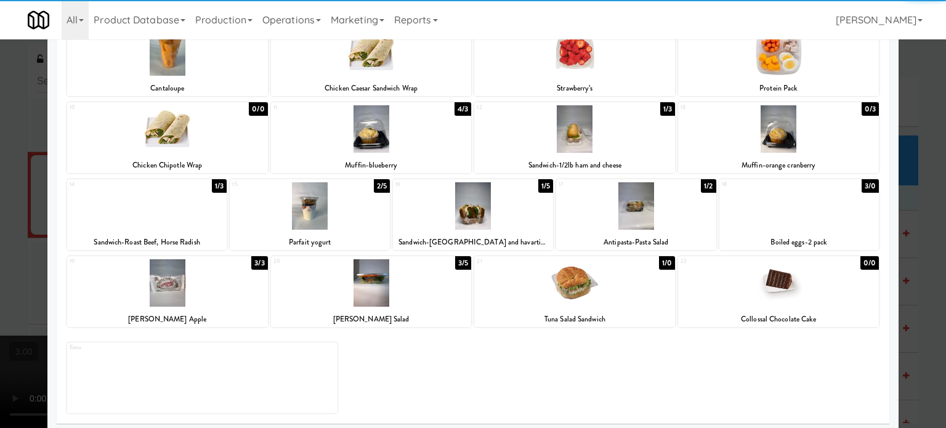
scroll to position [176, 0]
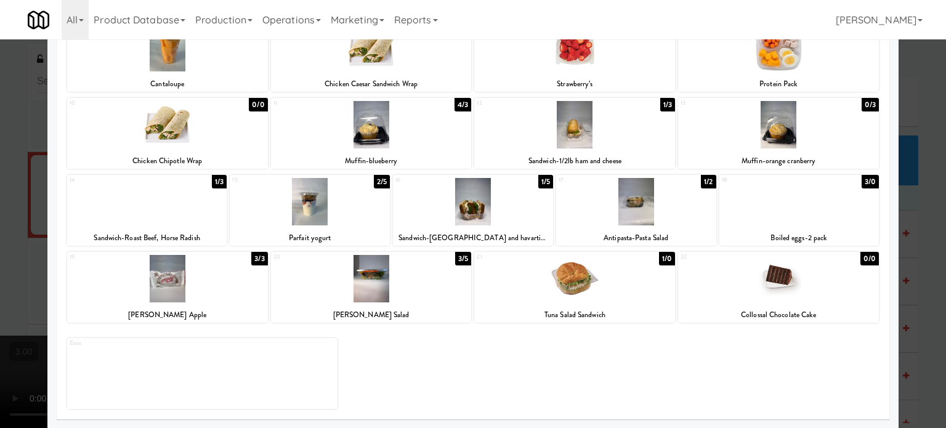
click at [929, 232] on div at bounding box center [473, 214] width 946 height 428
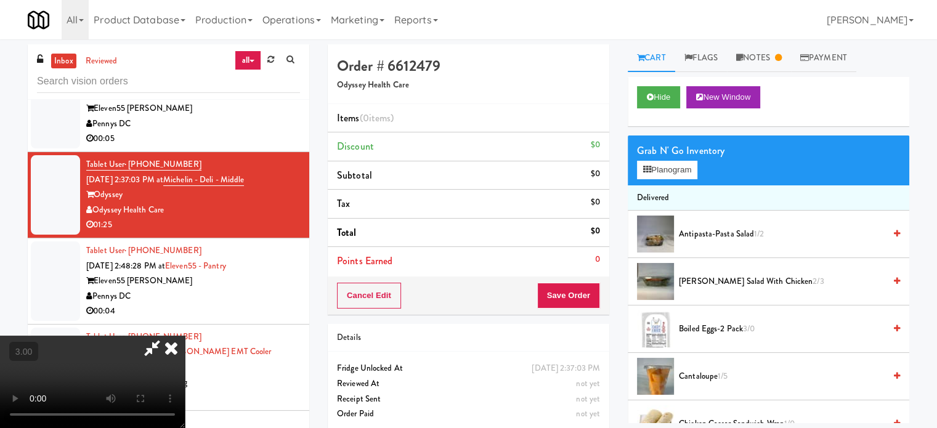
drag, startPoint x: 337, startPoint y: 304, endPoint x: 334, endPoint y: 286, distance: 18.7
click at [185, 336] on video at bounding box center [92, 382] width 185 height 92
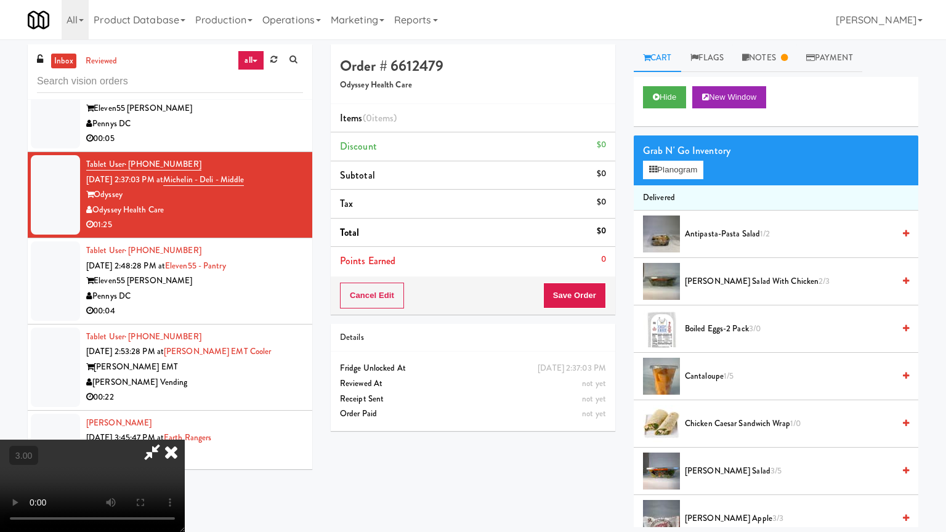
click at [185, 427] on video at bounding box center [92, 486] width 185 height 92
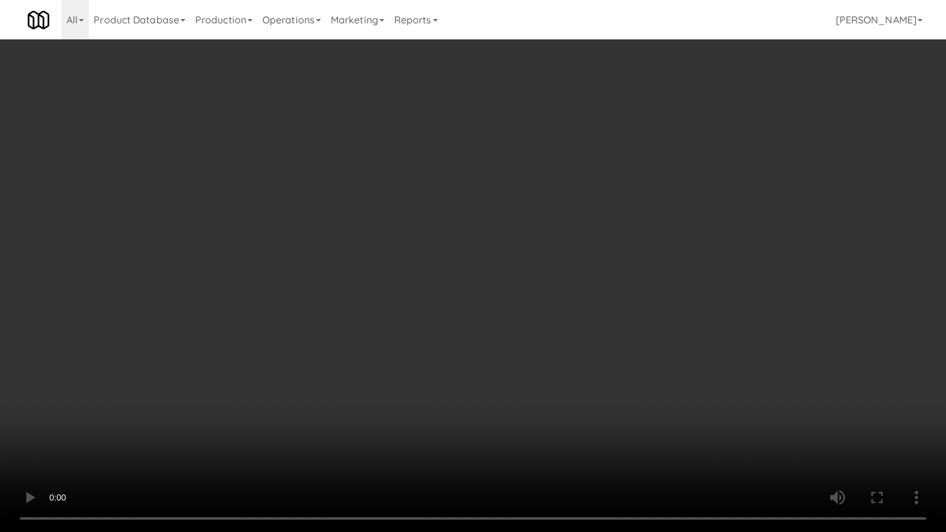
click at [391, 340] on video at bounding box center [473, 266] width 946 height 532
click at [389, 344] on video at bounding box center [473, 266] width 946 height 532
click at [399, 315] on video at bounding box center [473, 266] width 946 height 532
click at [402, 312] on video at bounding box center [473, 266] width 946 height 532
click at [367, 321] on video at bounding box center [473, 266] width 946 height 532
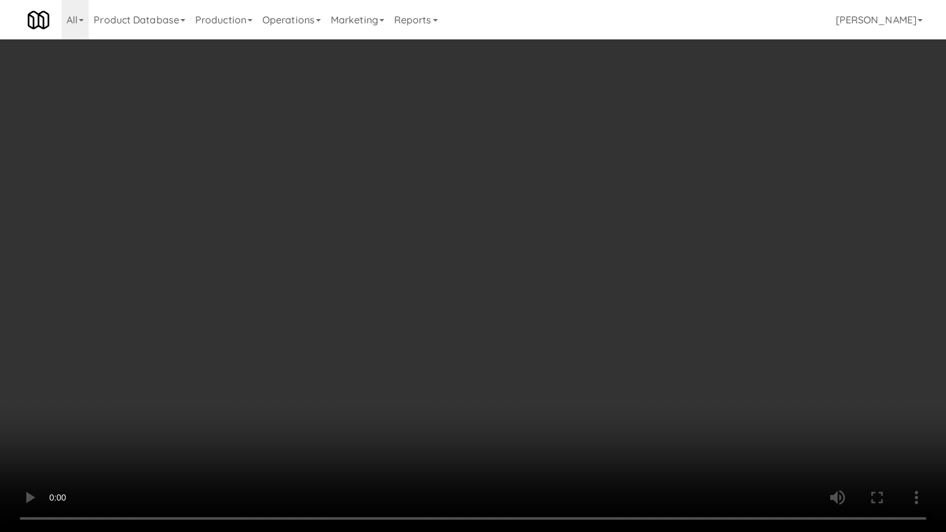
click at [368, 320] on video at bounding box center [473, 266] width 946 height 532
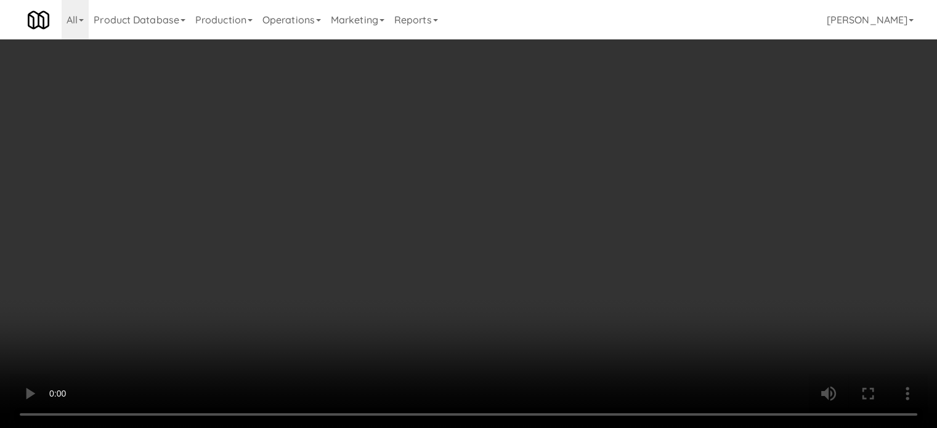
click at [781, 54] on icon at bounding box center [778, 58] width 7 height 8
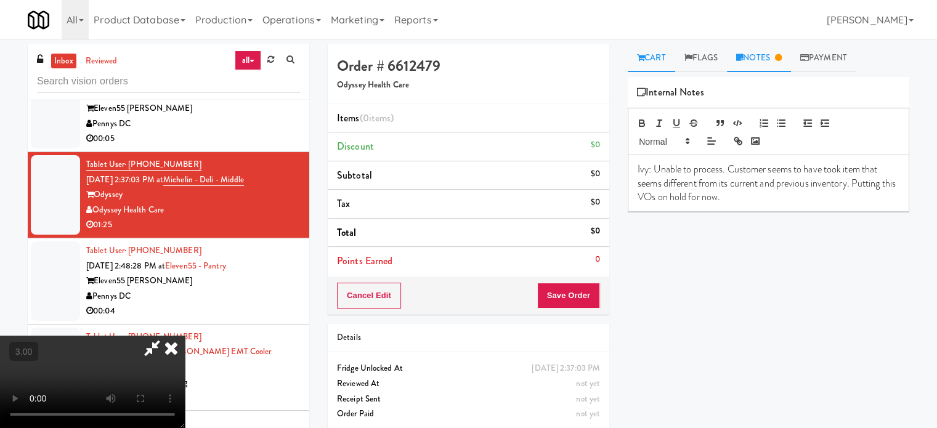
click at [655, 55] on link "Cart" at bounding box center [651, 58] width 47 height 28
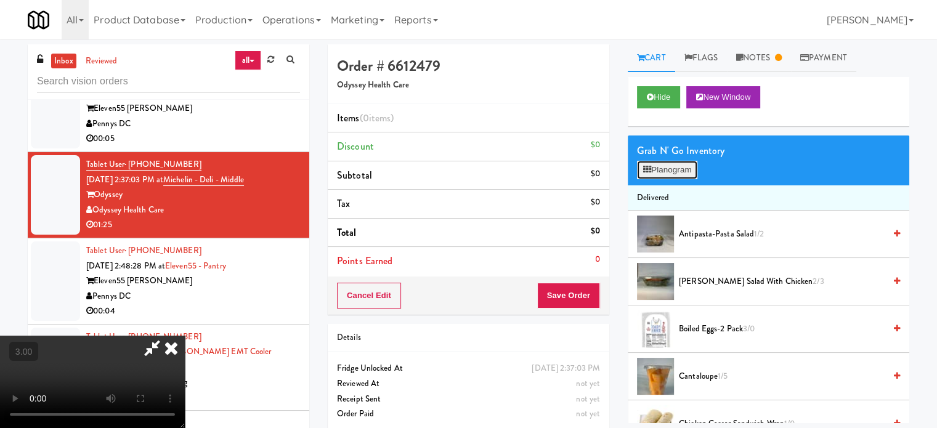
click at [674, 174] on button "Planogram" at bounding box center [667, 170] width 60 height 18
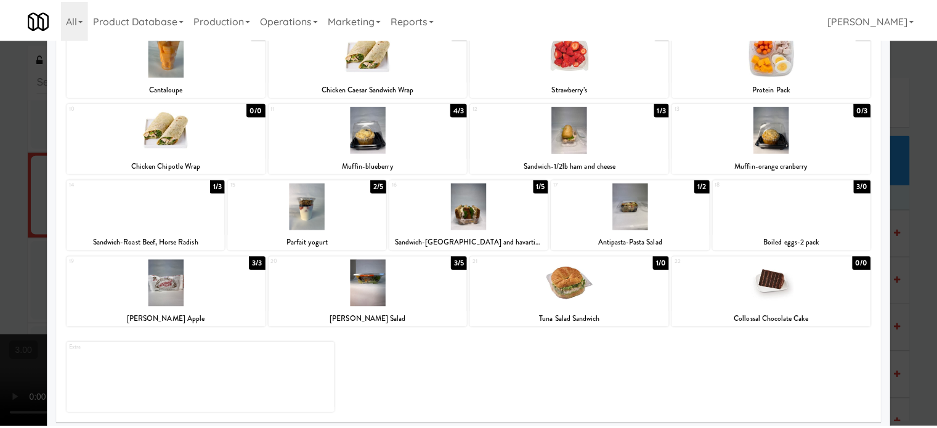
scroll to position [176, 0]
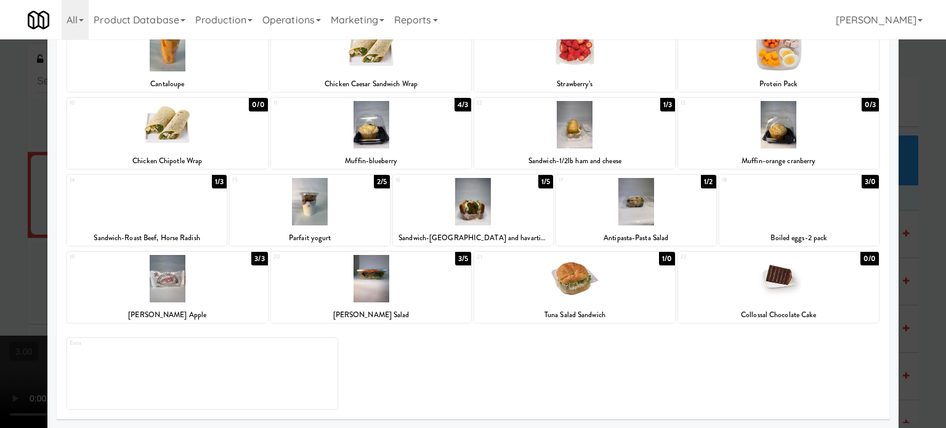
click at [928, 266] on div at bounding box center [473, 214] width 946 height 428
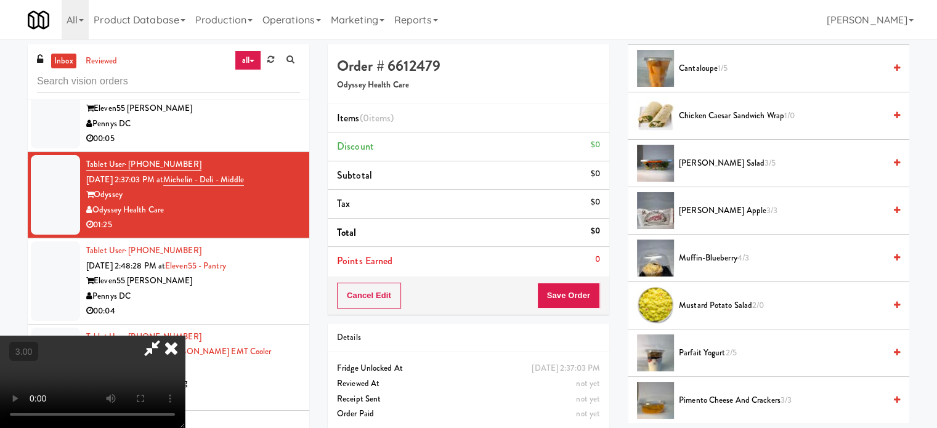
scroll to position [616, 0]
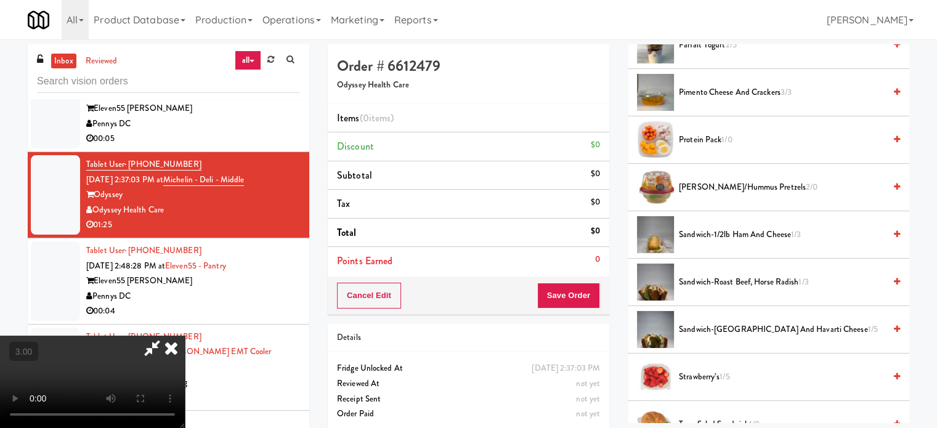
click at [929, 232] on div "inbox reviewed all all unclear take inventory issue suspicious failed recent ad…" at bounding box center [468, 261] width 937 height 434
click at [185, 336] on icon at bounding box center [171, 348] width 27 height 25
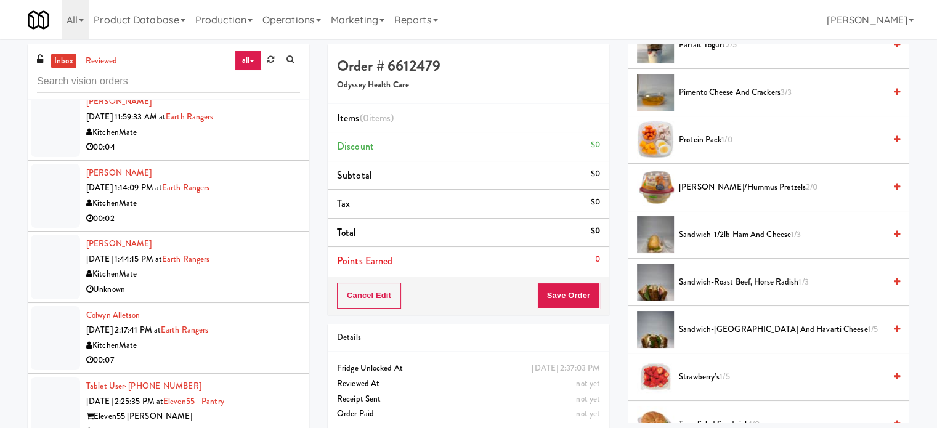
scroll to position [2239, 0]
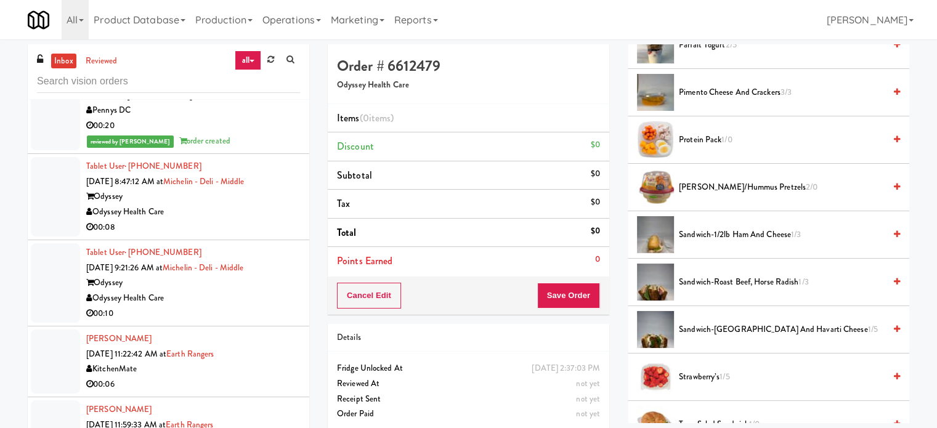
click at [254, 293] on div "Odyssey Health Care" at bounding box center [193, 298] width 214 height 15
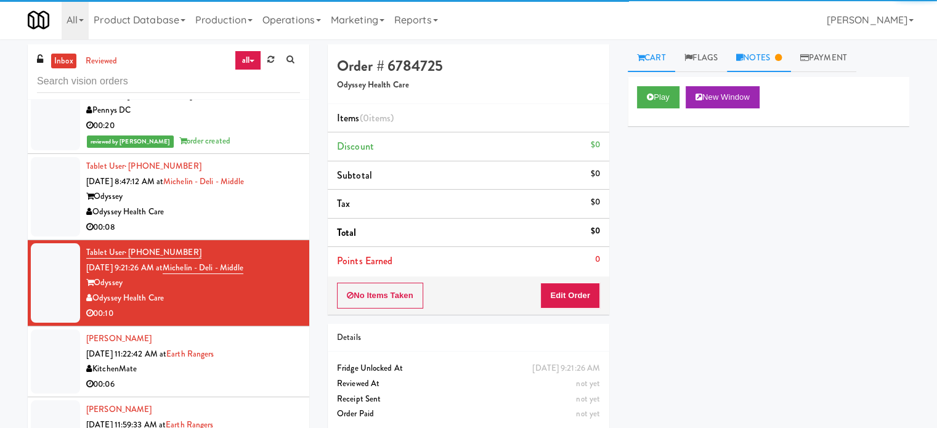
click at [759, 51] on link "Notes" at bounding box center [759, 58] width 64 height 28
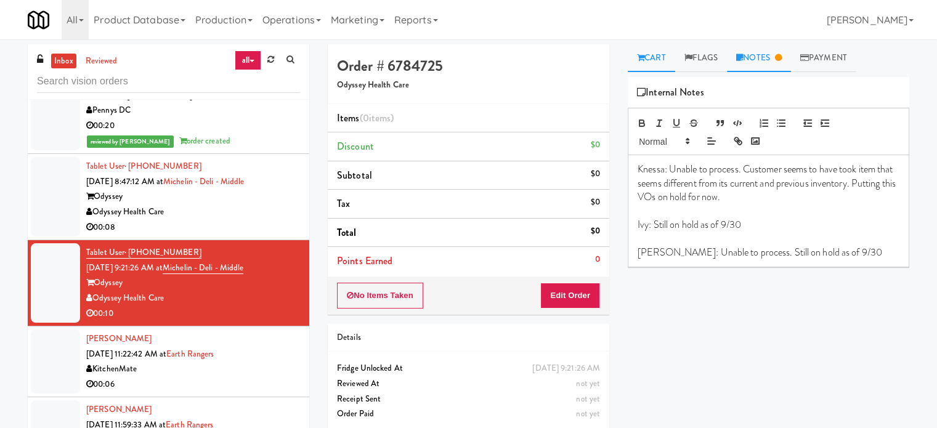
click at [661, 61] on link "Cart" at bounding box center [651, 58] width 47 height 28
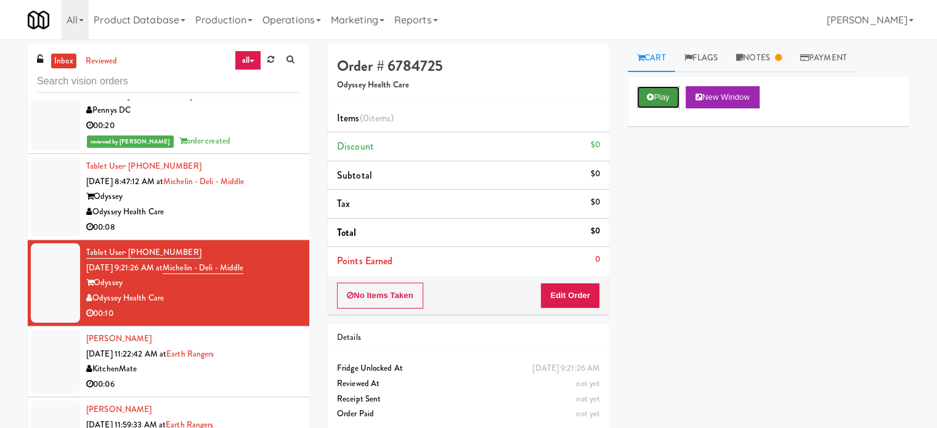
click at [655, 96] on button "Play" at bounding box center [658, 97] width 42 height 22
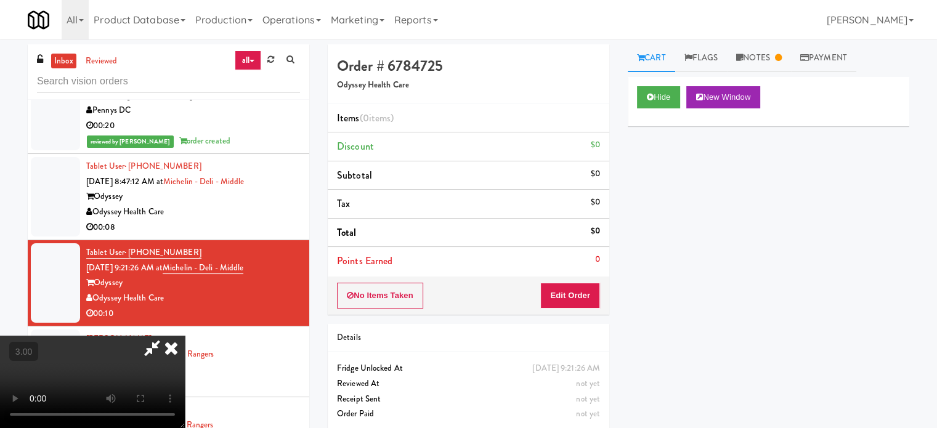
click at [185, 336] on video at bounding box center [92, 382] width 185 height 92
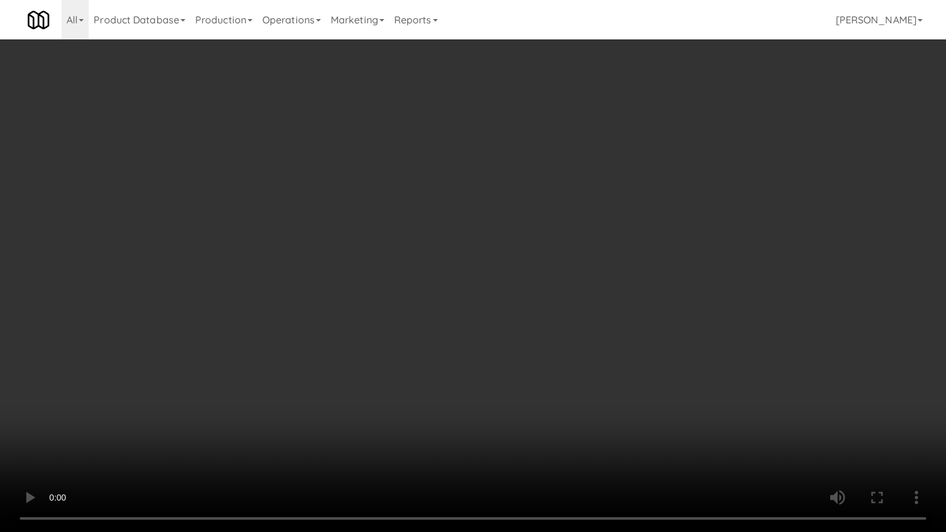
click at [421, 293] on video at bounding box center [473, 266] width 946 height 532
click at [424, 296] on video at bounding box center [473, 266] width 946 height 532
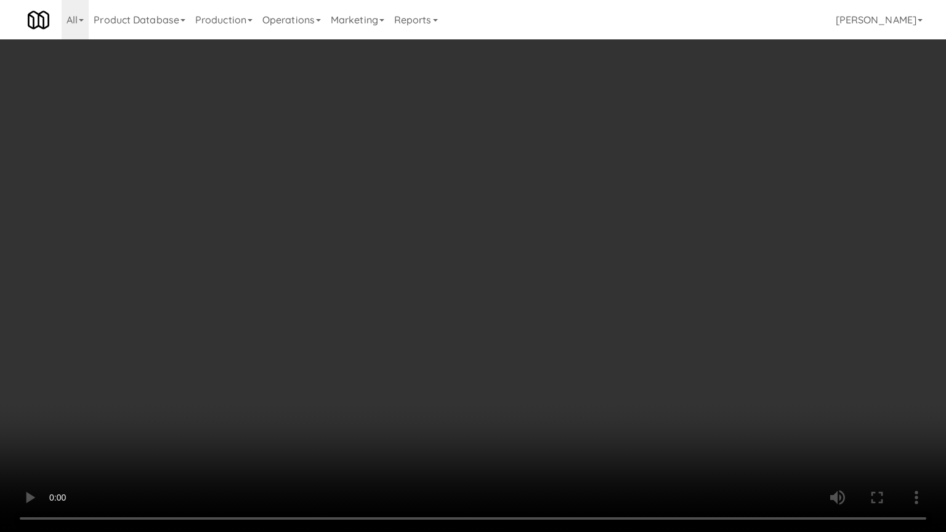
drag, startPoint x: 424, startPoint y: 296, endPoint x: 587, endPoint y: 187, distance: 196.8
click at [426, 296] on video at bounding box center [473, 266] width 946 height 532
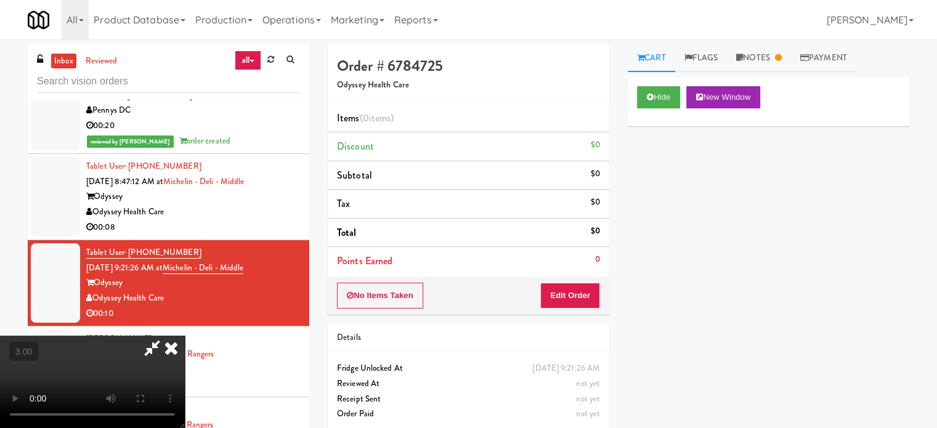
click at [656, 59] on link "Cart" at bounding box center [651, 58] width 47 height 28
click at [586, 295] on button "Edit Order" at bounding box center [570, 296] width 60 height 26
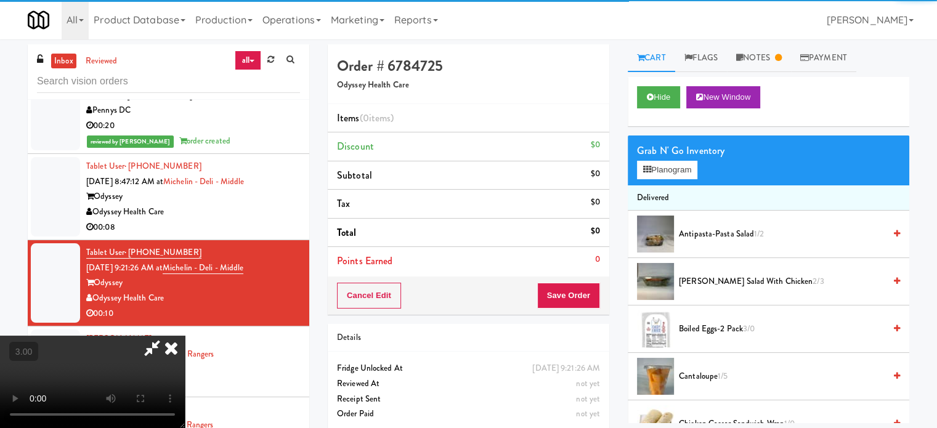
click at [185, 336] on video at bounding box center [92, 382] width 185 height 92
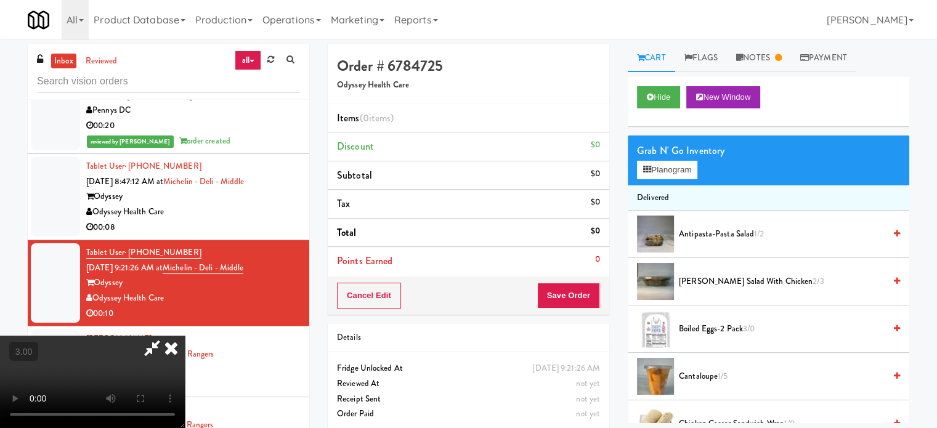
click at [185, 336] on video at bounding box center [92, 382] width 185 height 92
click at [685, 170] on button "Planogram" at bounding box center [667, 170] width 60 height 18
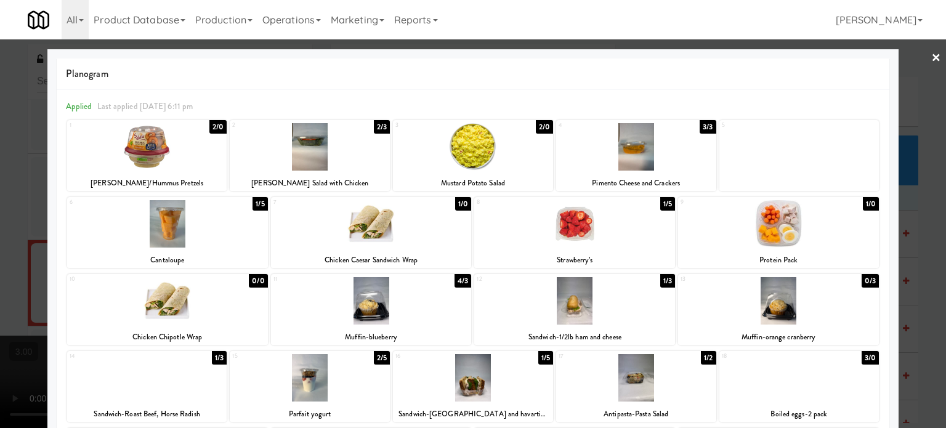
click at [919, 225] on div at bounding box center [473, 214] width 946 height 428
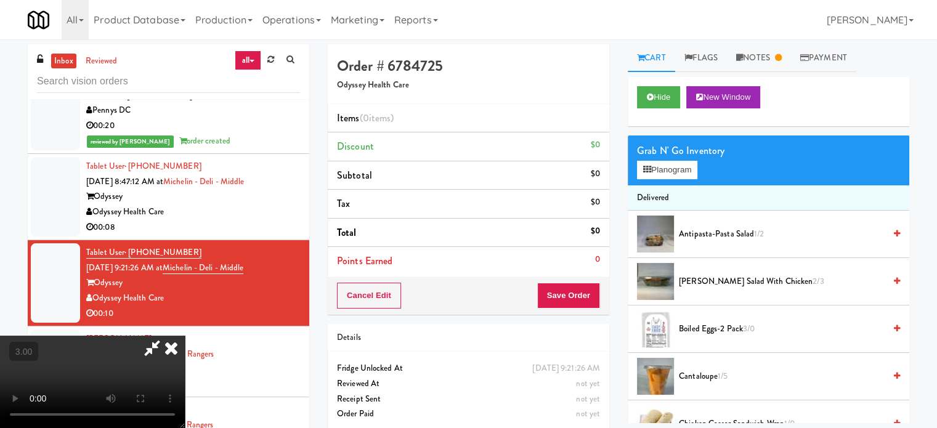
click at [185, 336] on video at bounding box center [92, 382] width 185 height 92
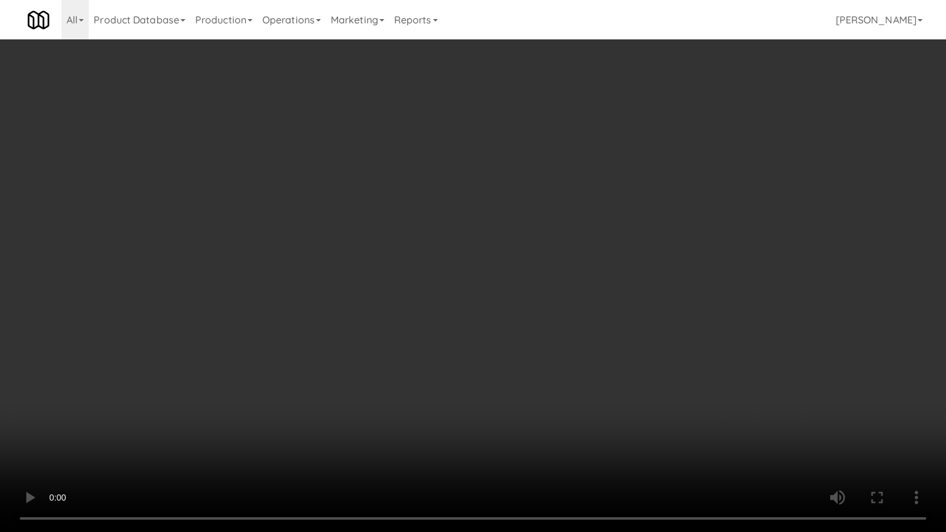
drag, startPoint x: 240, startPoint y: 432, endPoint x: 307, endPoint y: 379, distance: 85.5
click at [241, 427] on video at bounding box center [473, 266] width 946 height 532
click at [342, 349] on video at bounding box center [473, 266] width 946 height 532
click at [347, 342] on video at bounding box center [473, 266] width 946 height 532
click at [347, 341] on video at bounding box center [473, 266] width 946 height 532
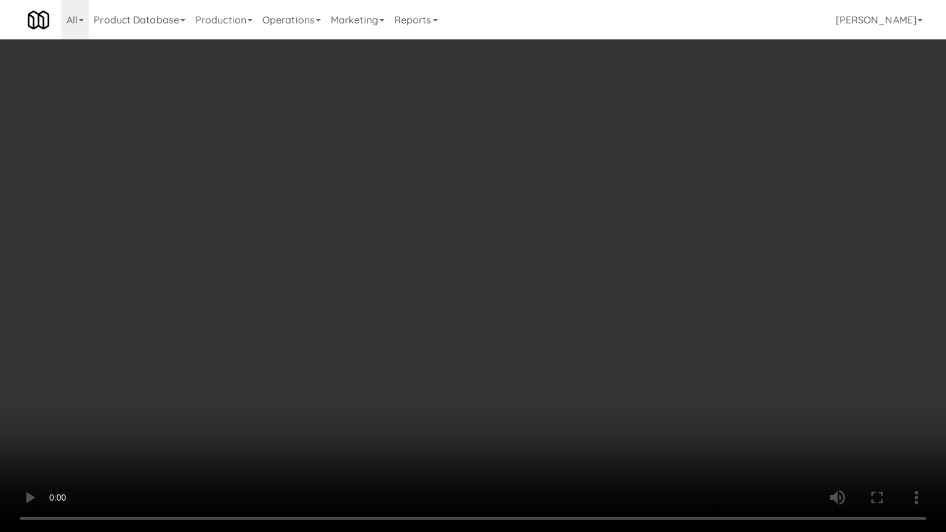
click at [347, 341] on video at bounding box center [473, 266] width 946 height 532
click at [351, 339] on video at bounding box center [473, 266] width 946 height 532
click at [348, 341] on video at bounding box center [473, 266] width 946 height 532
click at [354, 341] on video at bounding box center [473, 266] width 946 height 532
click at [354, 342] on video at bounding box center [473, 266] width 946 height 532
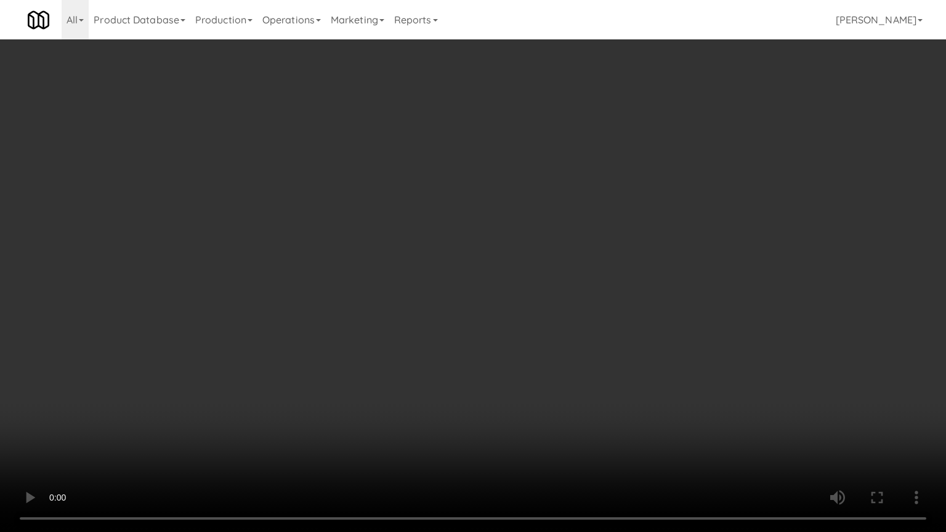
click at [373, 345] on video at bounding box center [473, 266] width 946 height 532
click at [373, 346] on video at bounding box center [473, 266] width 946 height 532
click at [389, 342] on video at bounding box center [473, 266] width 946 height 532
click at [389, 343] on video at bounding box center [473, 266] width 946 height 532
click at [393, 340] on video at bounding box center [473, 266] width 946 height 532
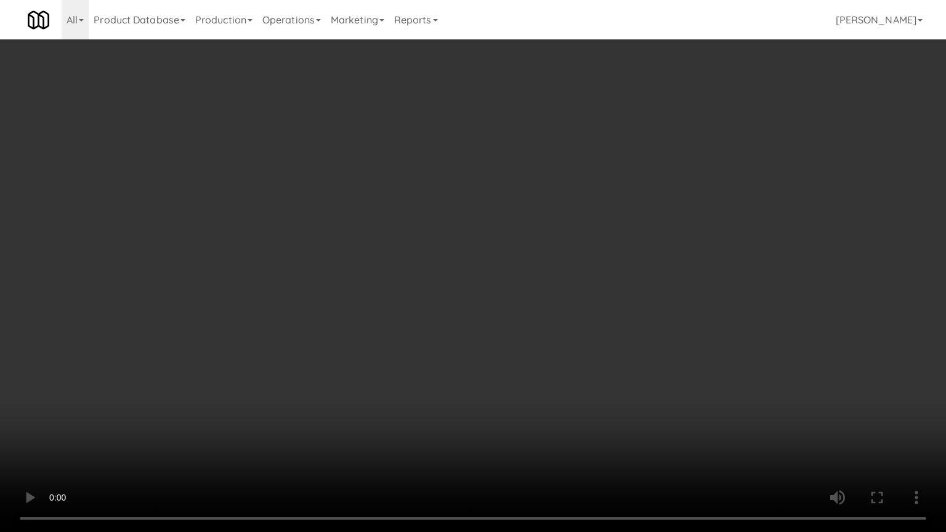
click at [393, 340] on video at bounding box center [473, 266] width 946 height 532
click at [405, 335] on video at bounding box center [473, 266] width 946 height 532
click at [411, 334] on video at bounding box center [473, 266] width 946 height 532
click at [449, 334] on video at bounding box center [473, 266] width 946 height 532
click at [436, 343] on video at bounding box center [473, 266] width 946 height 532
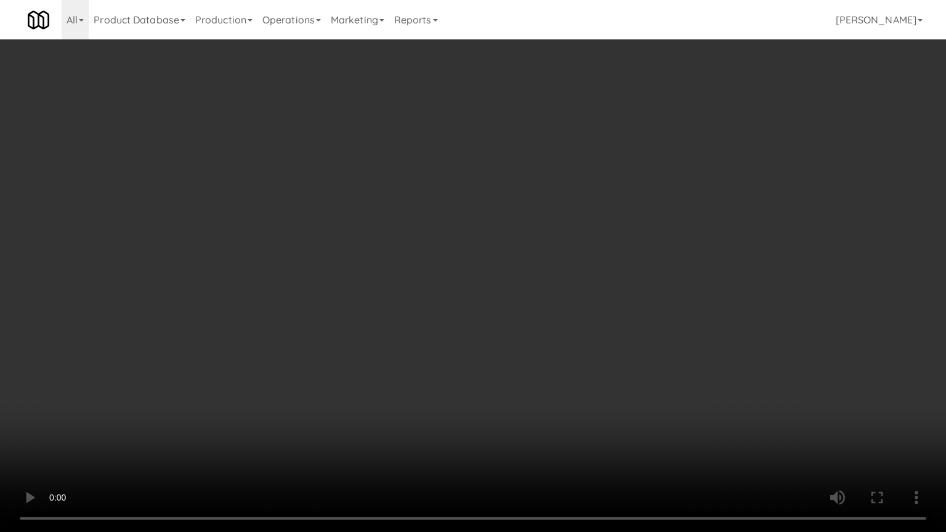
click at [438, 340] on video at bounding box center [473, 266] width 946 height 532
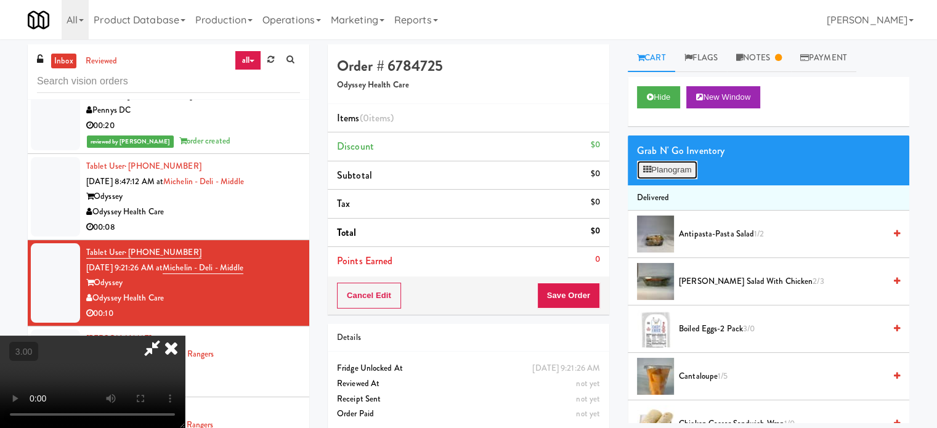
click at [678, 166] on button "Planogram" at bounding box center [667, 170] width 60 height 18
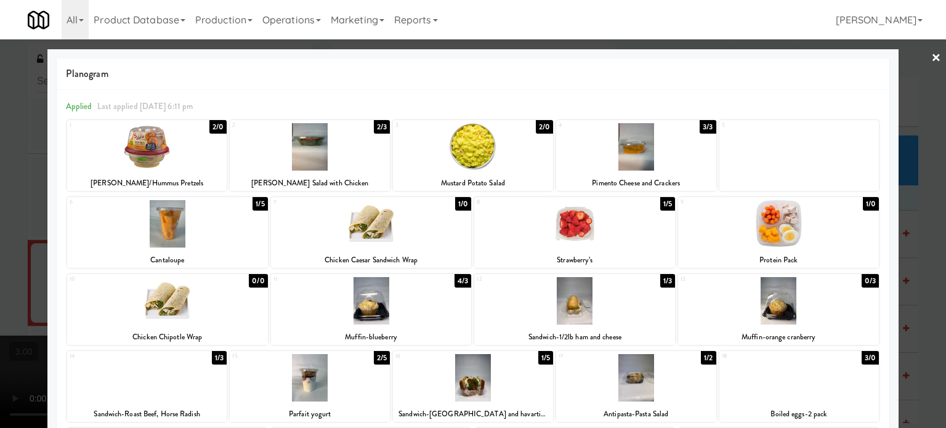
click at [911, 206] on div at bounding box center [473, 214] width 946 height 428
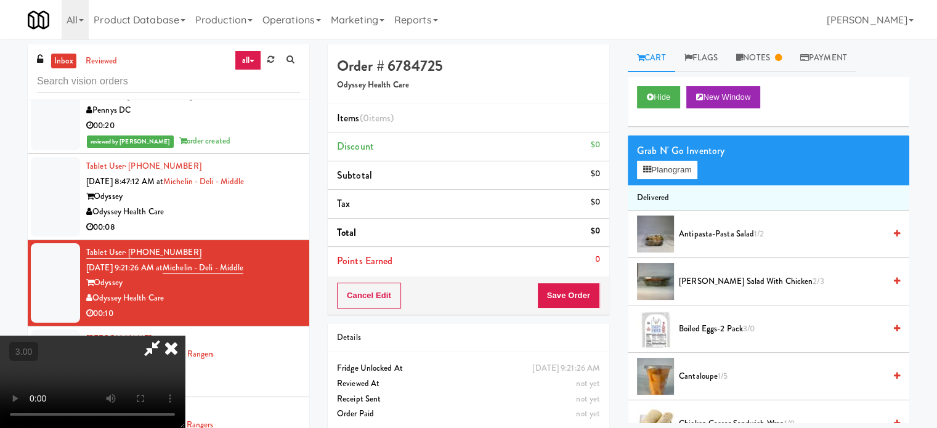
click at [185, 336] on video at bounding box center [92, 382] width 185 height 92
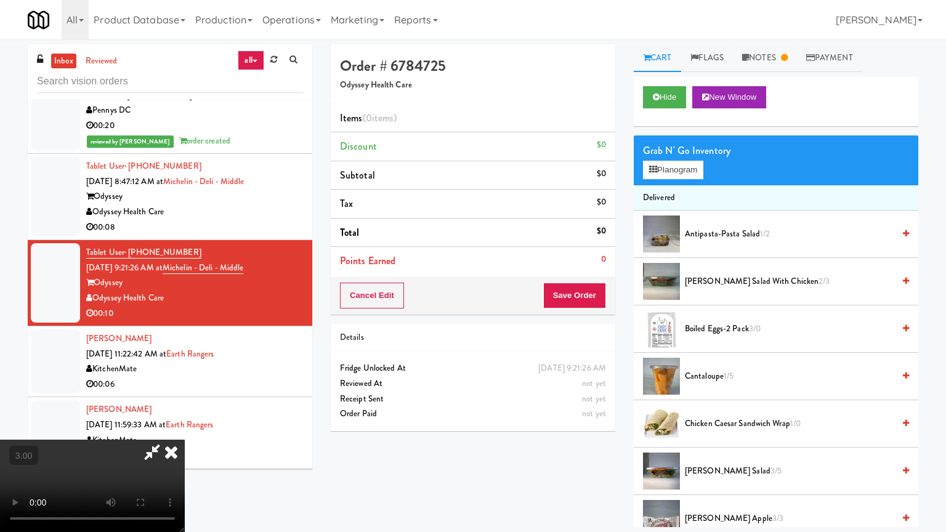
drag, startPoint x: 446, startPoint y: 292, endPoint x: 448, endPoint y: 283, distance: 8.7
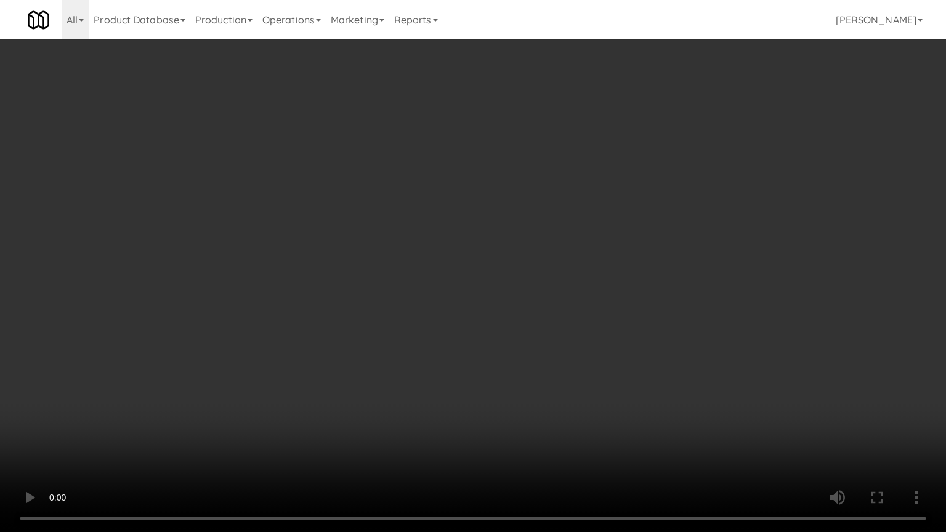
click at [446, 291] on video at bounding box center [473, 266] width 946 height 532
click at [485, 285] on video at bounding box center [473, 266] width 946 height 532
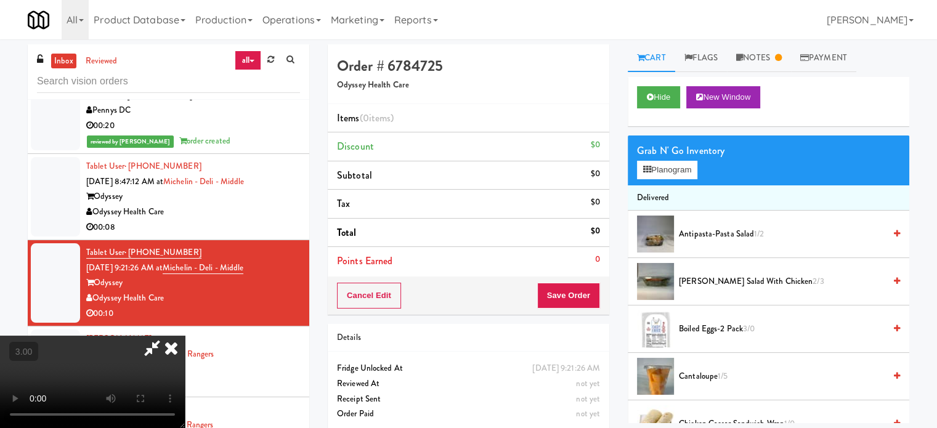
click at [185, 336] on icon at bounding box center [171, 348] width 27 height 25
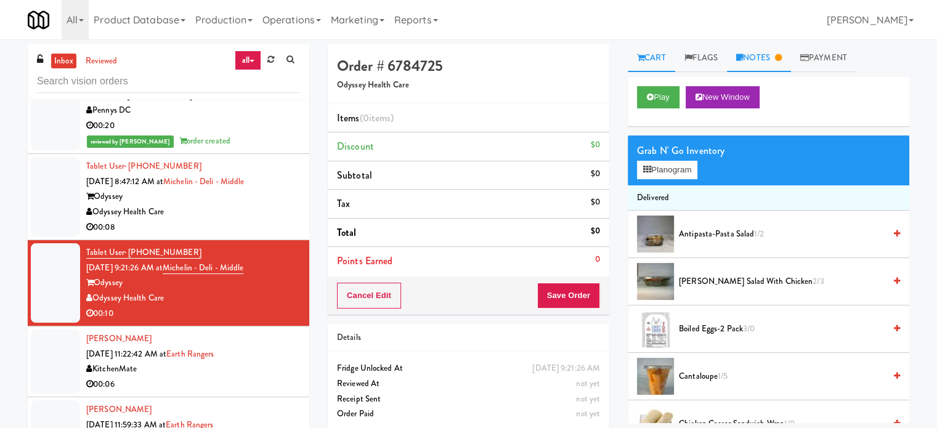
click at [762, 59] on link "Notes" at bounding box center [759, 58] width 64 height 28
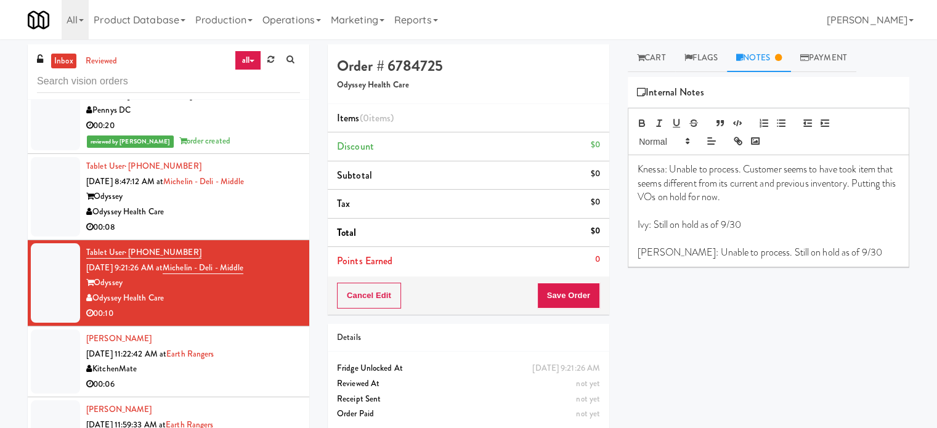
click at [244, 208] on div "Odyssey Health Care" at bounding box center [193, 211] width 214 height 15
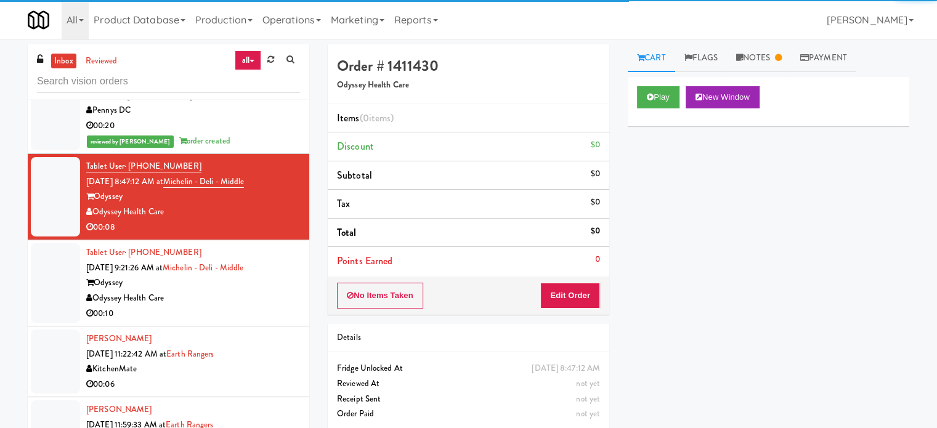
click at [267, 281] on div "Odyssey" at bounding box center [193, 282] width 214 height 15
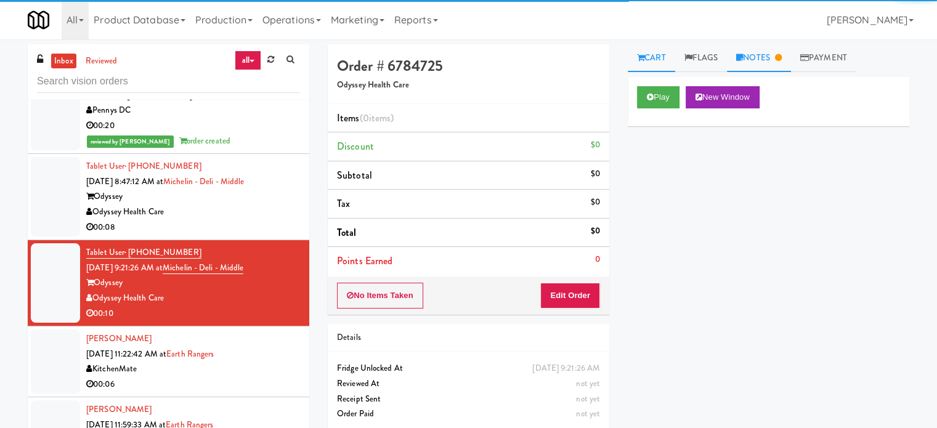
click at [780, 57] on icon at bounding box center [778, 58] width 7 height 8
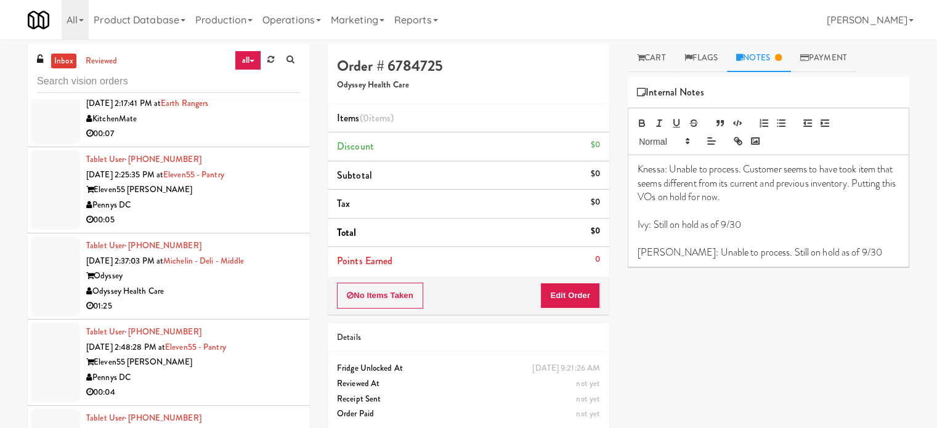
scroll to position [2782, 0]
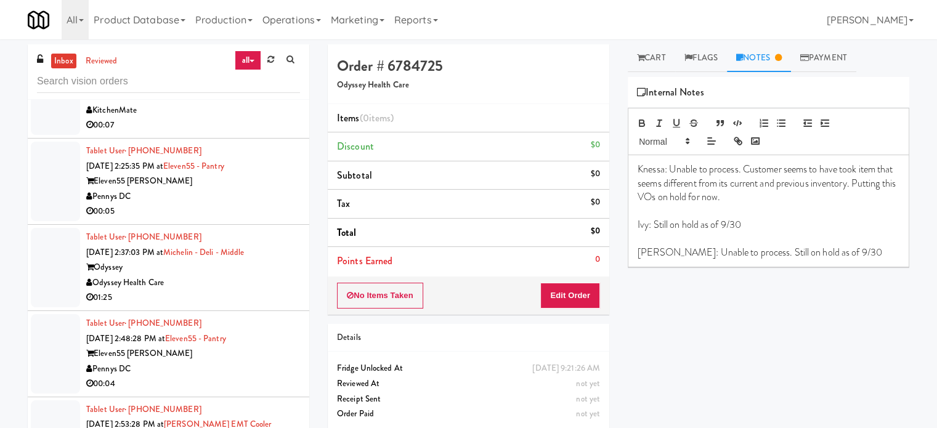
drag, startPoint x: 249, startPoint y: 275, endPoint x: 333, endPoint y: 231, distance: 94.8
click at [249, 275] on div "Odyssey Health Care" at bounding box center [193, 282] width 214 height 15
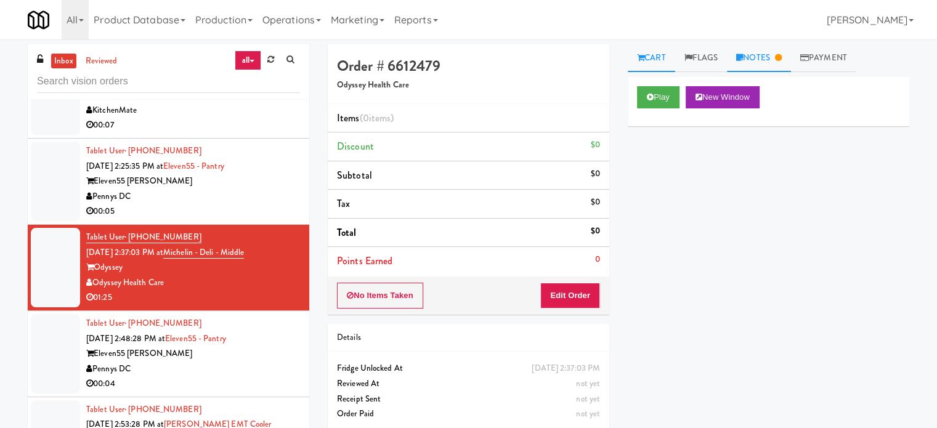
click at [769, 57] on link "Notes" at bounding box center [759, 58] width 64 height 28
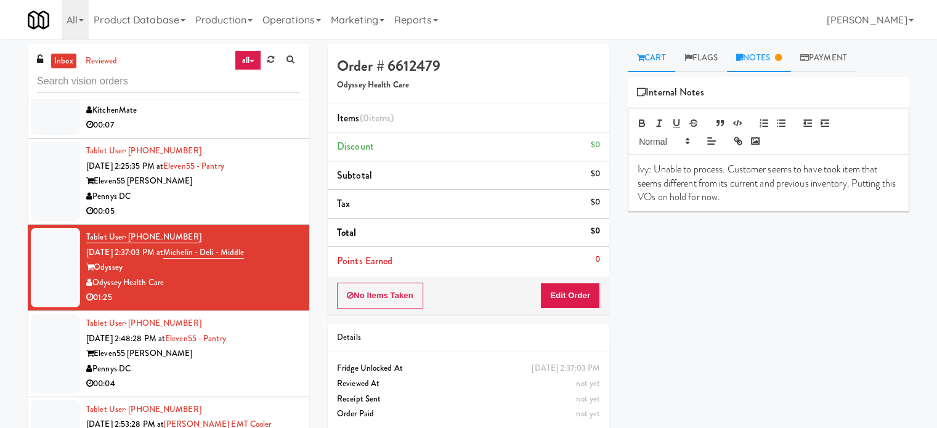
click at [653, 50] on link "Cart" at bounding box center [651, 58] width 47 height 28
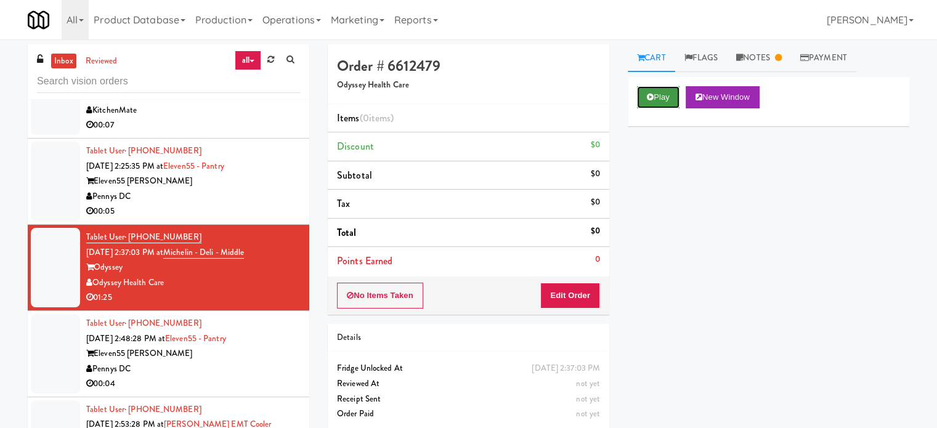
click at [657, 101] on button "Play" at bounding box center [658, 97] width 42 height 22
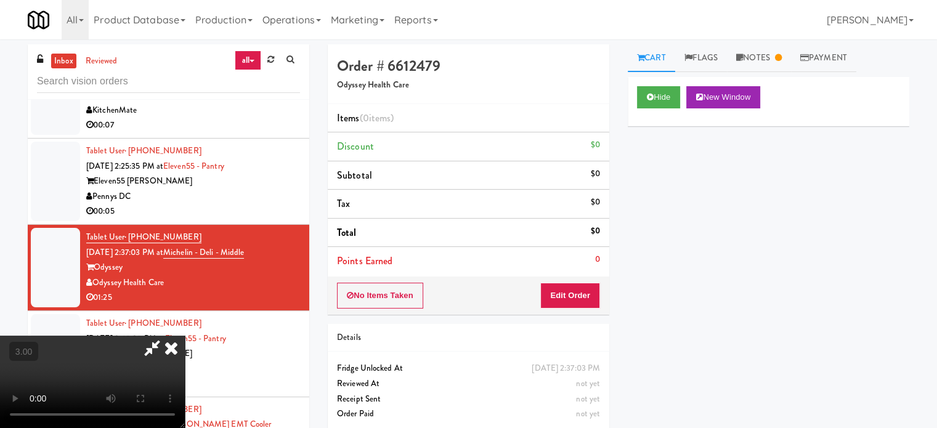
click at [185, 336] on video at bounding box center [92, 382] width 185 height 92
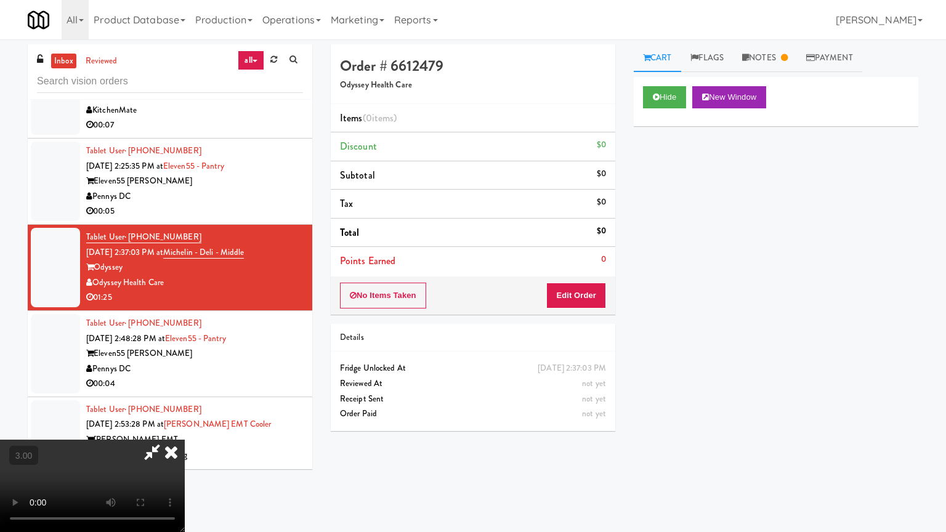
click at [185, 427] on video at bounding box center [92, 486] width 185 height 92
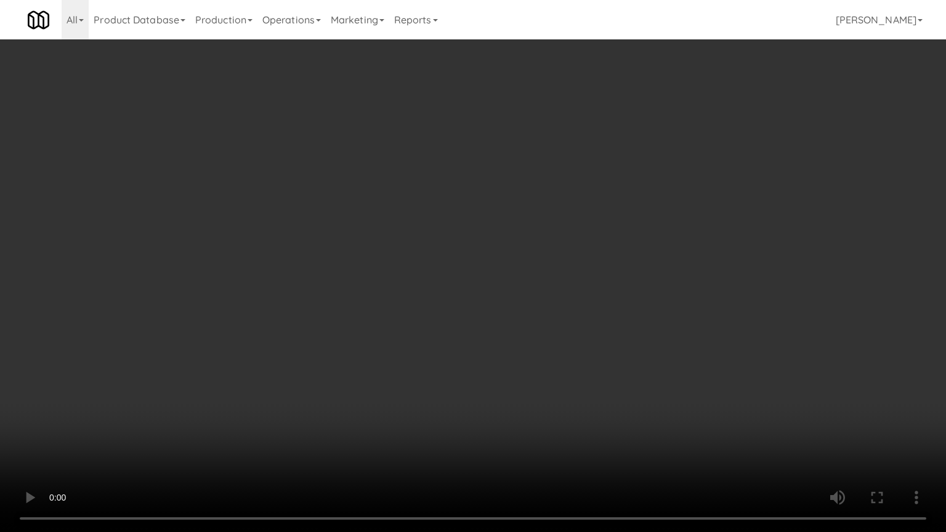
click at [389, 310] on video at bounding box center [473, 266] width 946 height 532
click at [217, 427] on video at bounding box center [473, 266] width 946 height 532
click at [251, 387] on video at bounding box center [473, 266] width 946 height 532
click at [389, 200] on video at bounding box center [473, 266] width 946 height 532
click at [406, 208] on video at bounding box center [473, 266] width 946 height 532
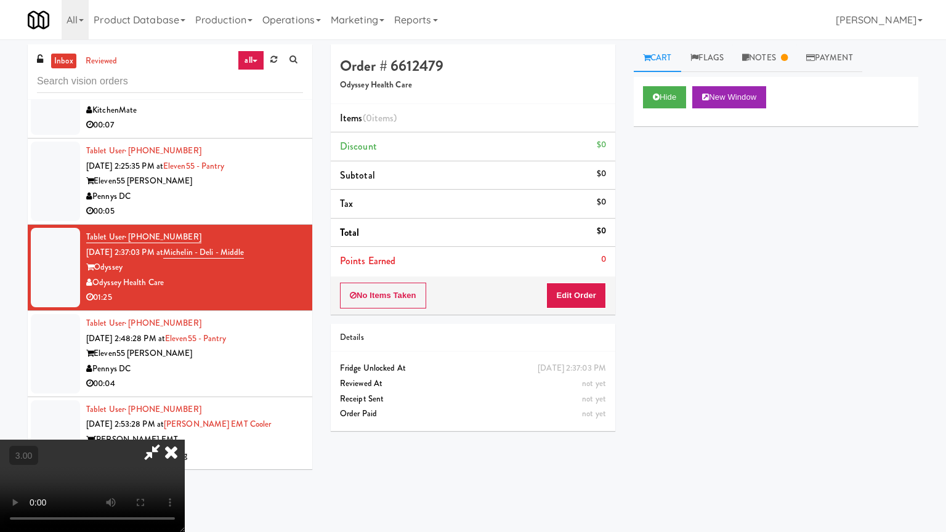
click at [185, 427] on video at bounding box center [92, 486] width 185 height 92
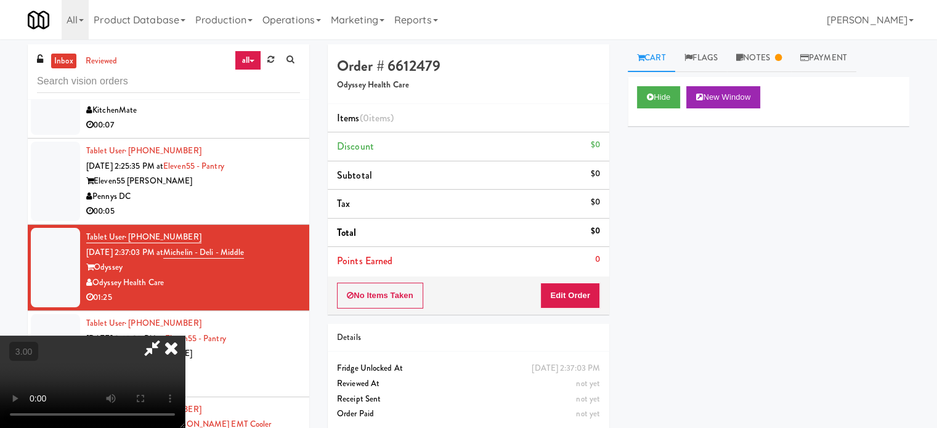
click at [185, 336] on icon at bounding box center [171, 348] width 27 height 25
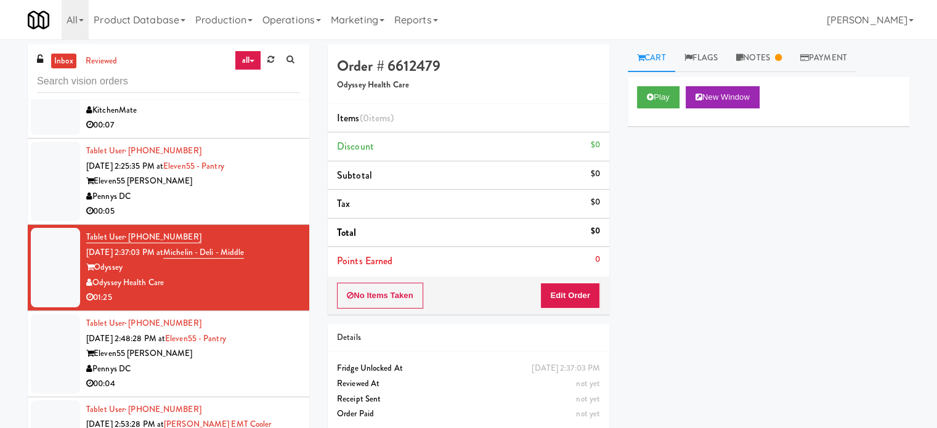
drag, startPoint x: 274, startPoint y: 364, endPoint x: 317, endPoint y: 309, distance: 70.2
click at [274, 365] on div "Pennys DC" at bounding box center [193, 368] width 214 height 15
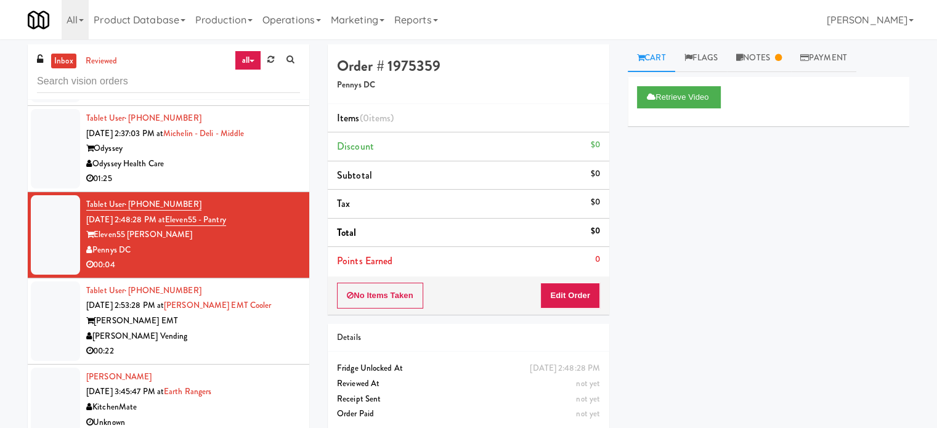
scroll to position [2963, 0]
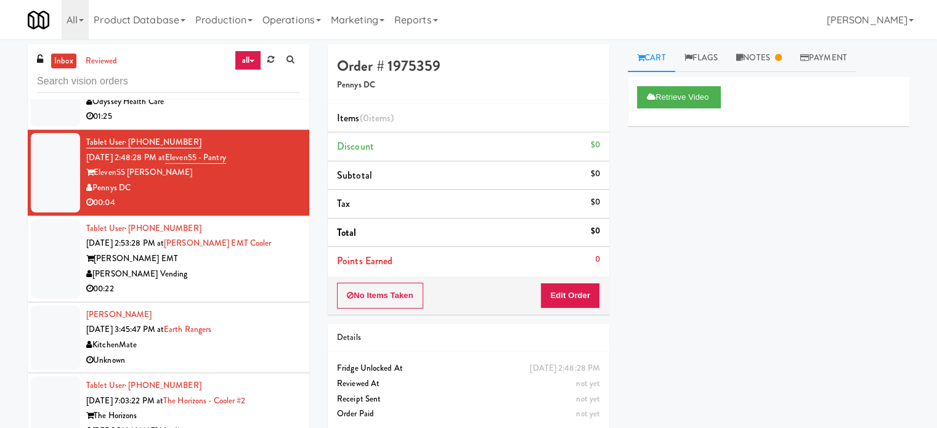
click at [219, 288] on div "00:22" at bounding box center [193, 288] width 214 height 15
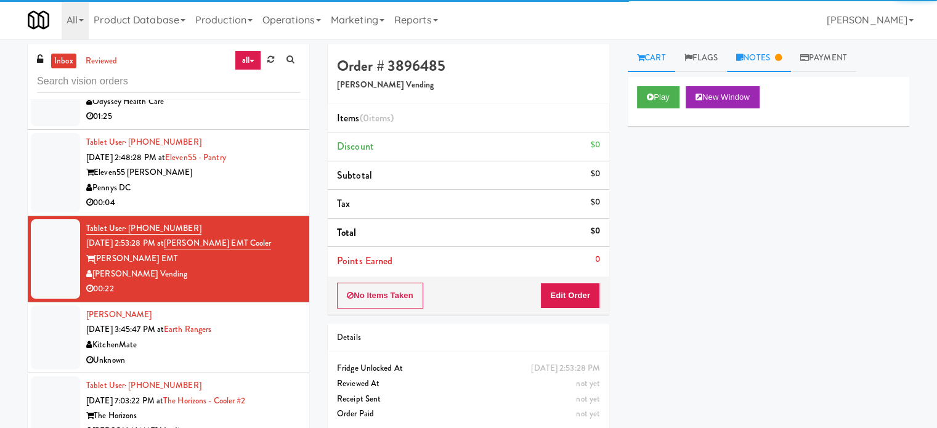
click at [771, 59] on link "Notes" at bounding box center [759, 58] width 64 height 28
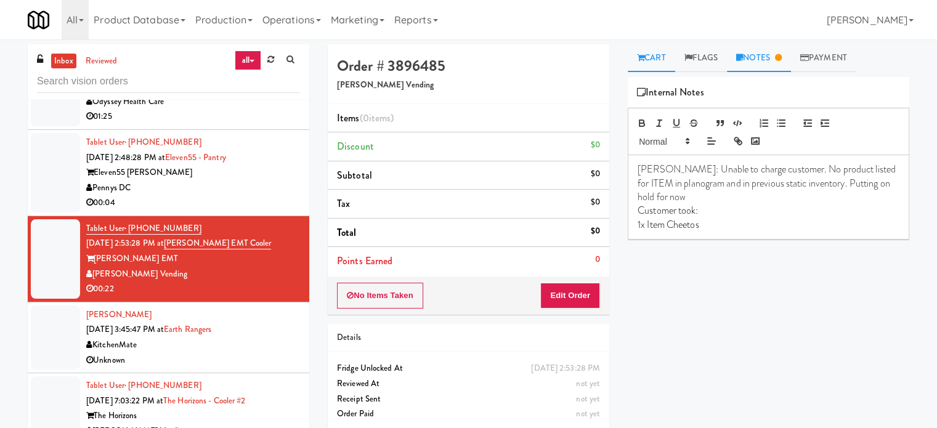
click at [657, 60] on link "Cart" at bounding box center [651, 58] width 47 height 28
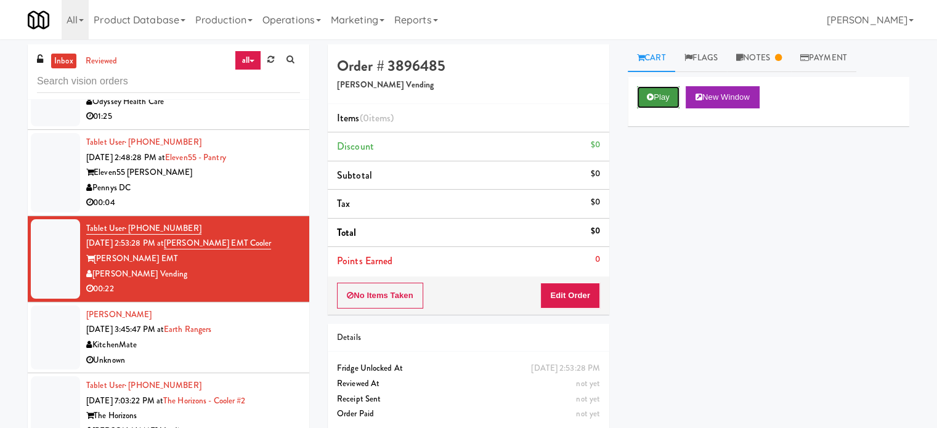
click at [673, 90] on button "Play" at bounding box center [658, 97] width 42 height 22
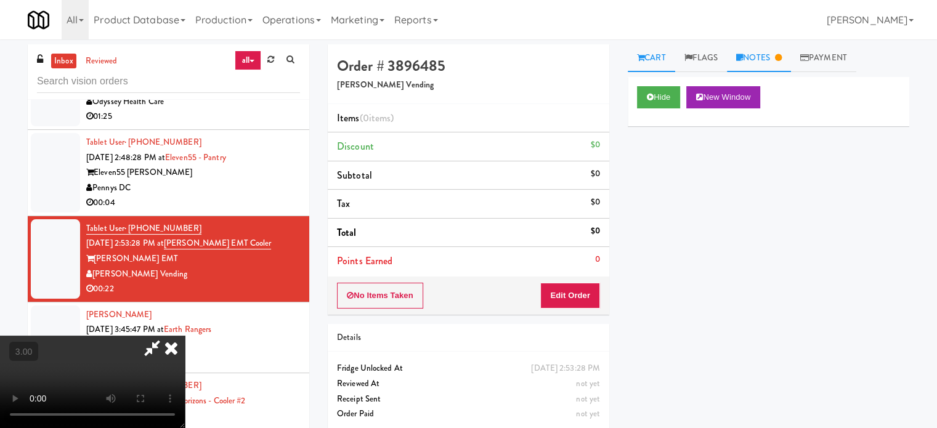
click at [764, 51] on link "Notes" at bounding box center [759, 58] width 64 height 28
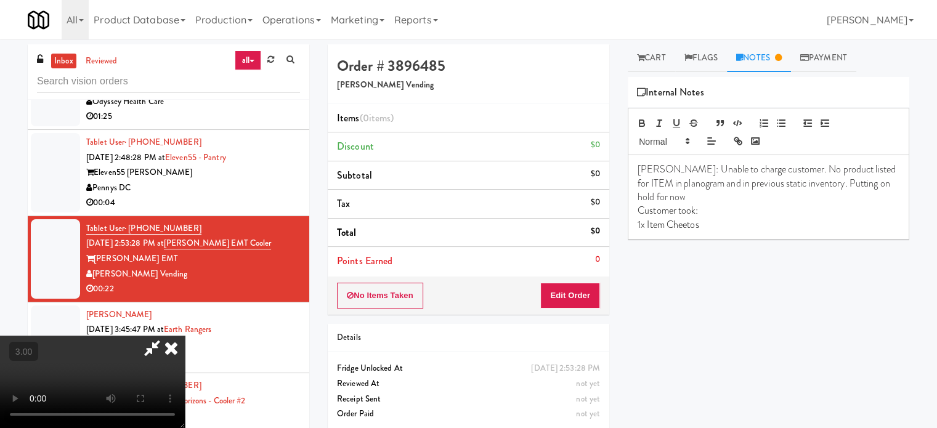
click at [185, 336] on video at bounding box center [92, 382] width 185 height 92
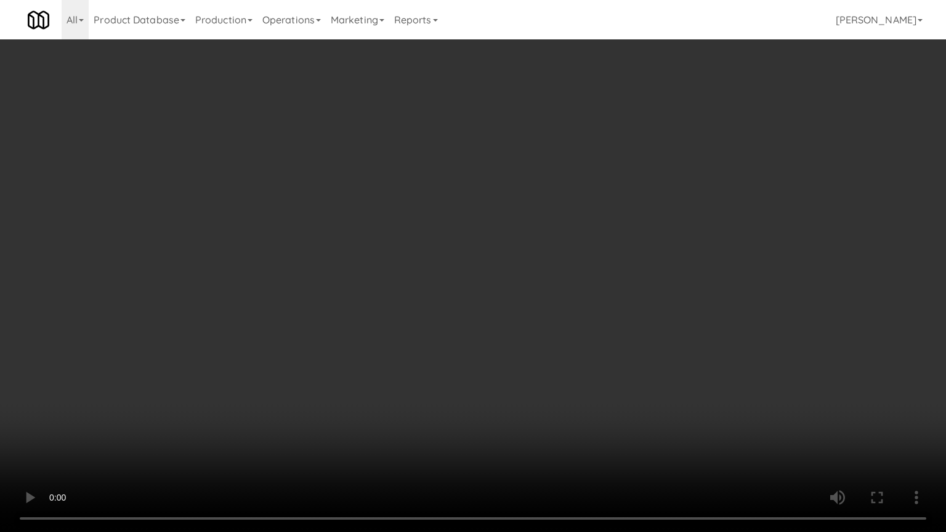
click at [402, 253] on video at bounding box center [473, 266] width 946 height 532
click at [404, 253] on video at bounding box center [473, 266] width 946 height 532
click at [414, 252] on video at bounding box center [473, 266] width 946 height 532
click at [389, 257] on video at bounding box center [473, 266] width 946 height 532
click at [345, 280] on video at bounding box center [473, 266] width 946 height 532
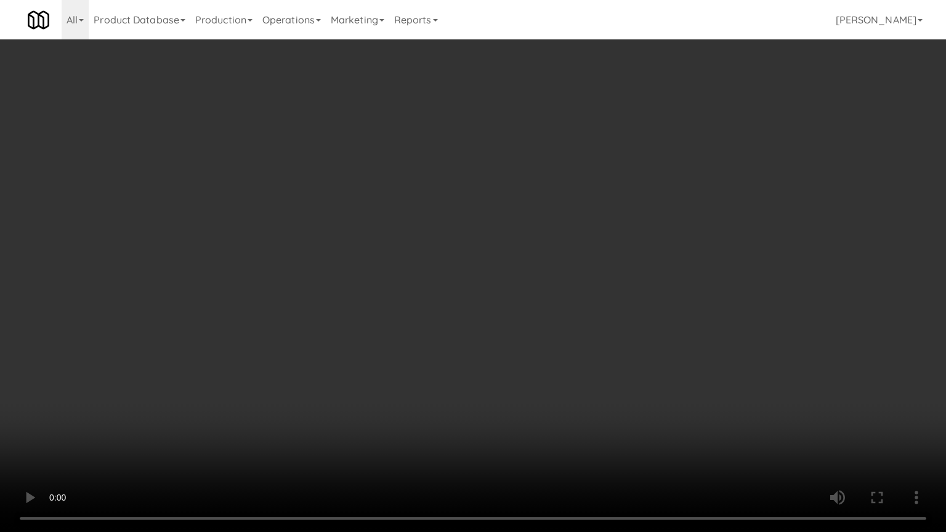
click at [350, 268] on video at bounding box center [473, 266] width 946 height 532
click at [386, 267] on video at bounding box center [473, 266] width 946 height 532
click at [363, 267] on video at bounding box center [473, 266] width 946 height 532
click at [363, 264] on video at bounding box center [473, 266] width 946 height 532
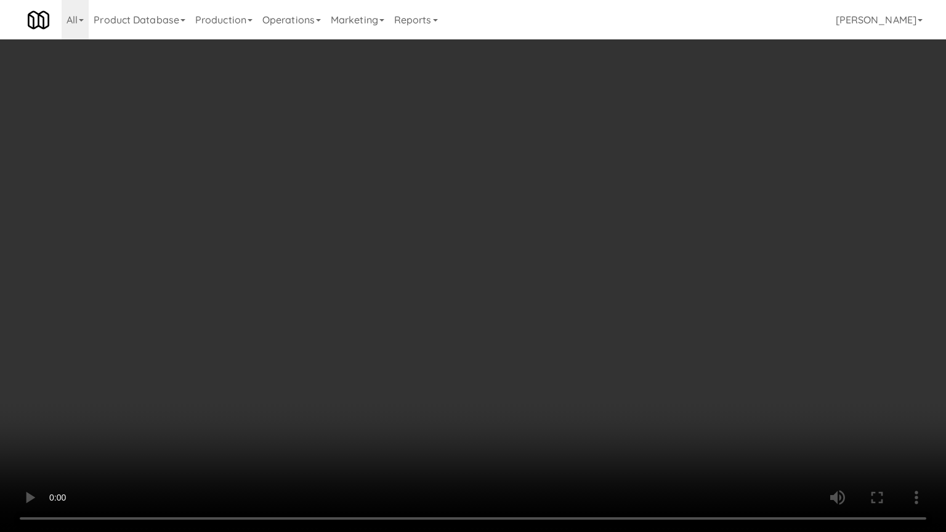
click at [376, 259] on video at bounding box center [473, 266] width 946 height 532
click at [376, 260] on video at bounding box center [473, 266] width 946 height 532
click at [365, 263] on video at bounding box center [473, 266] width 946 height 532
click at [434, 265] on video at bounding box center [473, 266] width 946 height 532
click at [436, 259] on video at bounding box center [473, 266] width 946 height 532
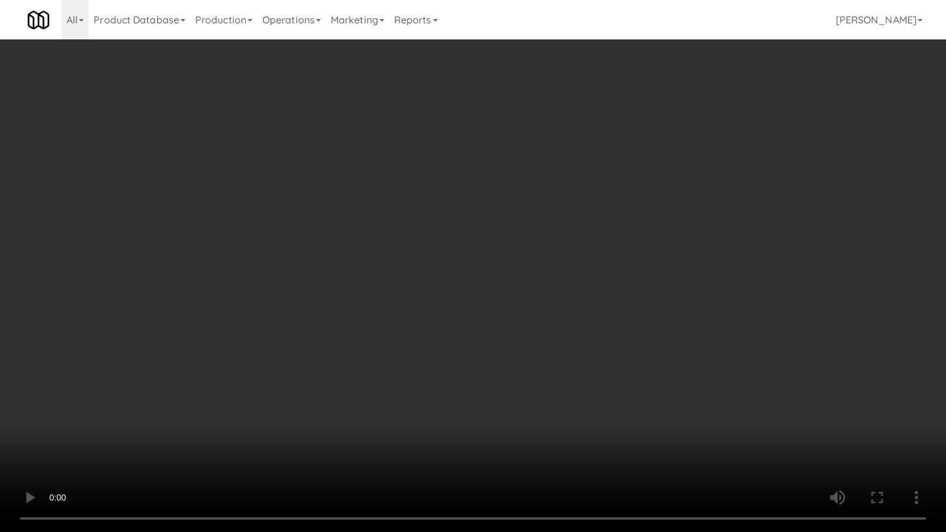
drag, startPoint x: 438, startPoint y: 259, endPoint x: 483, endPoint y: 171, distance: 98.9
click at [438, 259] on video at bounding box center [473, 266] width 946 height 532
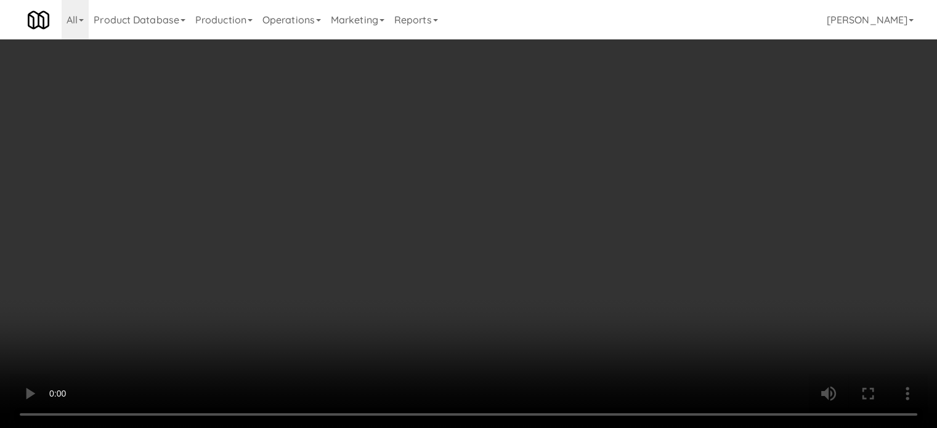
click at [648, 54] on link "Cart" at bounding box center [651, 58] width 47 height 28
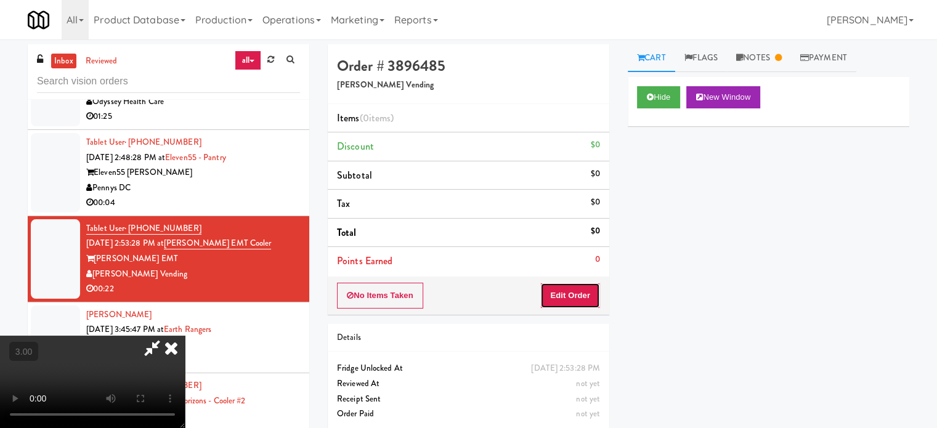
drag, startPoint x: 580, startPoint y: 297, endPoint x: 620, endPoint y: 270, distance: 48.3
click at [581, 297] on button "Edit Order" at bounding box center [570, 296] width 60 height 26
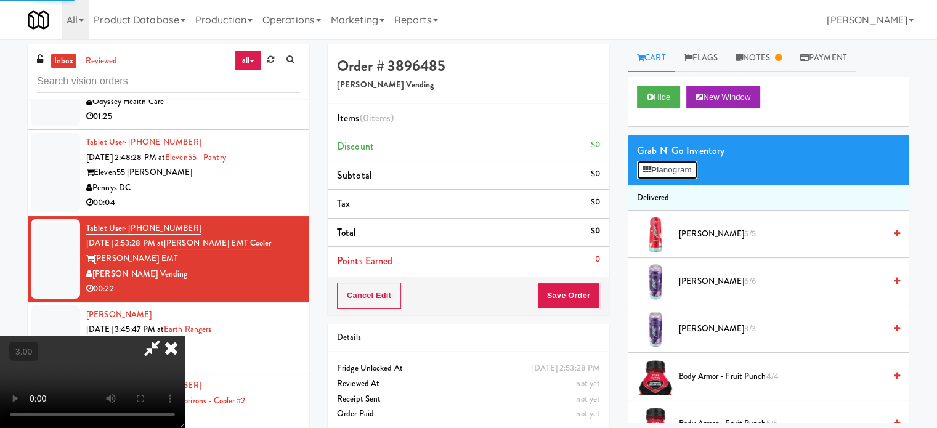
click at [687, 176] on button "Planogram" at bounding box center [667, 170] width 60 height 18
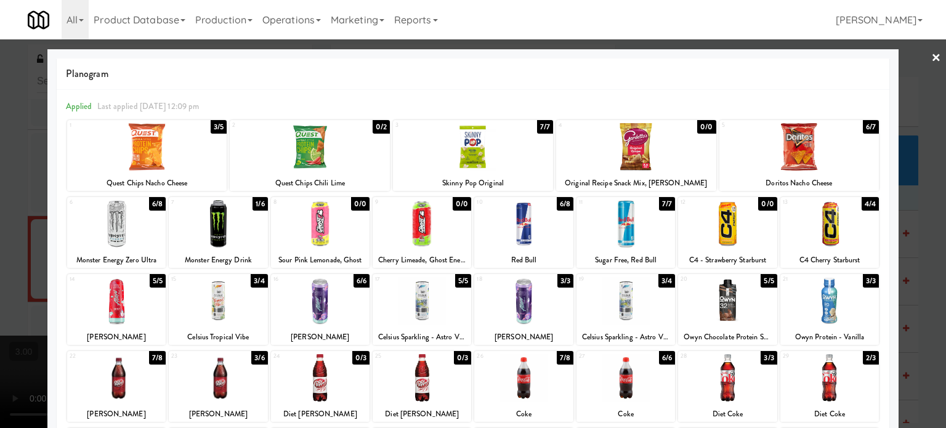
click at [926, 189] on div at bounding box center [473, 214] width 946 height 428
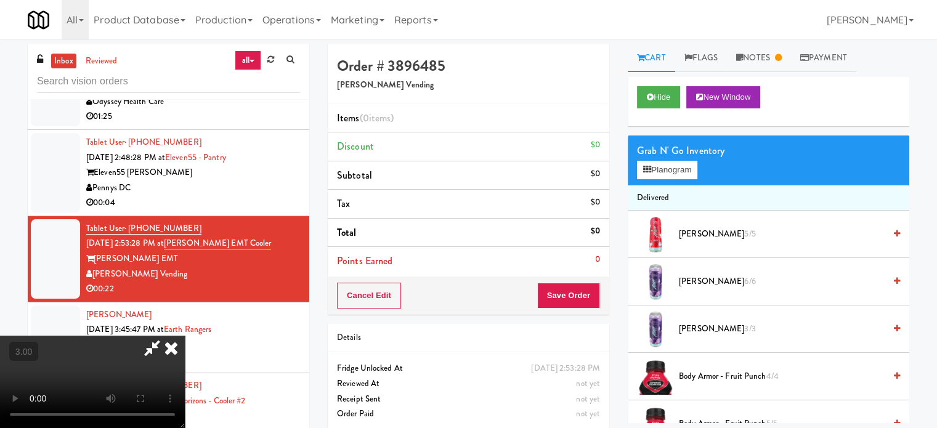
drag, startPoint x: 379, startPoint y: 294, endPoint x: 381, endPoint y: 288, distance: 6.3
click at [185, 336] on video at bounding box center [92, 382] width 185 height 92
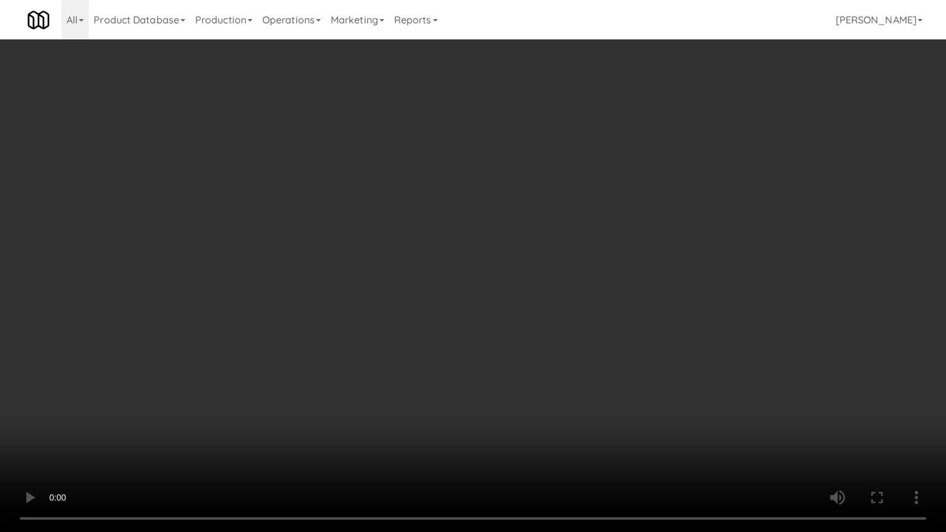
drag, startPoint x: 400, startPoint y: 344, endPoint x: 444, endPoint y: 254, distance: 100.5
click at [400, 344] on video at bounding box center [473, 266] width 946 height 532
click at [493, 241] on video at bounding box center [473, 266] width 946 height 532
click at [505, 232] on video at bounding box center [473, 266] width 946 height 532
drag, startPoint x: 509, startPoint y: 230, endPoint x: 540, endPoint y: 135, distance: 99.1
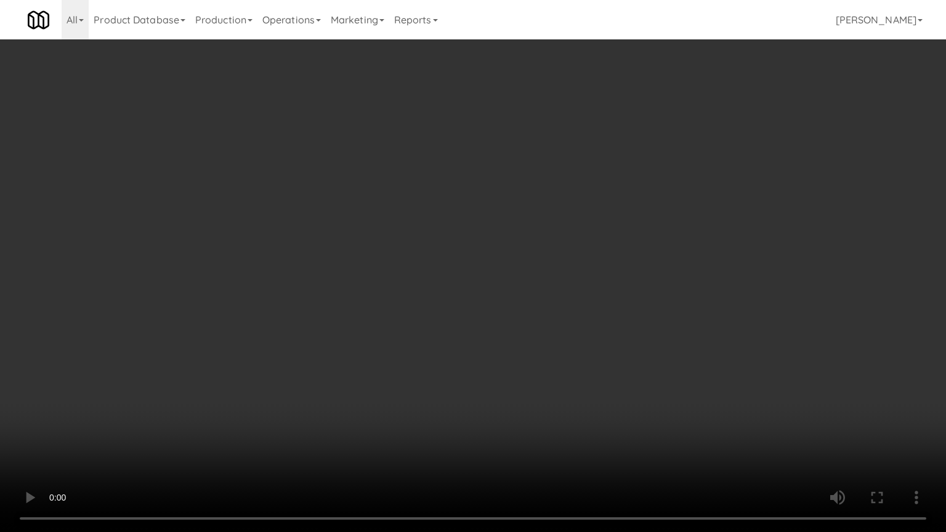
click at [510, 229] on video at bounding box center [473, 266] width 946 height 532
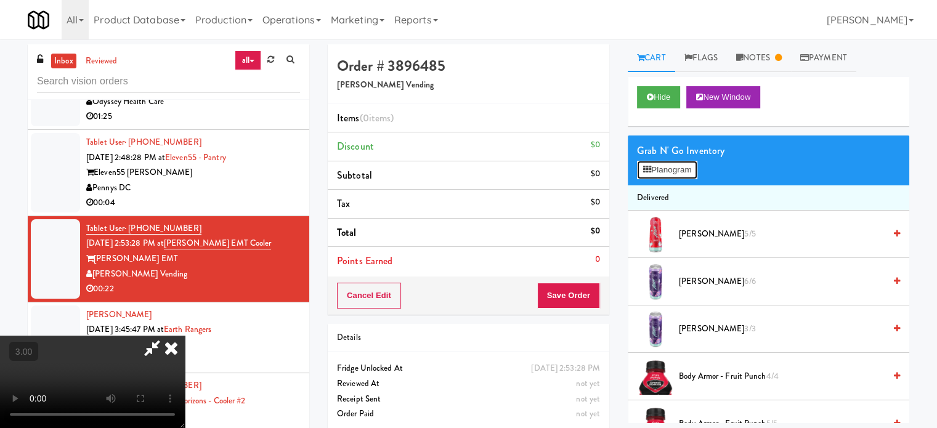
click at [673, 170] on button "Planogram" at bounding box center [667, 170] width 60 height 18
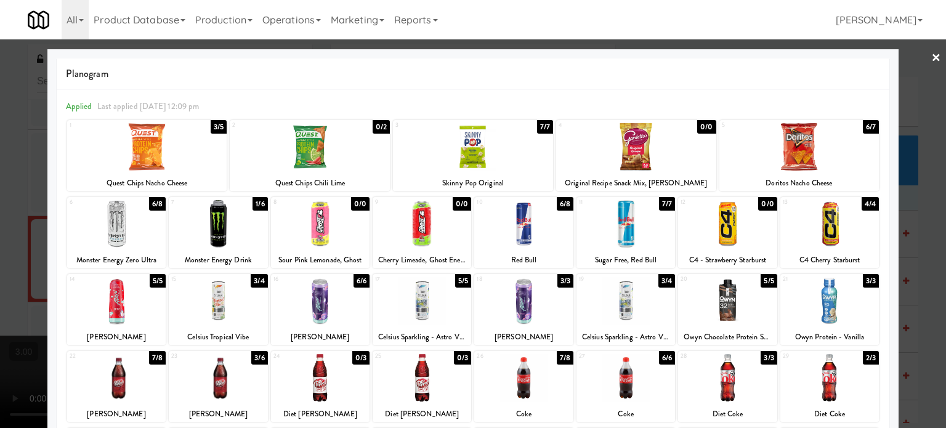
click at [863, 129] on div "6/7" at bounding box center [871, 127] width 16 height 14
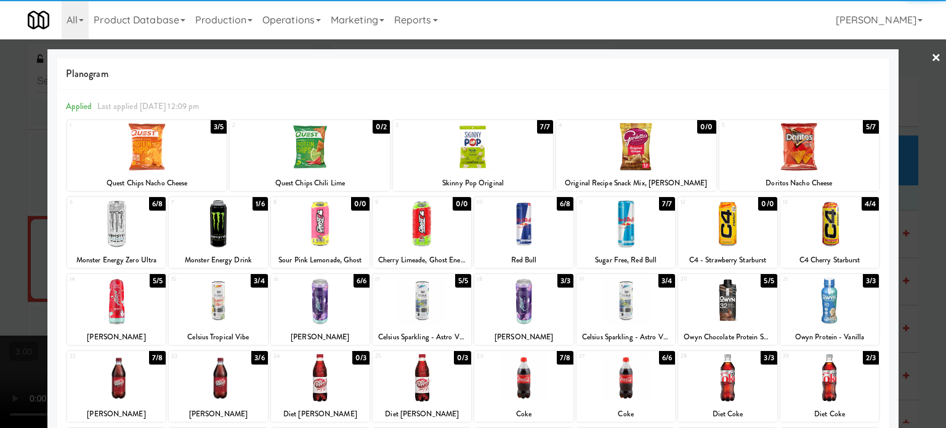
drag, startPoint x: 897, startPoint y: 201, endPoint x: 868, endPoint y: 184, distance: 33.4
click at [897, 201] on div at bounding box center [473, 214] width 946 height 428
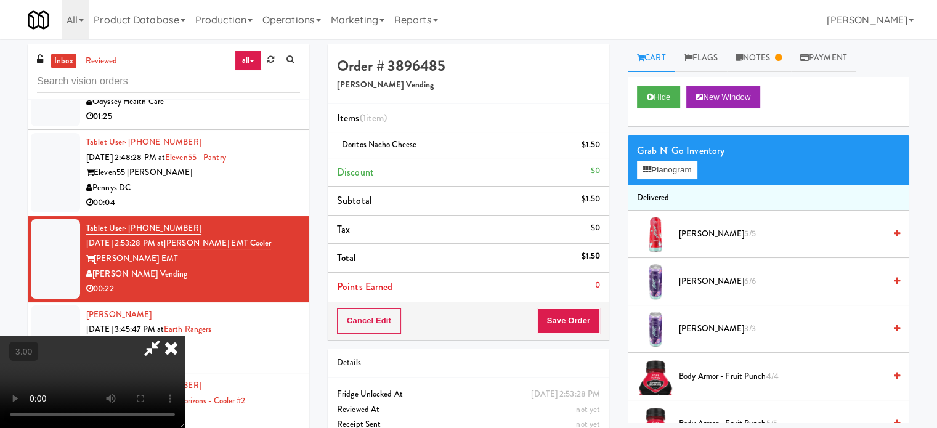
drag, startPoint x: 450, startPoint y: 264, endPoint x: 451, endPoint y: 256, distance: 8.2
click at [185, 336] on video at bounding box center [92, 382] width 185 height 92
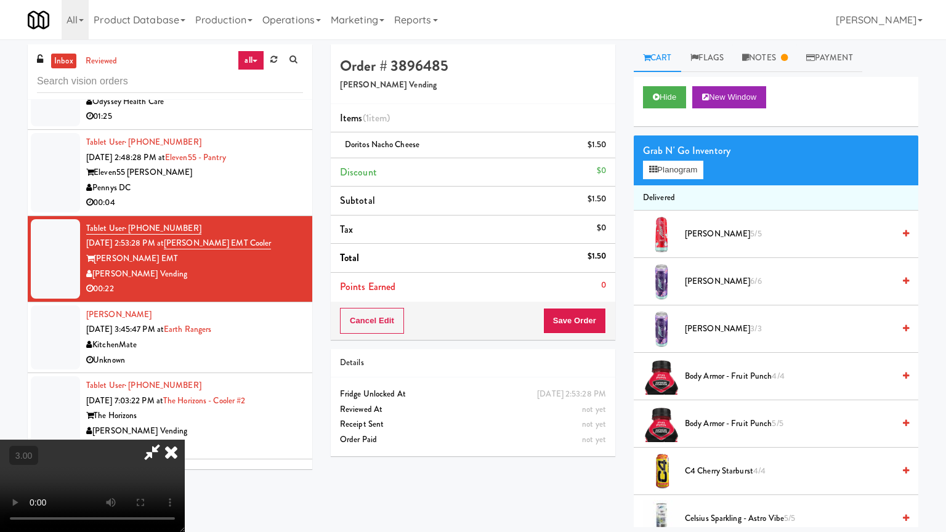
click at [185, 427] on video at bounding box center [92, 486] width 185 height 92
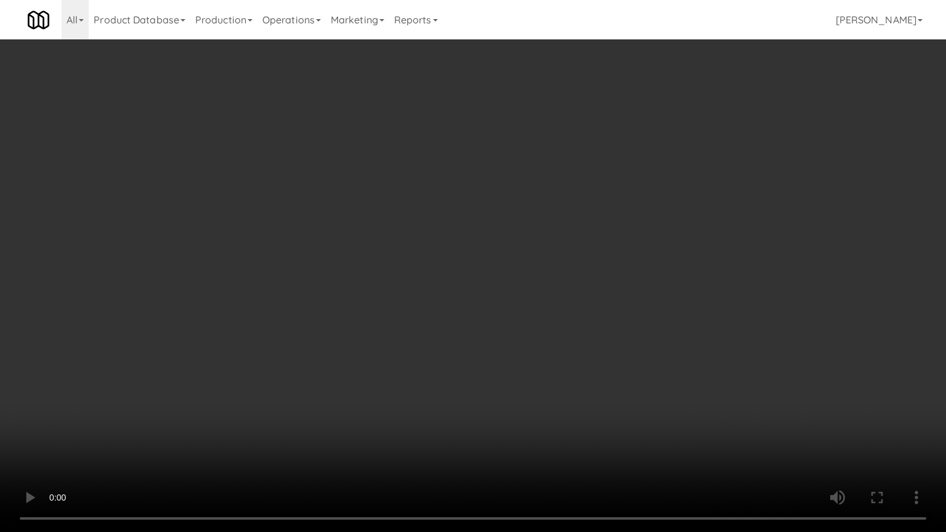
drag, startPoint x: 490, startPoint y: 227, endPoint x: 496, endPoint y: 225, distance: 7.0
click at [492, 227] on video at bounding box center [473, 266] width 946 height 532
click at [496, 225] on video at bounding box center [473, 266] width 946 height 532
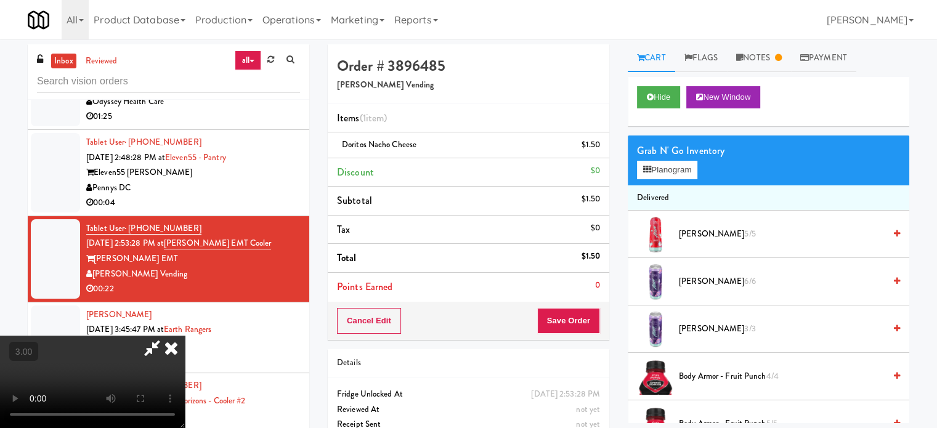
click at [185, 336] on icon at bounding box center [171, 348] width 27 height 25
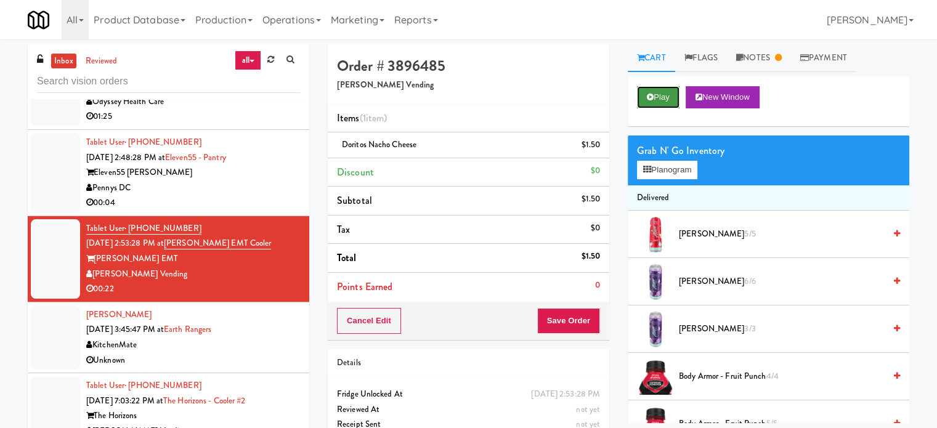
click at [648, 95] on icon at bounding box center [650, 97] width 7 height 8
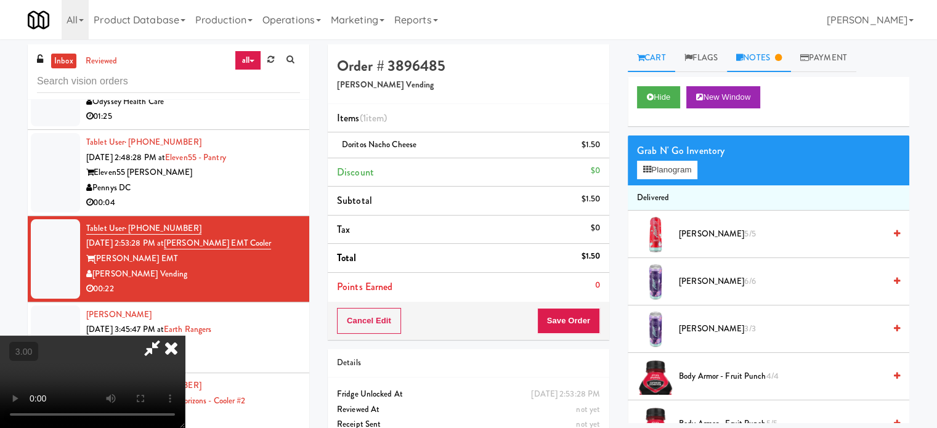
click at [777, 60] on link "Notes" at bounding box center [759, 58] width 64 height 28
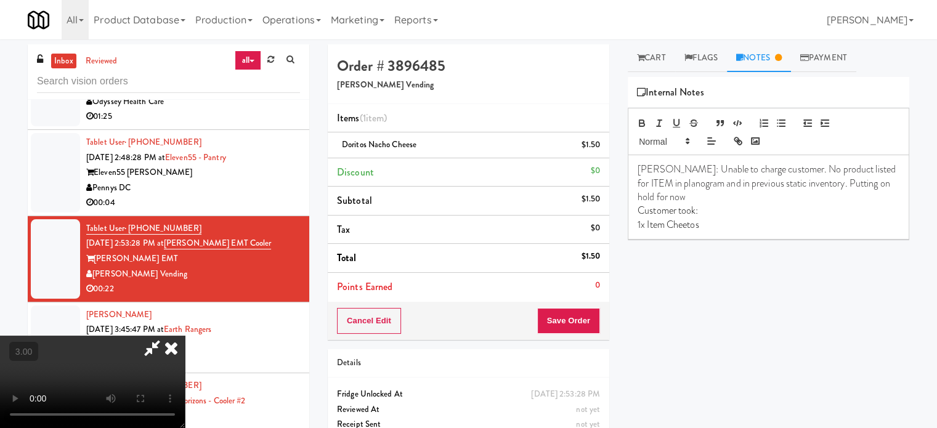
click at [759, 58] on link "Notes" at bounding box center [759, 58] width 64 height 28
click at [185, 336] on video at bounding box center [92, 382] width 185 height 92
drag, startPoint x: 472, startPoint y: 219, endPoint x: 477, endPoint y: 214, distance: 6.5
click at [185, 336] on video at bounding box center [92, 382] width 185 height 92
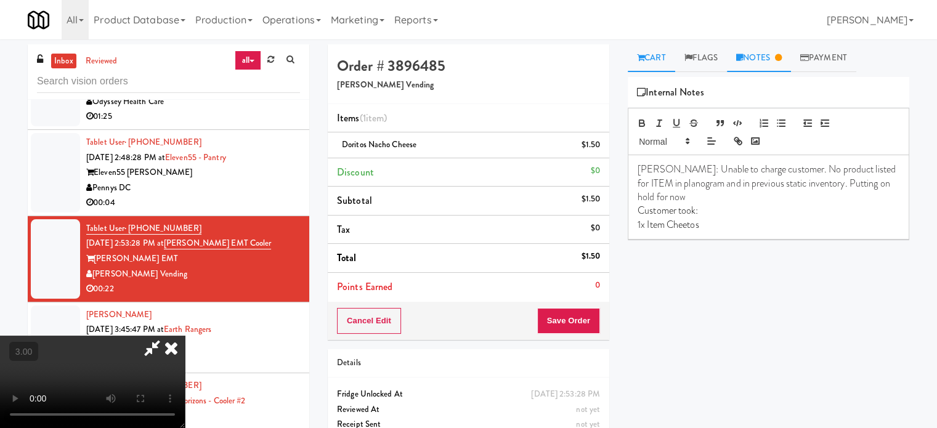
click at [656, 59] on link "Cart" at bounding box center [651, 58] width 47 height 28
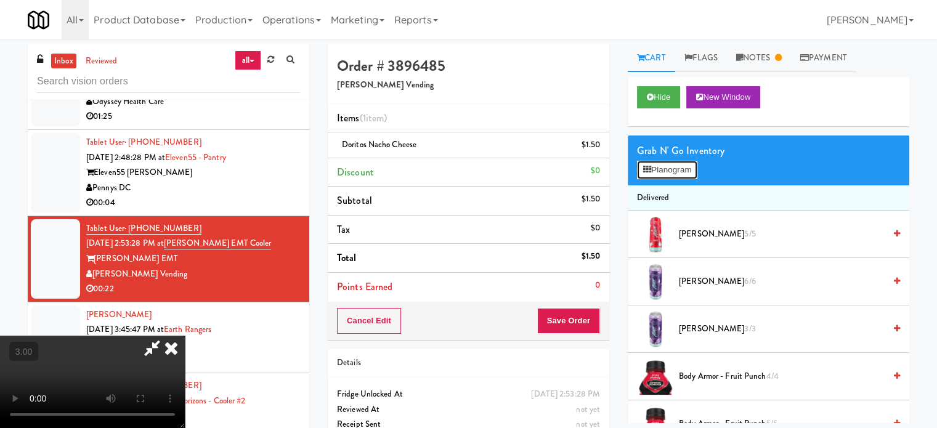
click at [677, 164] on button "Planogram" at bounding box center [667, 170] width 60 height 18
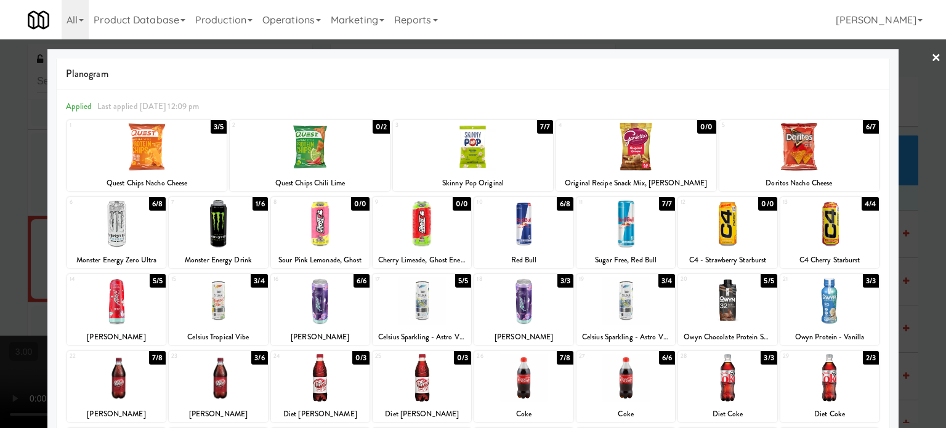
click at [914, 209] on div at bounding box center [473, 214] width 946 height 428
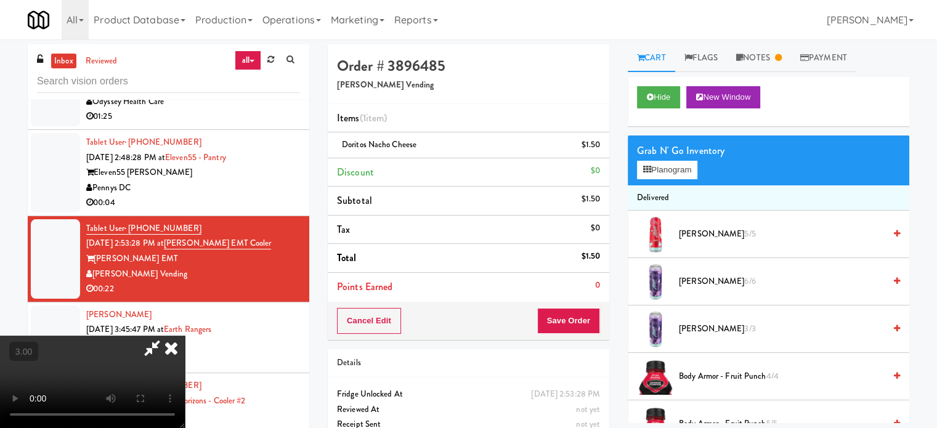
click at [185, 336] on video at bounding box center [92, 382] width 185 height 92
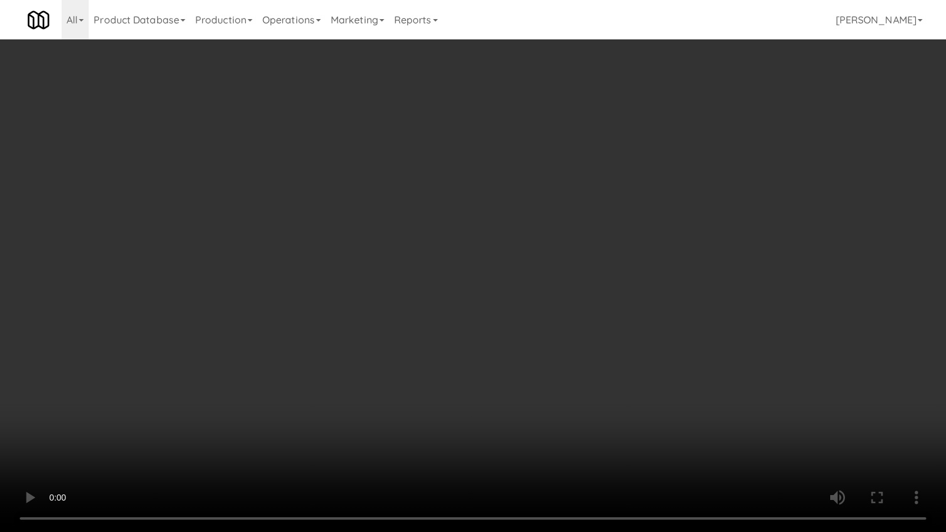
drag, startPoint x: 360, startPoint y: 315, endPoint x: 408, endPoint y: 252, distance: 79.9
click at [360, 313] on video at bounding box center [473, 266] width 946 height 532
click at [464, 247] on video at bounding box center [473, 266] width 946 height 532
click at [486, 249] on video at bounding box center [473, 266] width 946 height 532
click at [518, 251] on video at bounding box center [473, 266] width 946 height 532
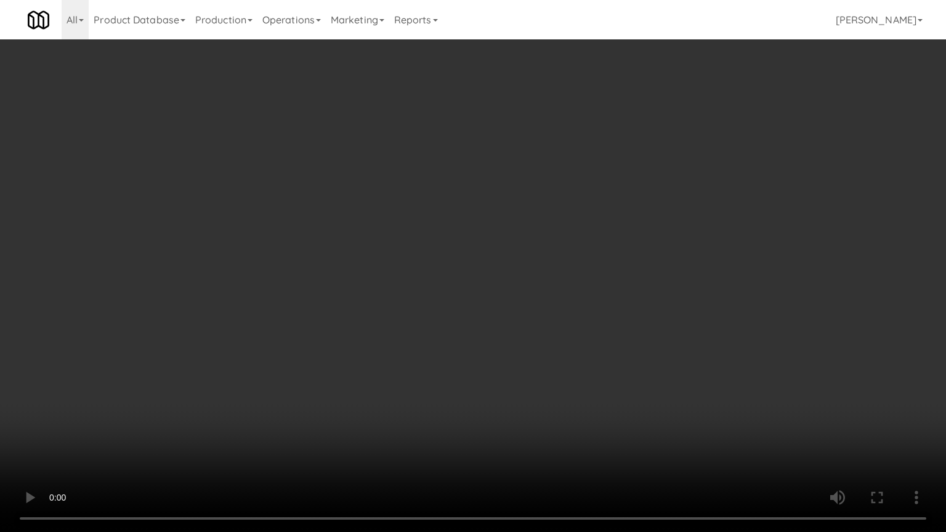
click at [472, 239] on video at bounding box center [473, 266] width 946 height 532
click at [460, 244] on video at bounding box center [473, 266] width 946 height 532
click at [461, 242] on video at bounding box center [473, 266] width 946 height 532
click at [442, 259] on video at bounding box center [473, 266] width 946 height 532
click at [462, 253] on video at bounding box center [473, 266] width 946 height 532
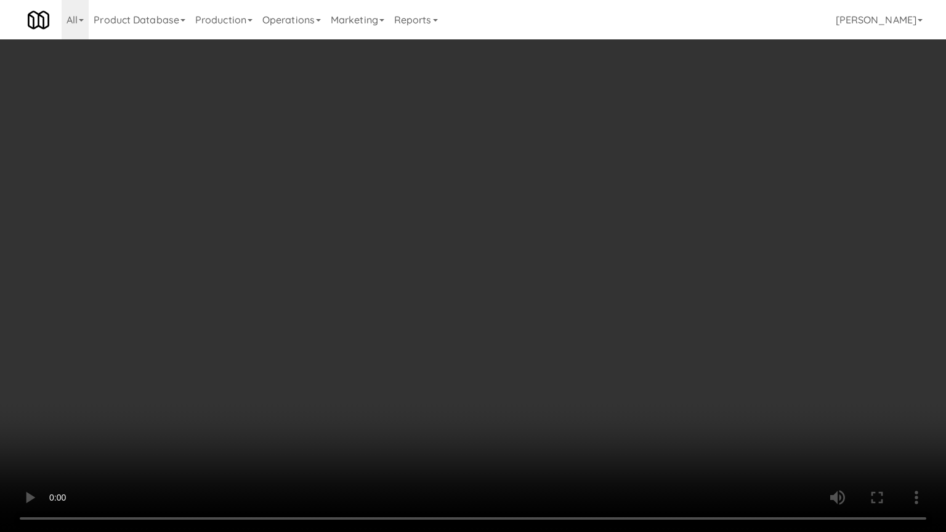
click at [462, 252] on video at bounding box center [473, 266] width 946 height 532
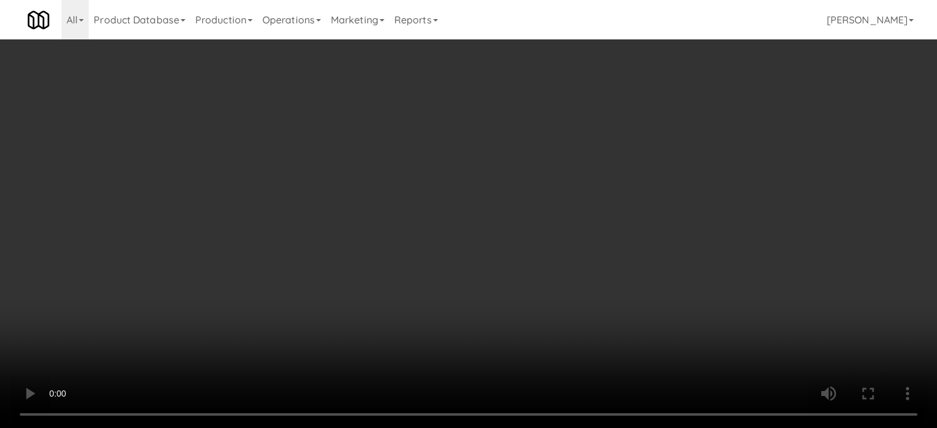
click at [777, 61] on link "Notes" at bounding box center [759, 58] width 64 height 28
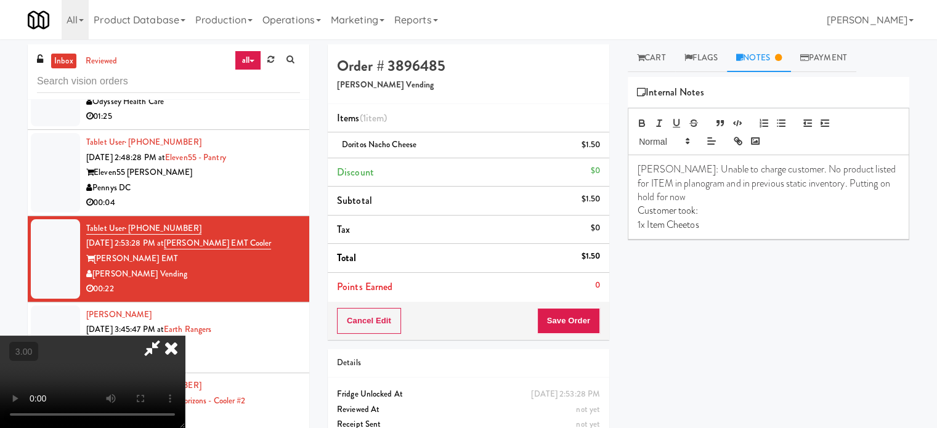
click at [738, 224] on p "1x Item Cheetos" at bounding box center [768, 225] width 262 height 14
click at [714, 225] on p "1x Item Cheetos" at bounding box center [768, 225] width 262 height 14
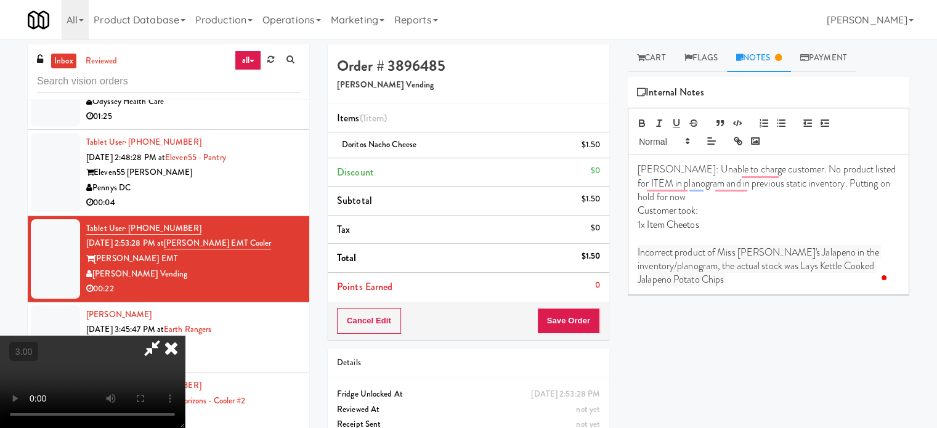
drag, startPoint x: 653, startPoint y: 60, endPoint x: 669, endPoint y: 82, distance: 27.0
click at [653, 61] on link "Cart" at bounding box center [651, 58] width 47 height 28
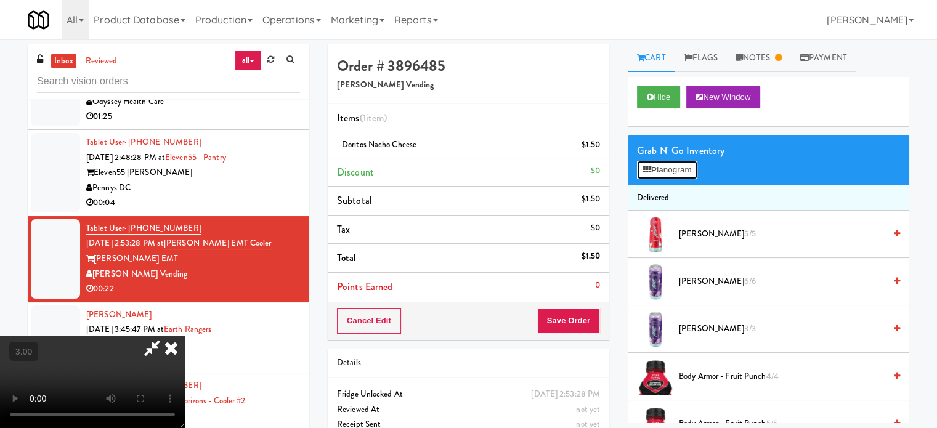
click at [663, 169] on button "Planogram" at bounding box center [667, 170] width 60 height 18
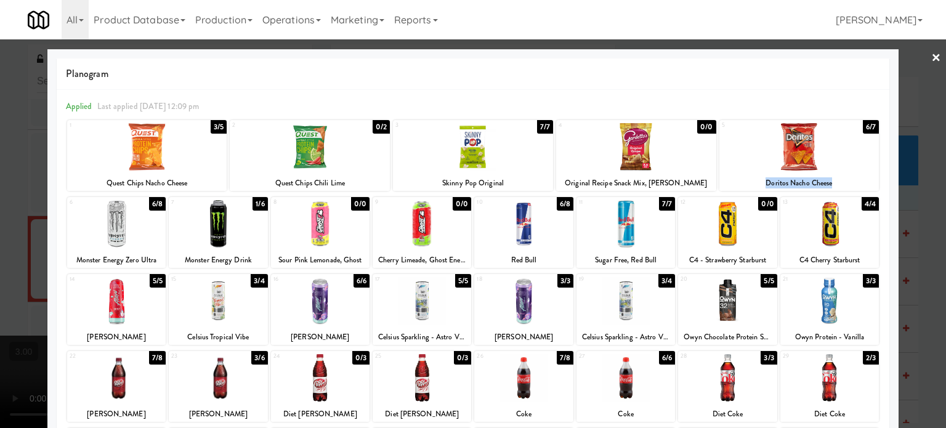
drag, startPoint x: 828, startPoint y: 183, endPoint x: 756, endPoint y: 187, distance: 71.6
click at [756, 187] on div "Doritos Nacho Cheese" at bounding box center [799, 183] width 156 height 15
copy div "Doritos Nacho Cheese"
click at [916, 214] on div at bounding box center [473, 214] width 946 height 428
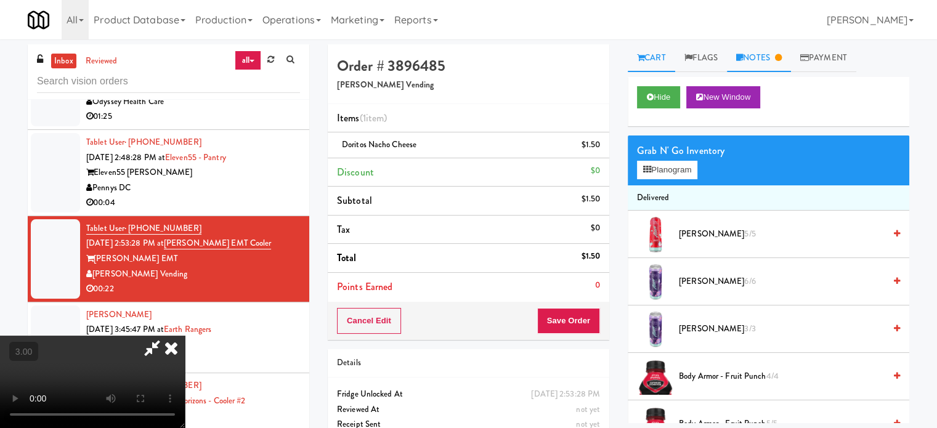
click at [768, 50] on link "Notes" at bounding box center [759, 58] width 64 height 28
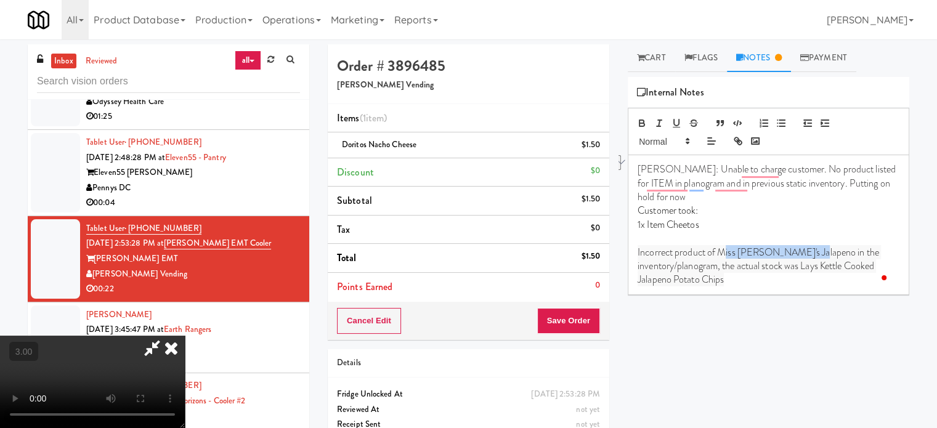
drag, startPoint x: 805, startPoint y: 253, endPoint x: 721, endPoint y: 256, distance: 84.4
click at [721, 256] on span "Incorrect product of Miss [PERSON_NAME]'s Jalapeno in the inventory/planogram, …" at bounding box center [758, 266] width 243 height 42
drag, startPoint x: 711, startPoint y: 224, endPoint x: 668, endPoint y: 227, distance: 42.6
click at [668, 227] on p "1x Item Cheetos" at bounding box center [768, 225] width 262 height 14
copy span "Cheetos"
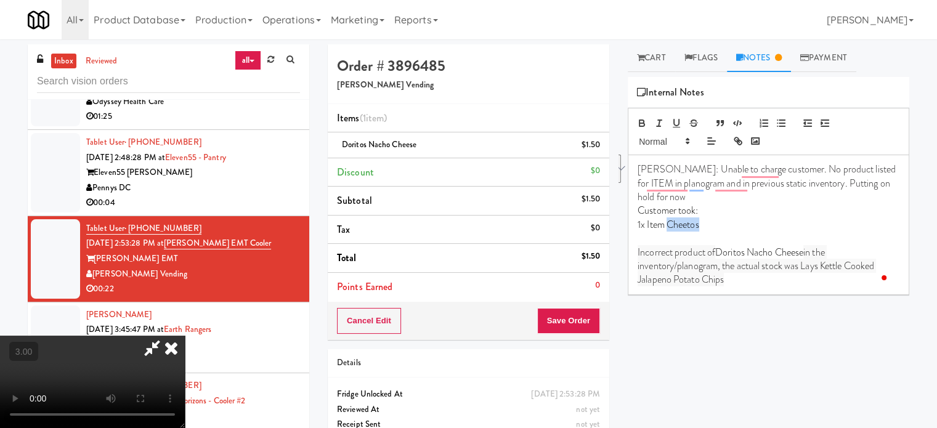
drag, startPoint x: 800, startPoint y: 265, endPoint x: 847, endPoint y: 279, distance: 49.3
click at [847, 279] on p "Incorrect product of Doritos Nacho Cheese in the inventory/planogram, the actua…" at bounding box center [768, 266] width 262 height 41
click at [801, 265] on span "Cheetos" at bounding box center [814, 266] width 33 height 14
click at [185, 336] on video at bounding box center [92, 382] width 185 height 92
click at [185, 336] on icon at bounding box center [171, 348] width 27 height 25
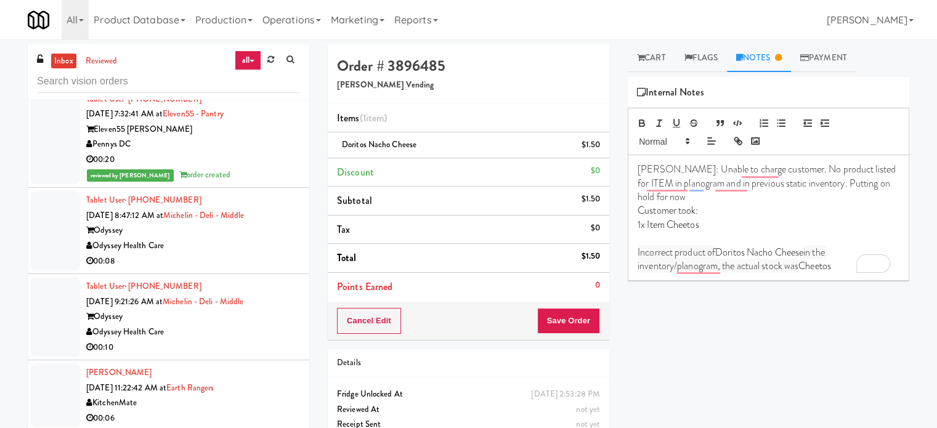
scroll to position [2232, 0]
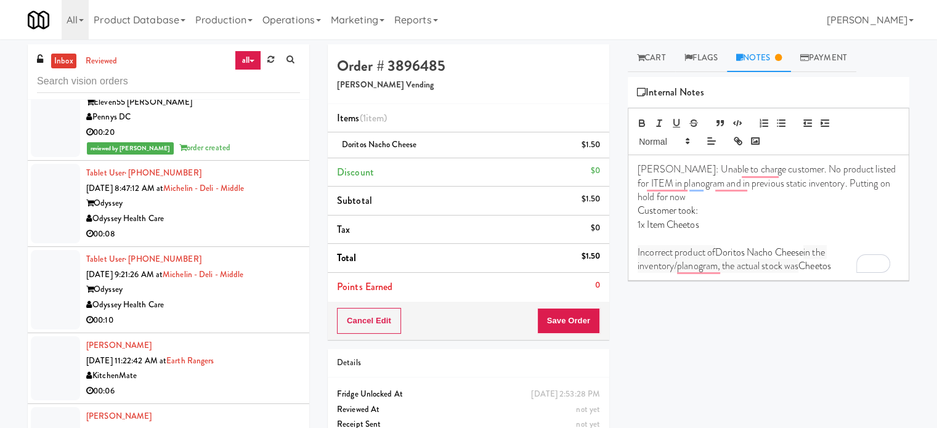
click at [232, 301] on div "Odyssey Health Care" at bounding box center [193, 304] width 214 height 15
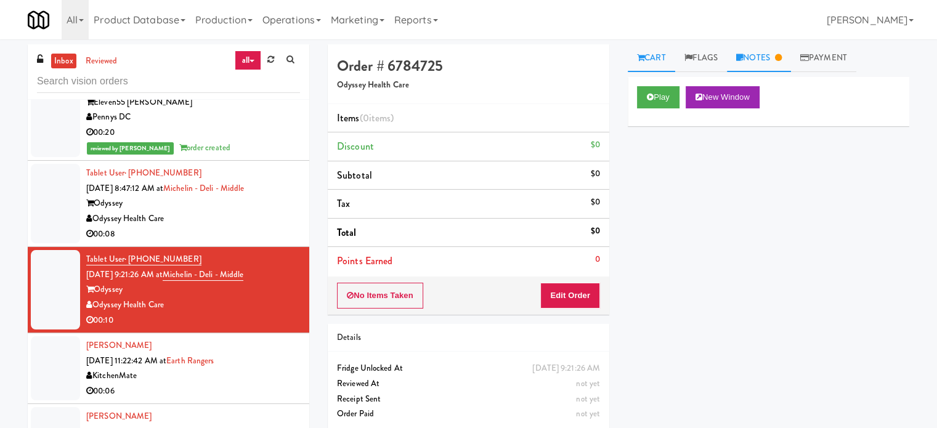
click at [767, 59] on link "Notes" at bounding box center [759, 58] width 64 height 28
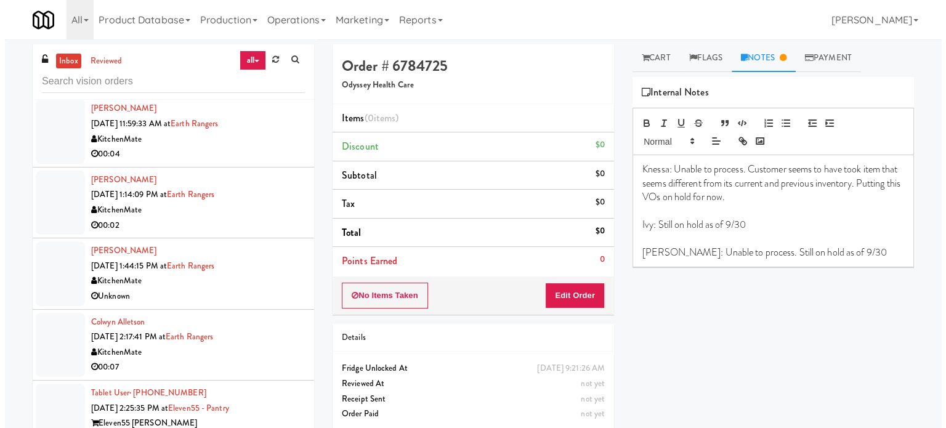
scroll to position [2848, 0]
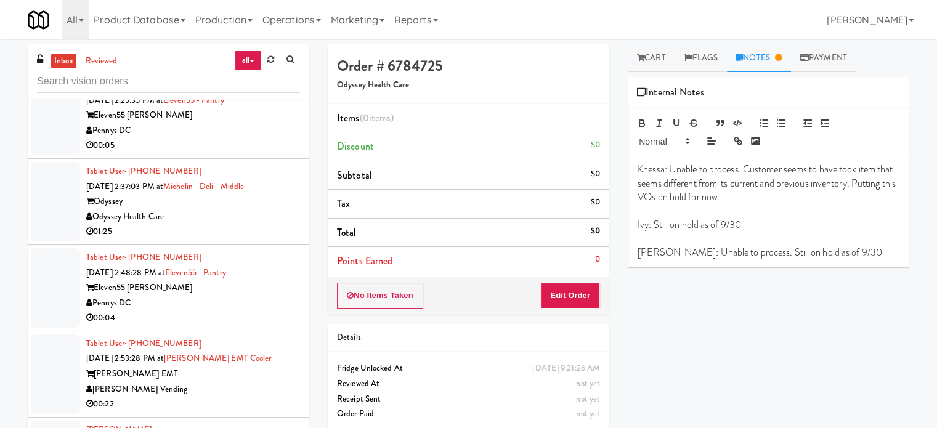
drag, startPoint x: 260, startPoint y: 231, endPoint x: 283, endPoint y: 222, distance: 24.0
click at [261, 231] on div "01:25" at bounding box center [193, 231] width 214 height 15
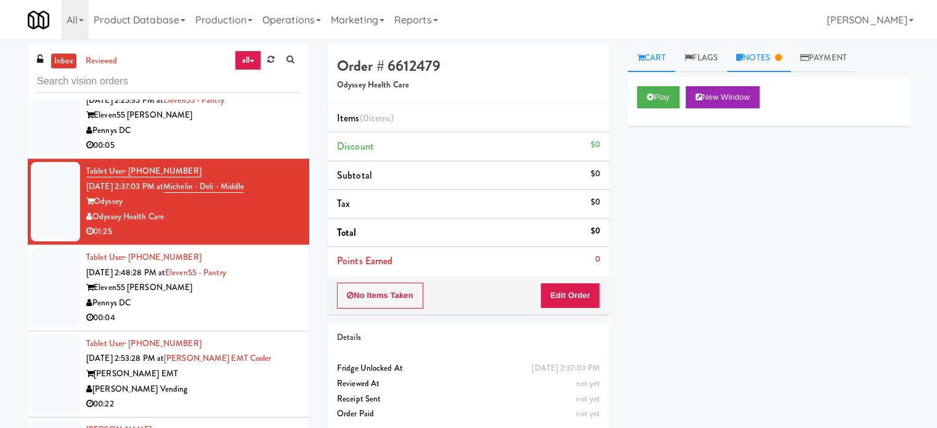
click at [751, 57] on link "Notes" at bounding box center [759, 58] width 64 height 28
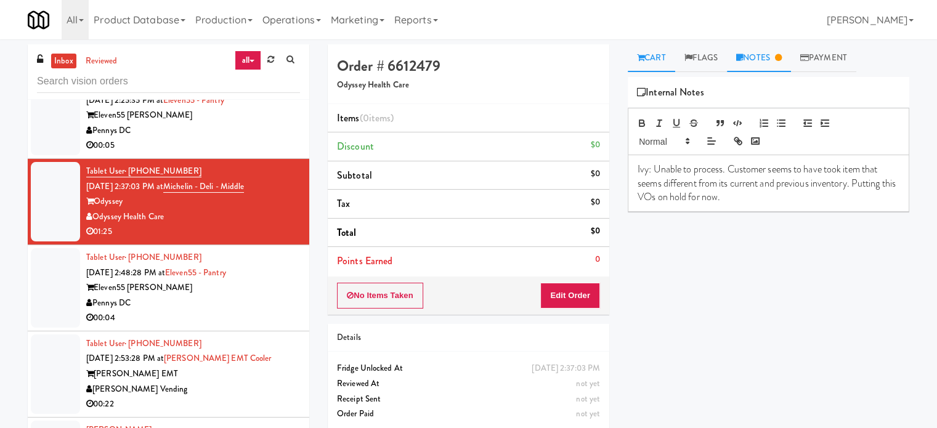
click at [653, 59] on link "Cart" at bounding box center [651, 58] width 47 height 28
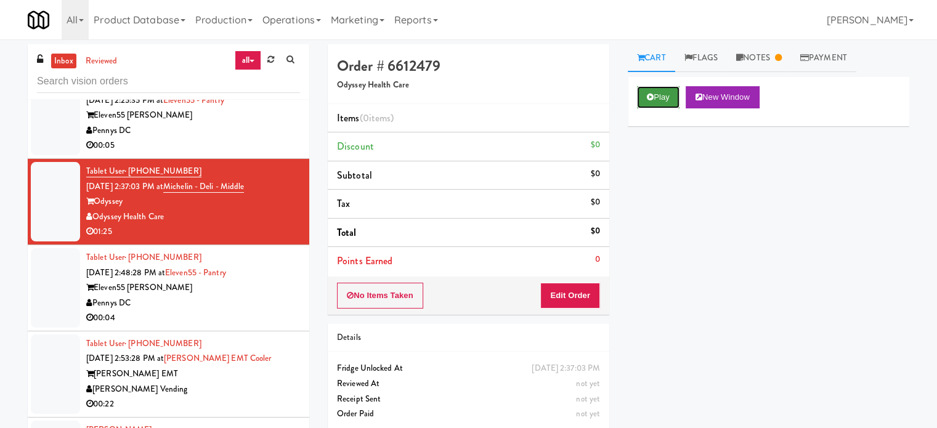
click at [663, 97] on button "Play" at bounding box center [658, 97] width 42 height 22
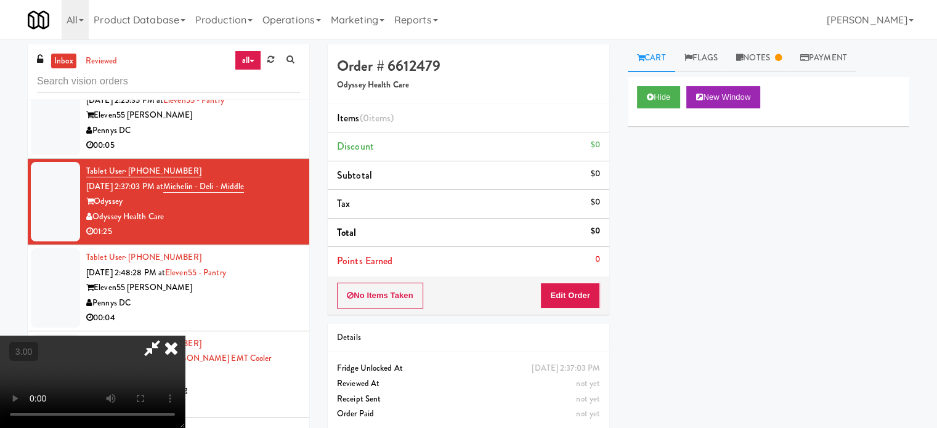
click at [185, 336] on video at bounding box center [92, 382] width 185 height 92
drag, startPoint x: 374, startPoint y: 301, endPoint x: 394, endPoint y: 317, distance: 25.9
click at [185, 336] on video at bounding box center [92, 382] width 185 height 92
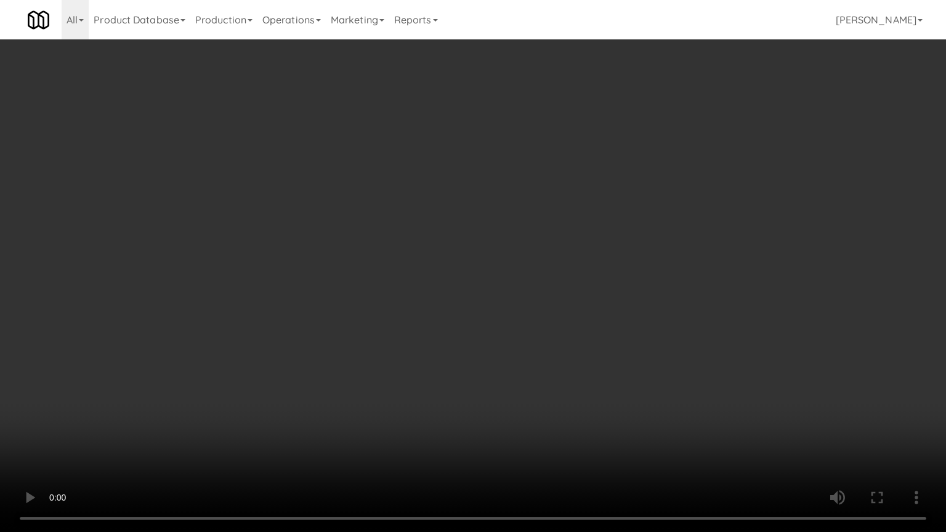
click at [413, 311] on video at bounding box center [473, 266] width 946 height 532
drag, startPoint x: 441, startPoint y: 301, endPoint x: 456, endPoint y: 281, distance: 24.6
click at [442, 301] on video at bounding box center [473, 266] width 946 height 532
click at [458, 288] on video at bounding box center [473, 266] width 946 height 532
click at [478, 289] on video at bounding box center [473, 266] width 946 height 532
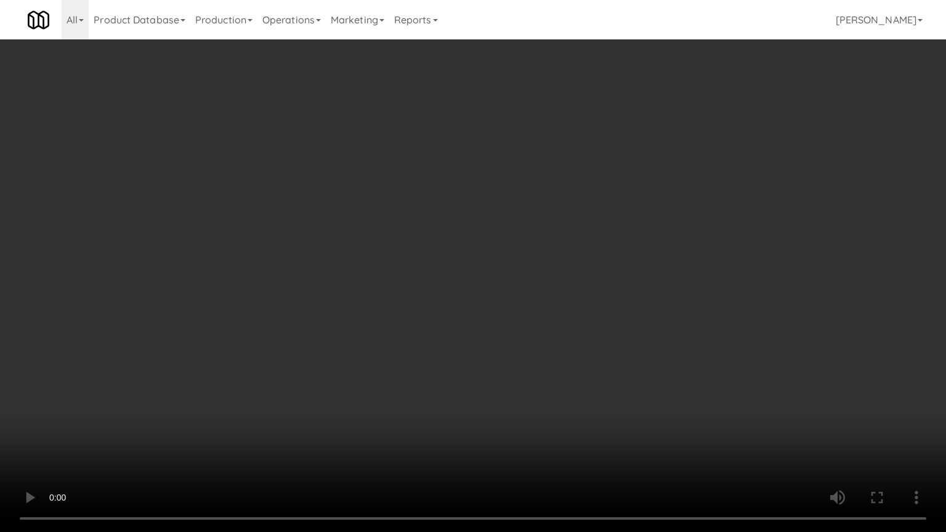
click at [437, 312] on video at bounding box center [473, 266] width 946 height 532
click at [437, 310] on video at bounding box center [473, 266] width 946 height 532
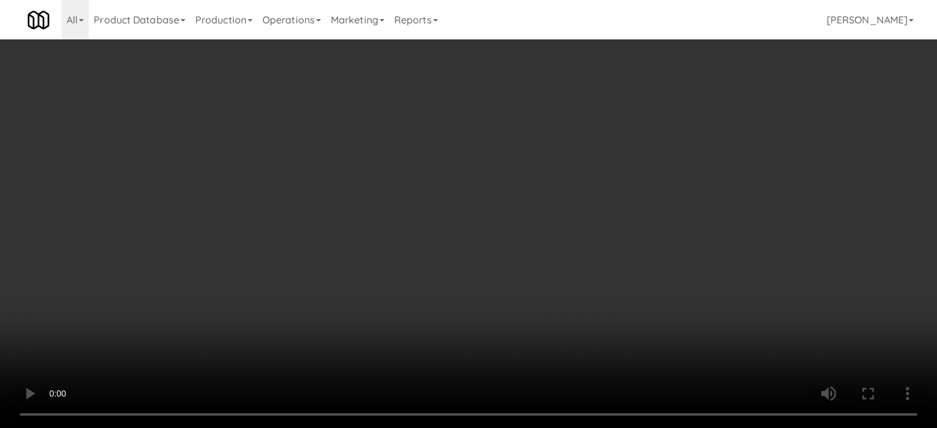
click at [397, 241] on video at bounding box center [468, 214] width 937 height 428
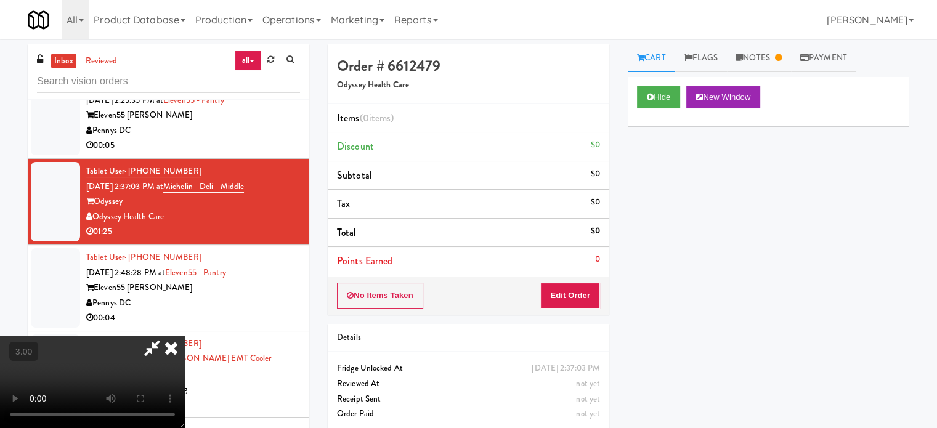
click at [185, 336] on video at bounding box center [92, 382] width 185 height 92
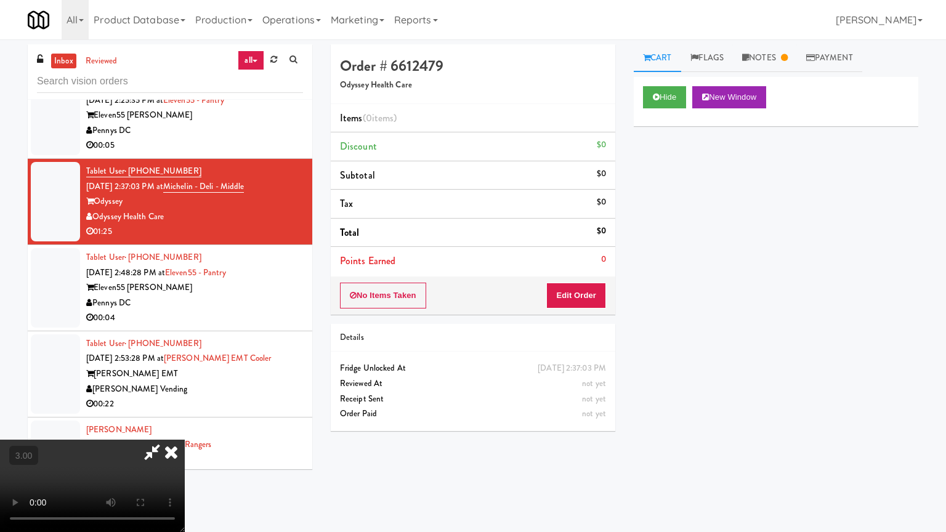
click at [185, 427] on video at bounding box center [92, 486] width 185 height 92
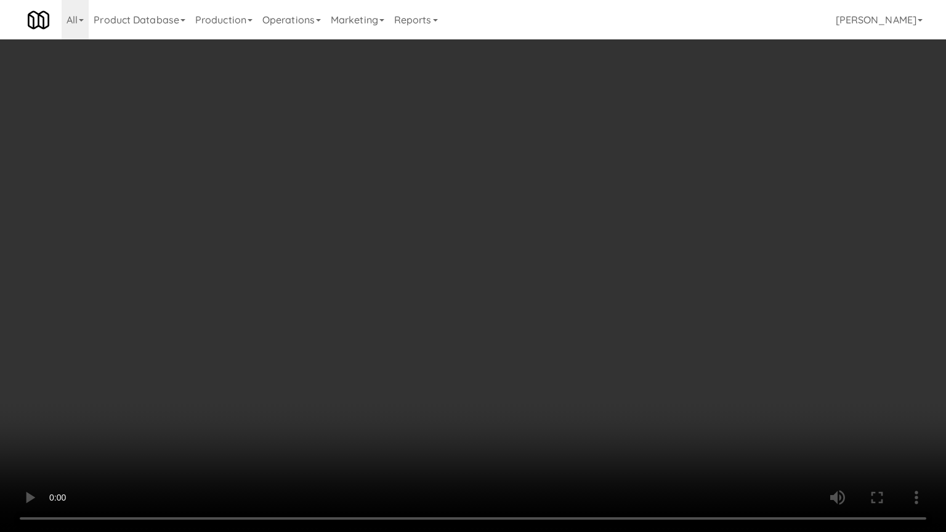
click at [446, 233] on video at bounding box center [473, 266] width 946 height 532
click at [448, 232] on video at bounding box center [473, 266] width 946 height 532
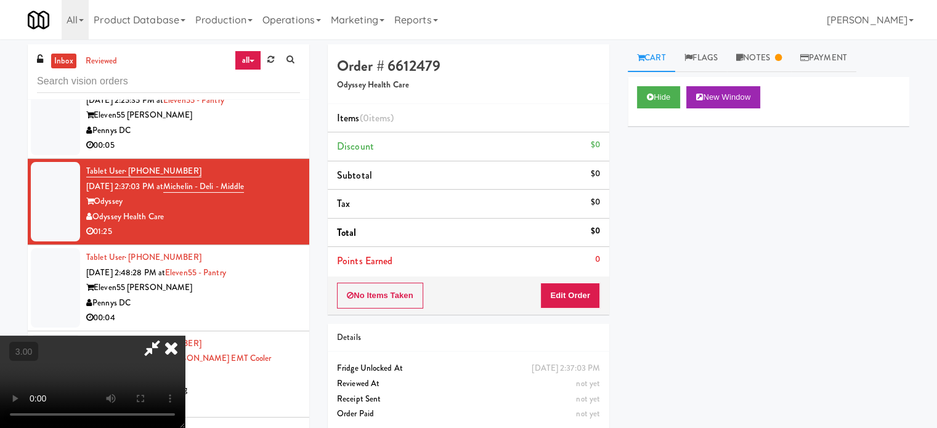
click at [185, 336] on icon at bounding box center [171, 348] width 27 height 25
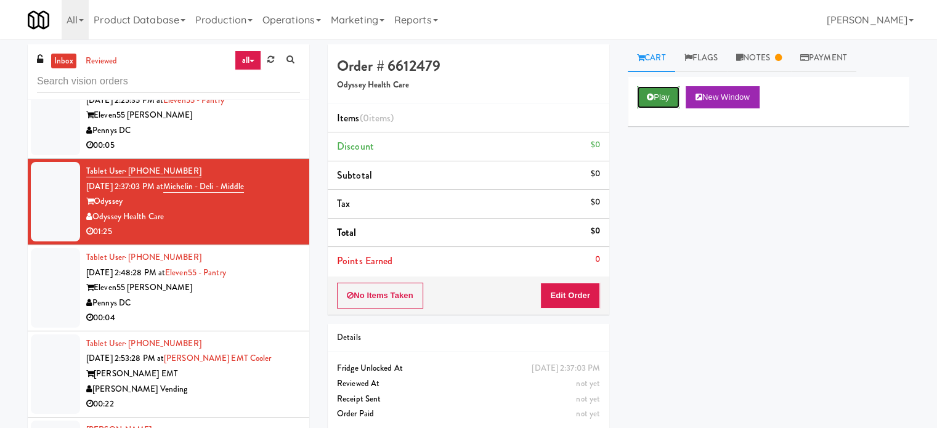
click at [668, 104] on button "Play" at bounding box center [658, 97] width 42 height 22
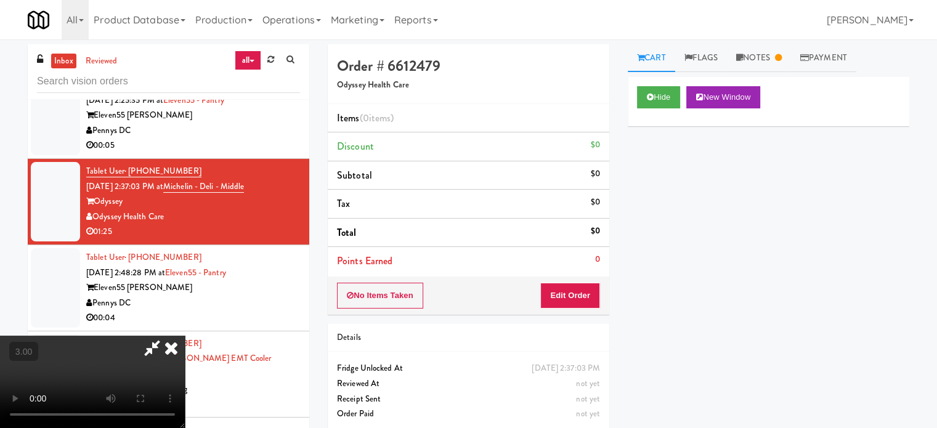
click at [185, 336] on video at bounding box center [92, 382] width 185 height 92
drag, startPoint x: 294, startPoint y: 278, endPoint x: 298, endPoint y: 258, distance: 20.0
click at [185, 336] on video at bounding box center [92, 382] width 185 height 92
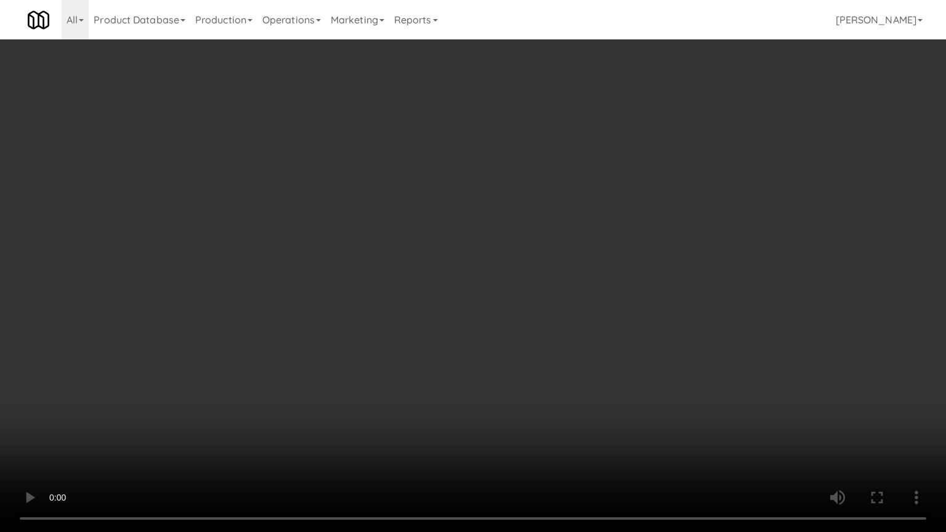
click at [533, 207] on video at bounding box center [473, 266] width 946 height 532
click at [535, 206] on video at bounding box center [473, 266] width 946 height 532
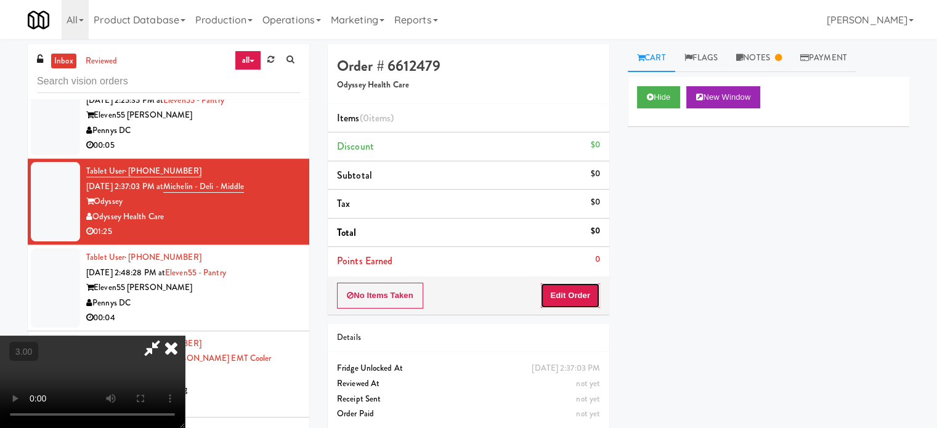
drag, startPoint x: 574, startPoint y: 297, endPoint x: 613, endPoint y: 252, distance: 59.8
click at [574, 297] on button "Edit Order" at bounding box center [570, 296] width 60 height 26
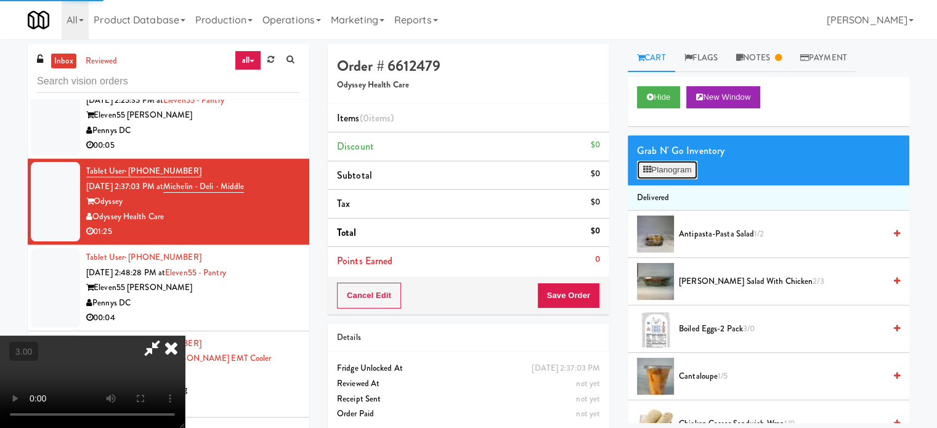
click at [691, 174] on button "Planogram" at bounding box center [667, 170] width 60 height 18
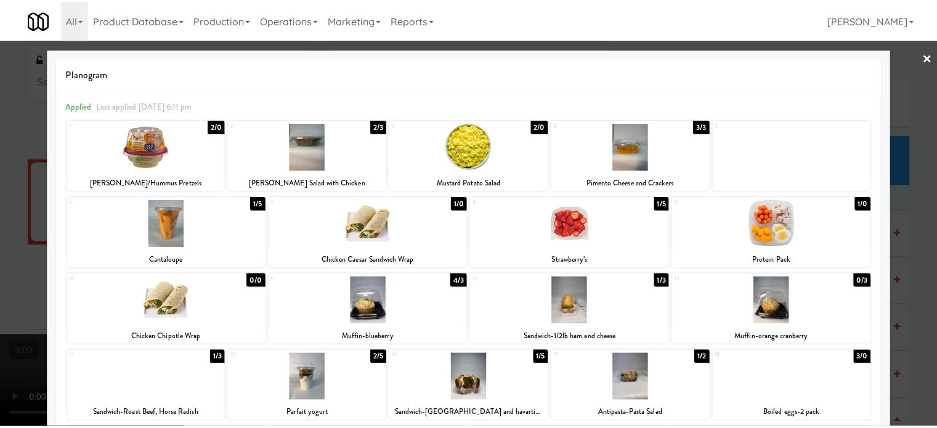
scroll to position [176, 0]
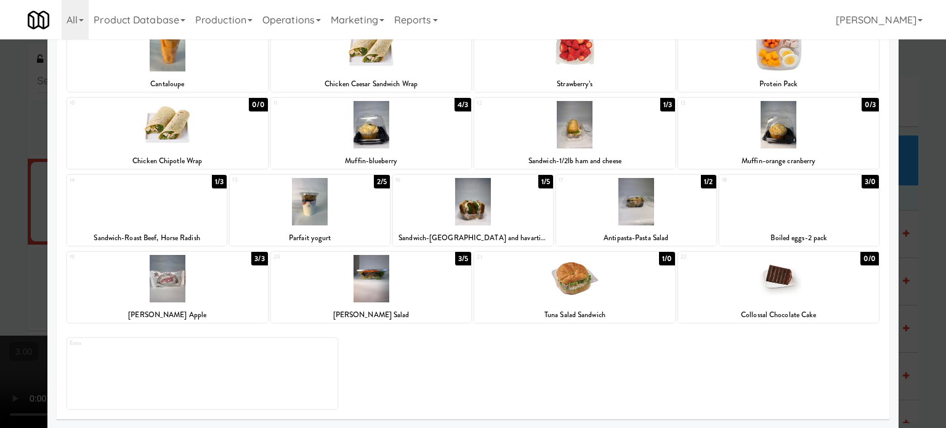
click at [915, 229] on div at bounding box center [473, 214] width 946 height 428
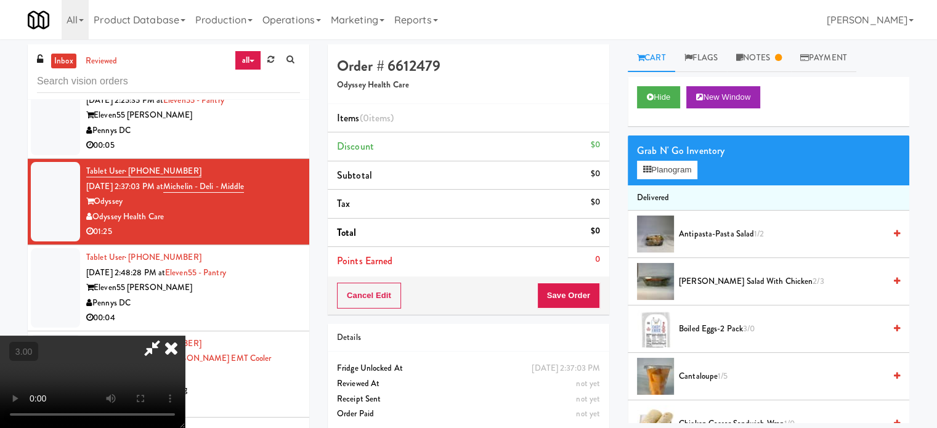
click at [185, 336] on icon at bounding box center [171, 348] width 27 height 25
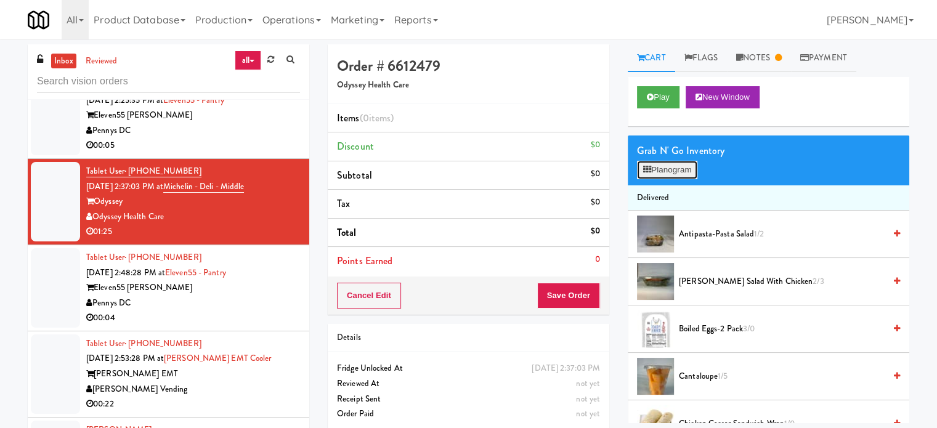
click at [692, 169] on button "Planogram" at bounding box center [667, 170] width 60 height 18
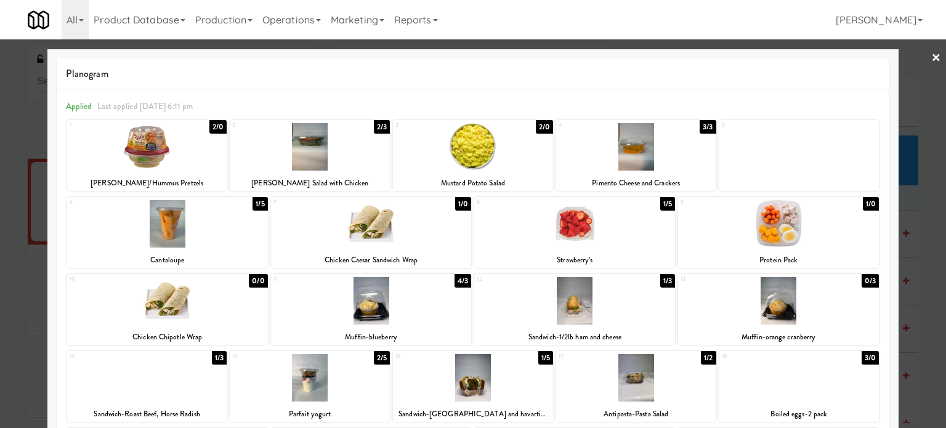
click at [911, 204] on div at bounding box center [473, 214] width 946 height 428
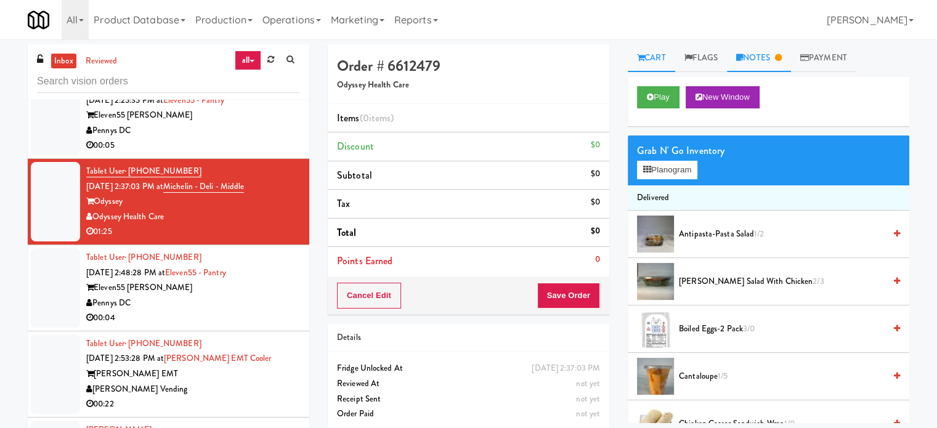
click at [772, 62] on link "Notes" at bounding box center [759, 58] width 64 height 28
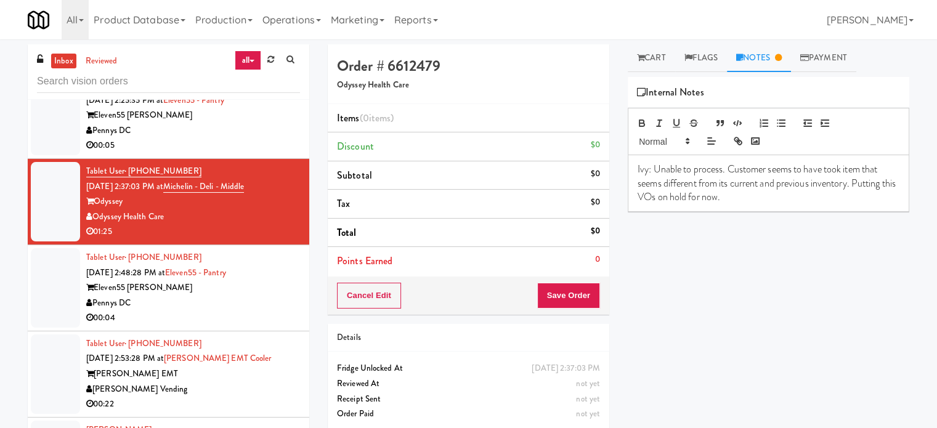
scroll to position [3156, 0]
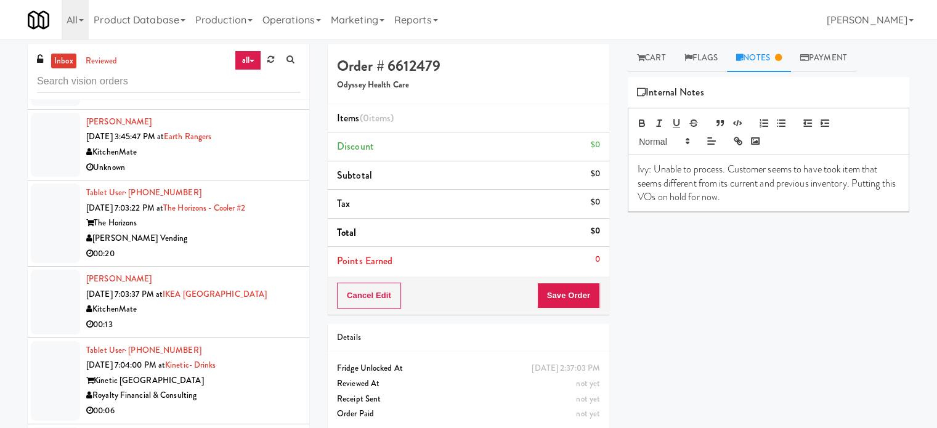
click at [260, 246] on div "00:20" at bounding box center [193, 253] width 214 height 15
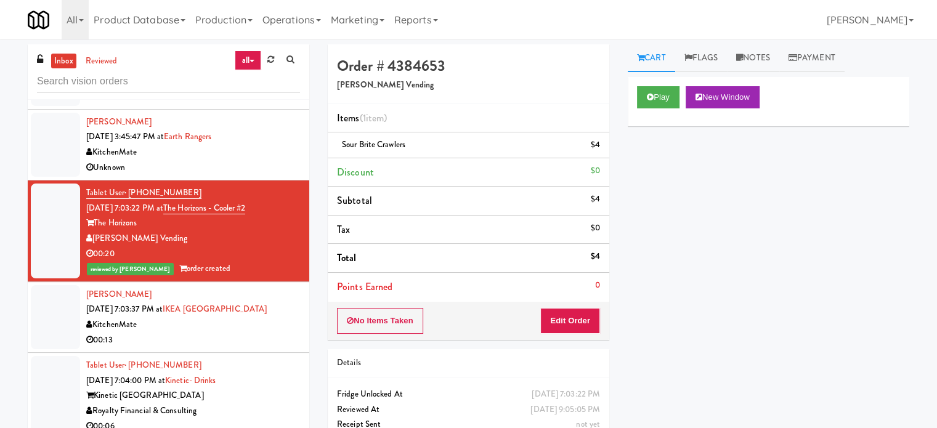
click at [224, 161] on div "Unknown" at bounding box center [193, 167] width 214 height 15
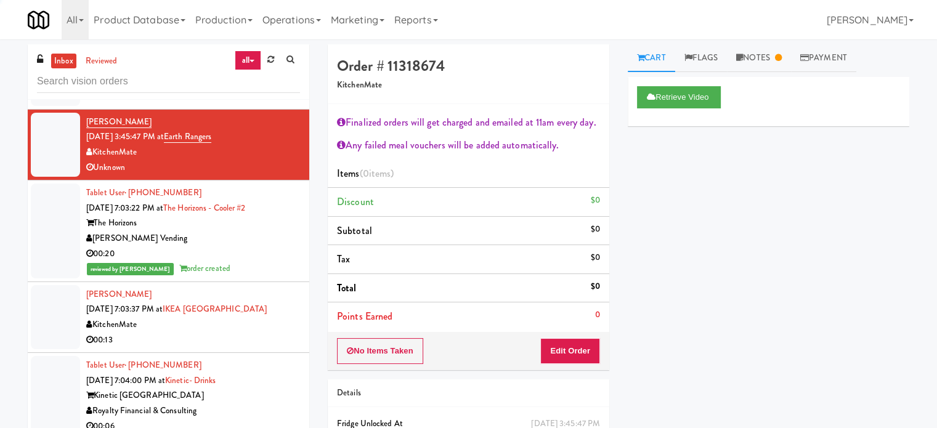
scroll to position [2848, 0]
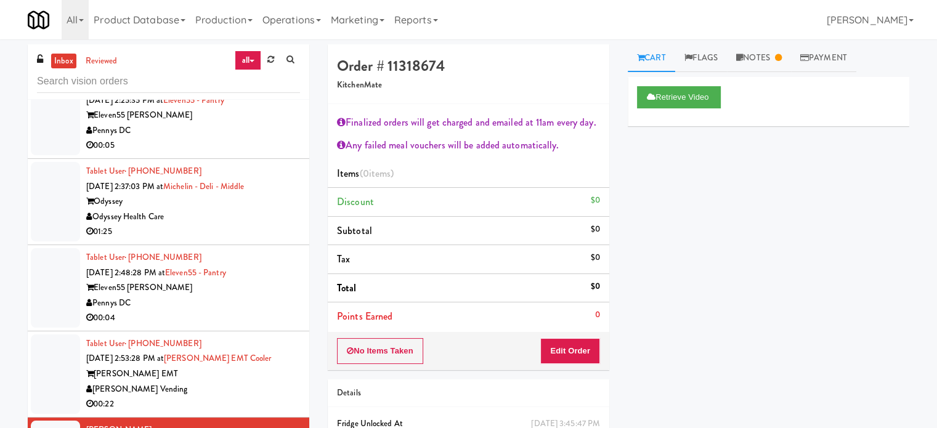
click at [237, 384] on div "[PERSON_NAME] Vending" at bounding box center [193, 389] width 214 height 15
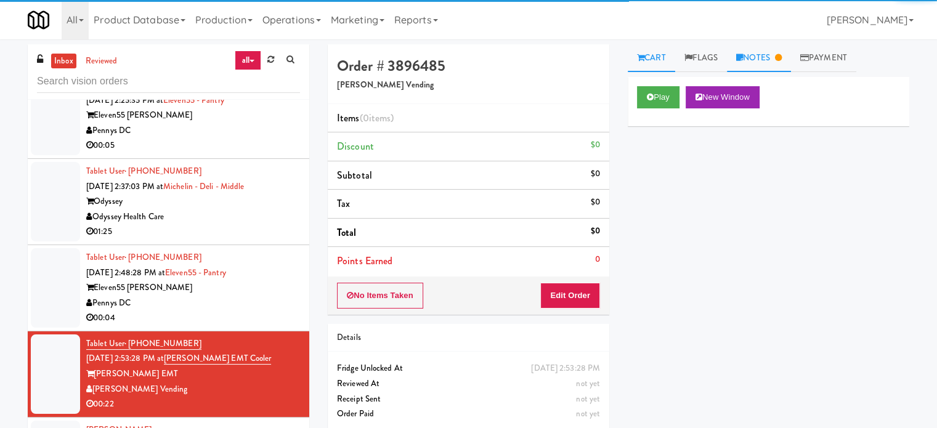
click at [766, 55] on link "Notes" at bounding box center [759, 58] width 64 height 28
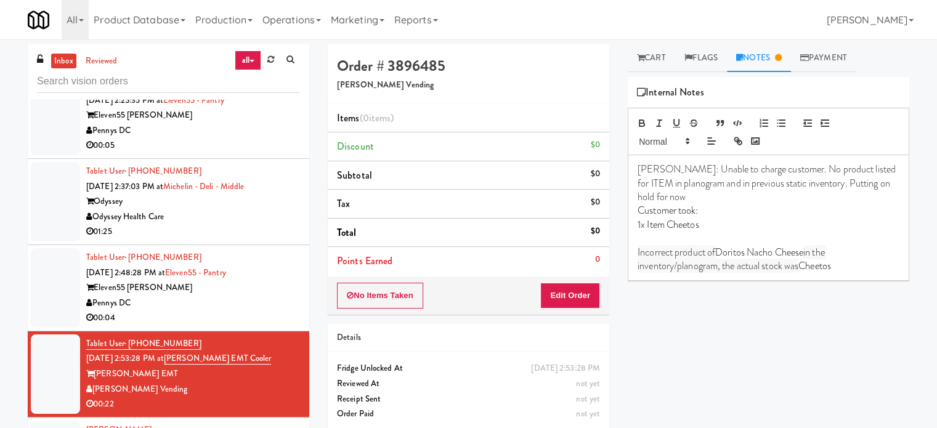
drag, startPoint x: 677, startPoint y: 343, endPoint x: 684, endPoint y: 334, distance: 11.0
click at [677, 343] on div "Play New Window Primary Flag Clear Flag if unable to determine what was taken o…" at bounding box center [768, 308] width 281 height 462
click at [256, 226] on div "01:25" at bounding box center [193, 231] width 214 height 15
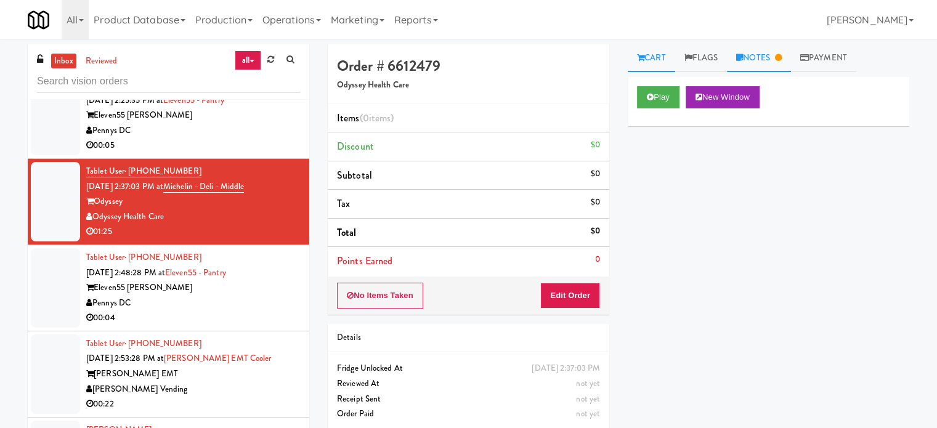
click at [748, 54] on link "Notes" at bounding box center [759, 58] width 64 height 28
